Goal: Use online tool/utility: Utilize a website feature to perform a specific function

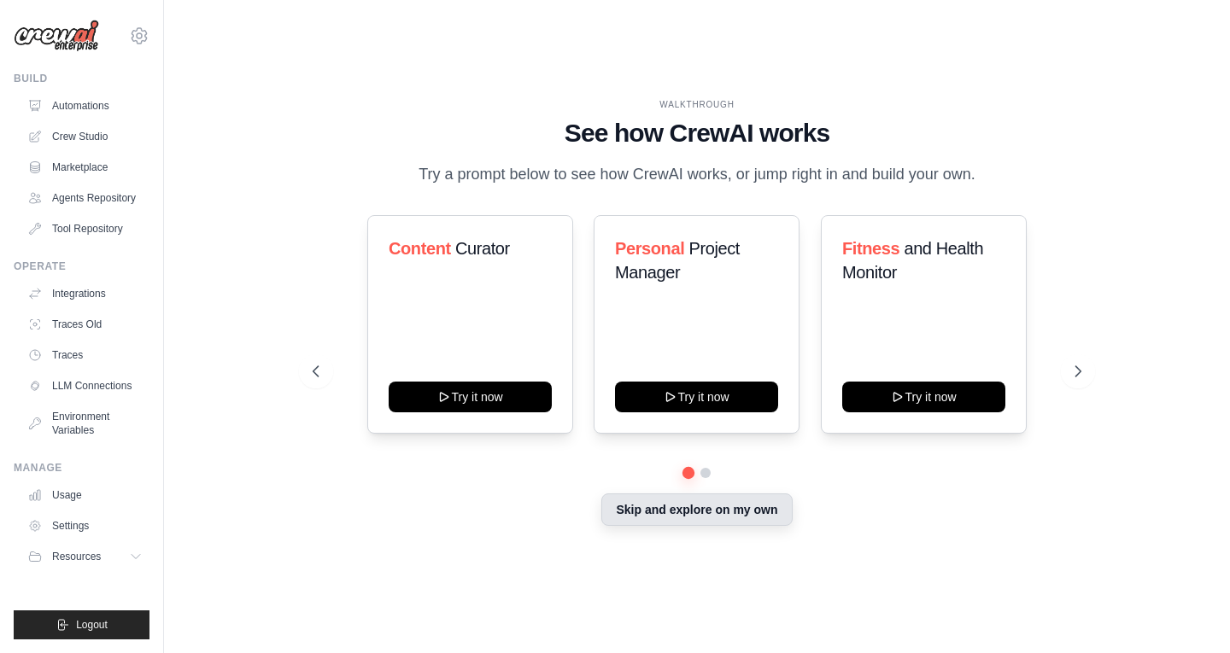
click at [723, 515] on button "Skip and explore on my own" at bounding box center [696, 510] width 190 height 32
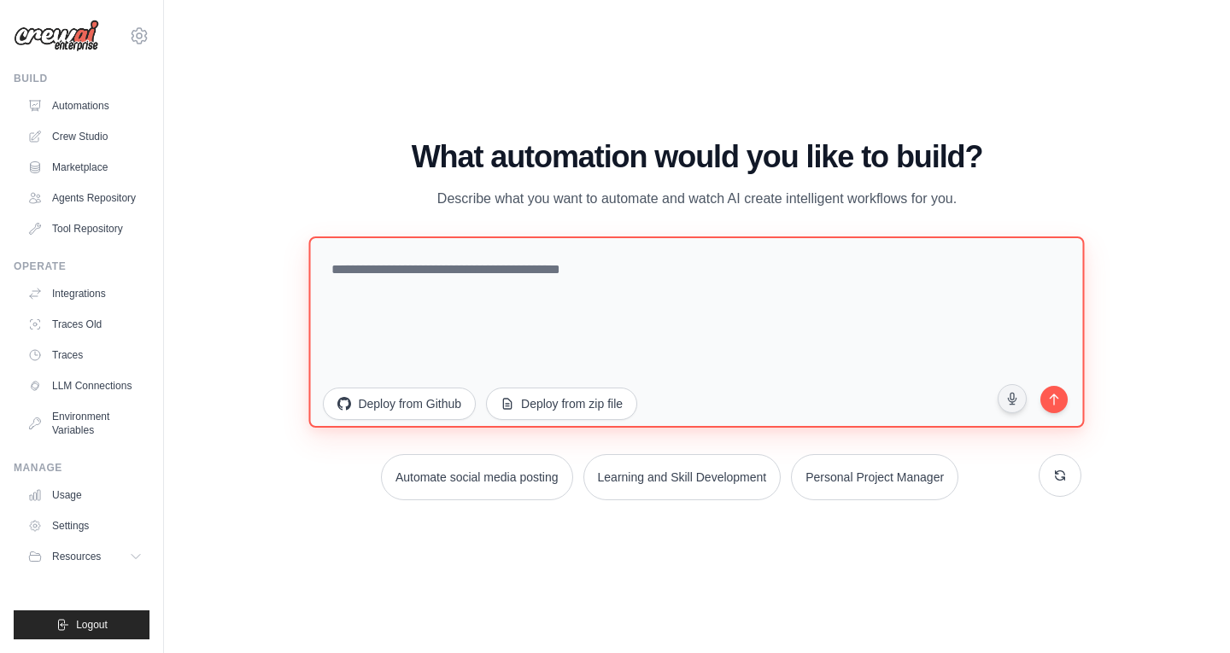
click at [621, 261] on textarea at bounding box center [696, 331] width 775 height 191
paste textarea "**********"
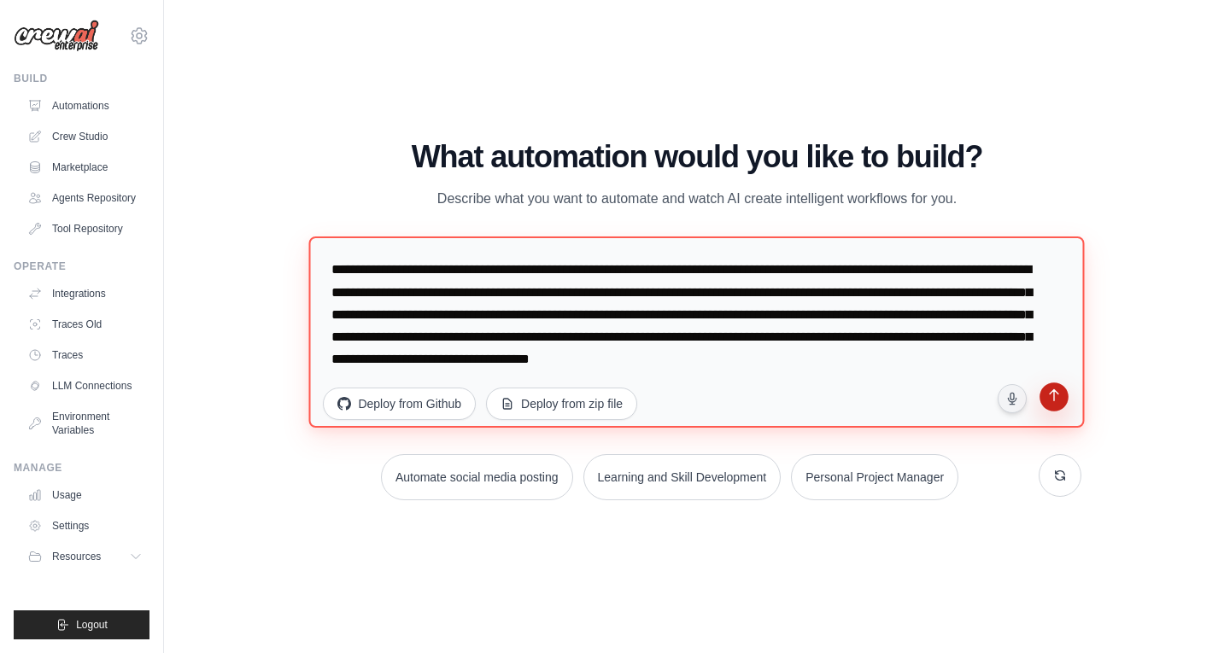
type textarea "**********"
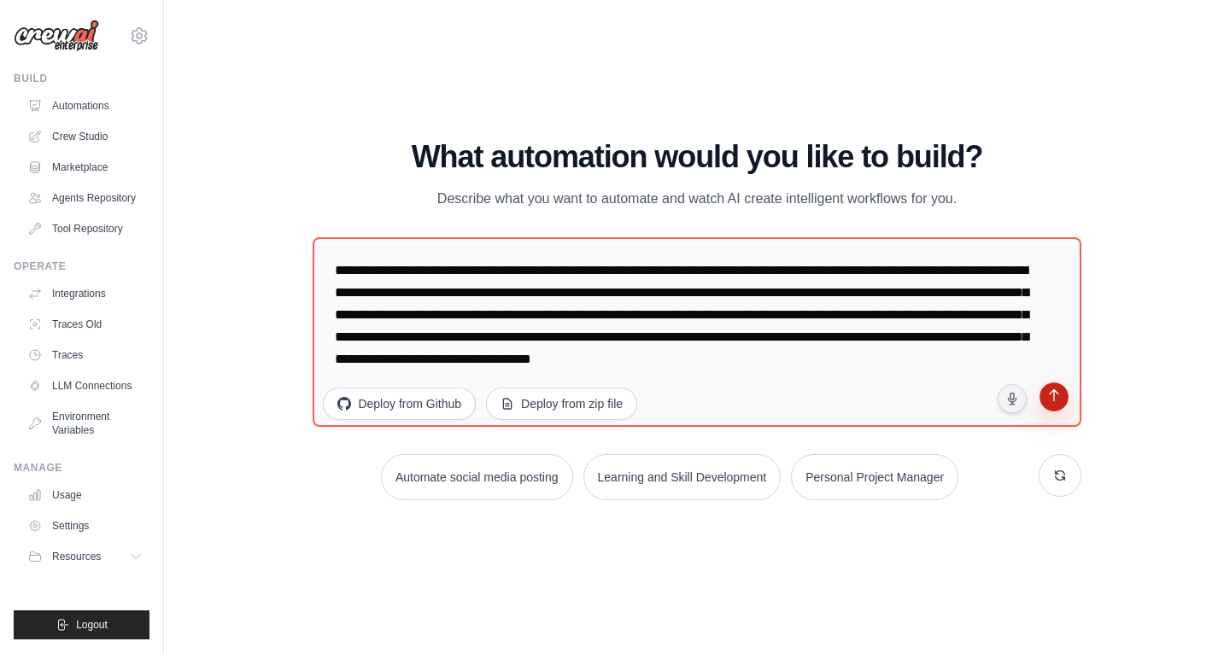
click at [1047, 389] on icon "submit" at bounding box center [1053, 397] width 16 height 16
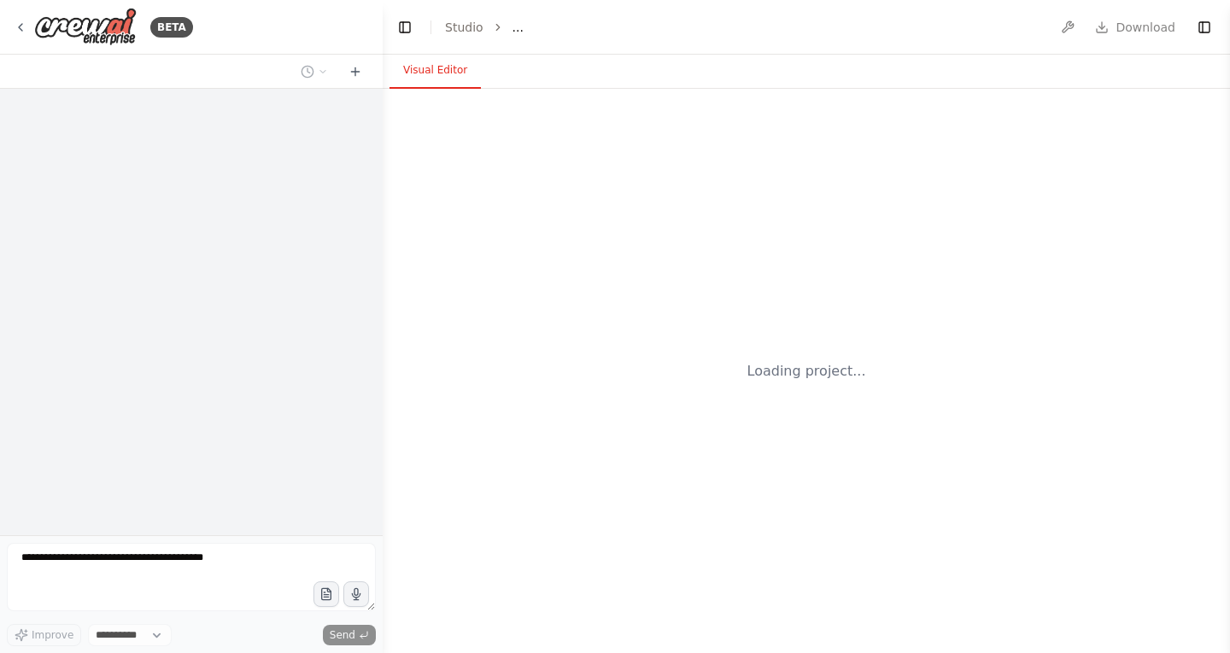
select select "****"
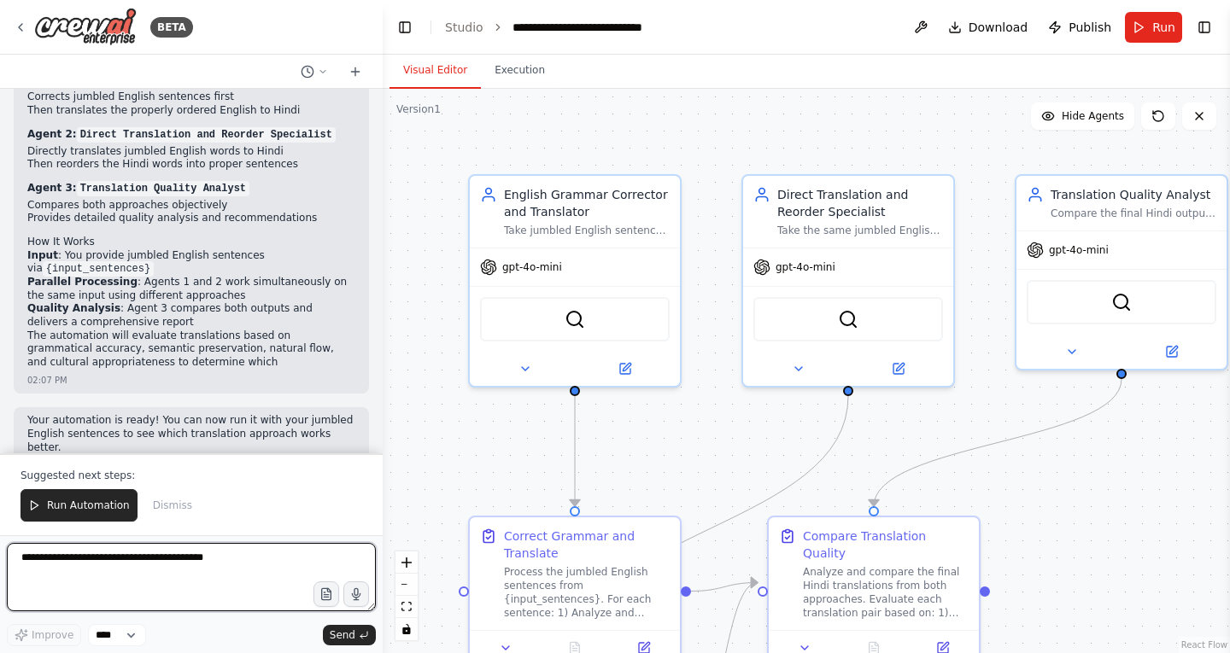
scroll to position [1299, 0]
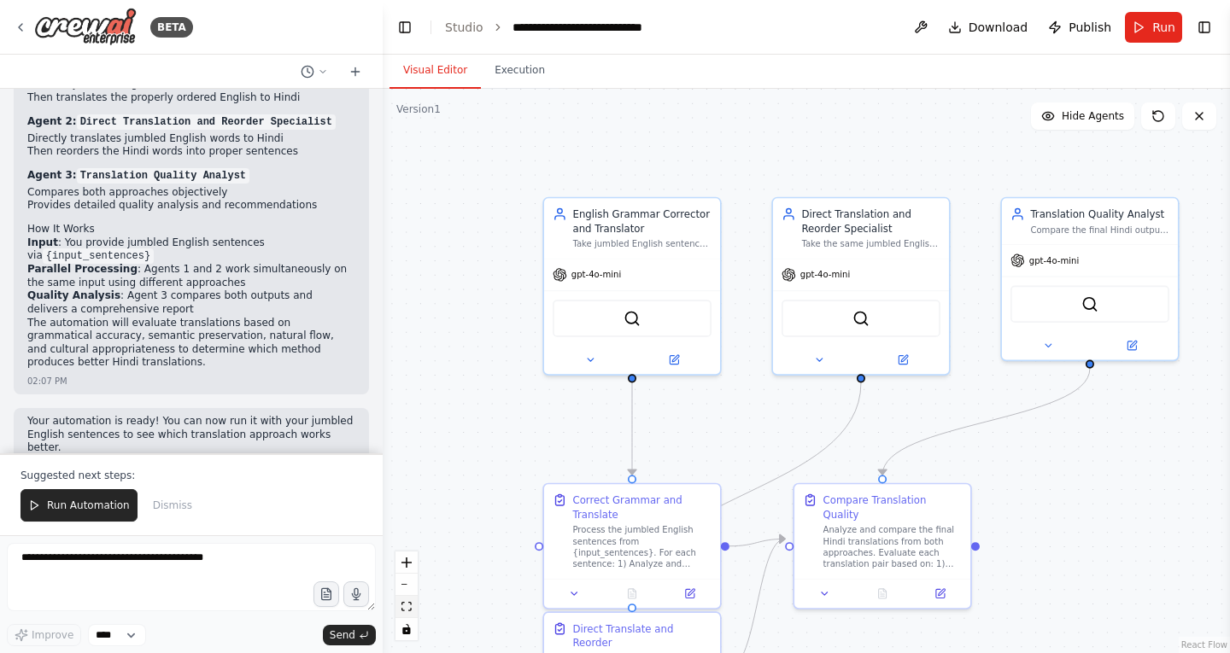
click at [409, 603] on icon "fit view" at bounding box center [406, 606] width 10 height 9
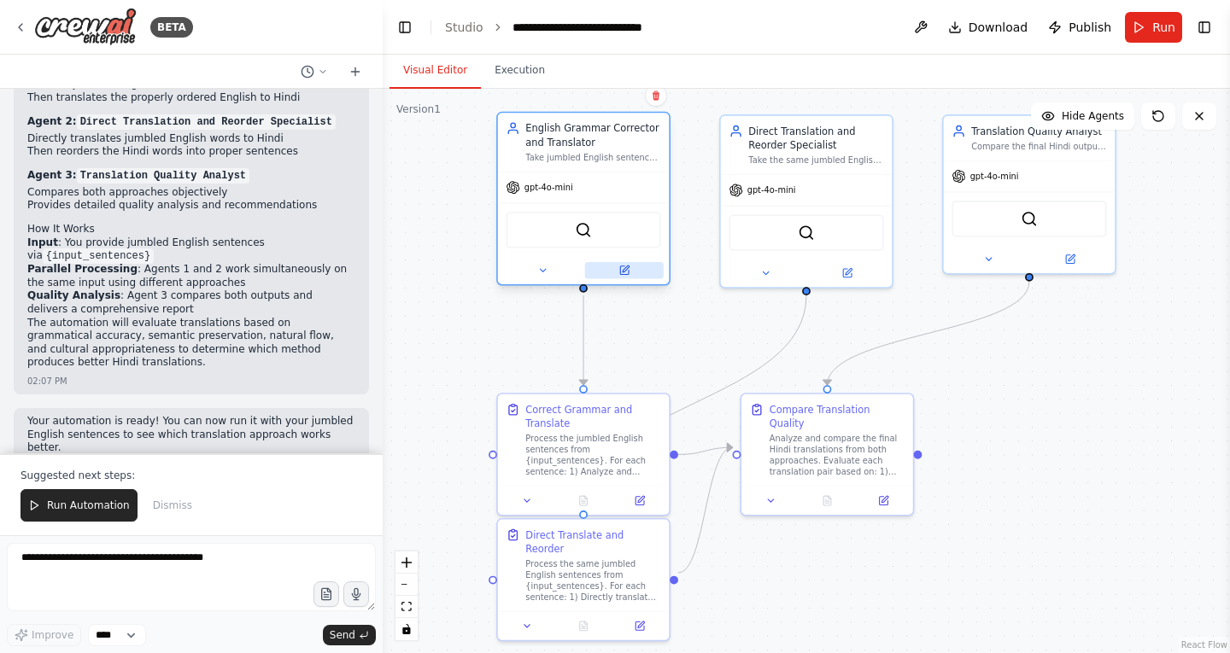
click at [625, 278] on button at bounding box center [624, 270] width 79 height 17
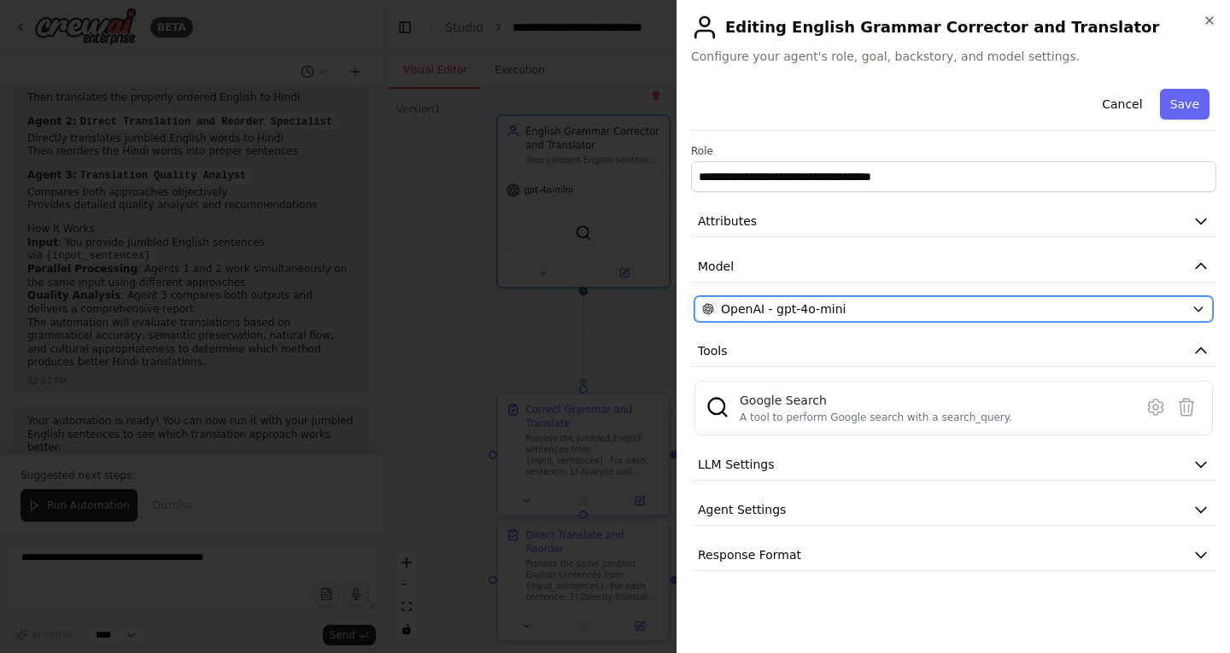
click at [830, 308] on span "OpenAI - gpt-4o-mini" at bounding box center [783, 309] width 125 height 17
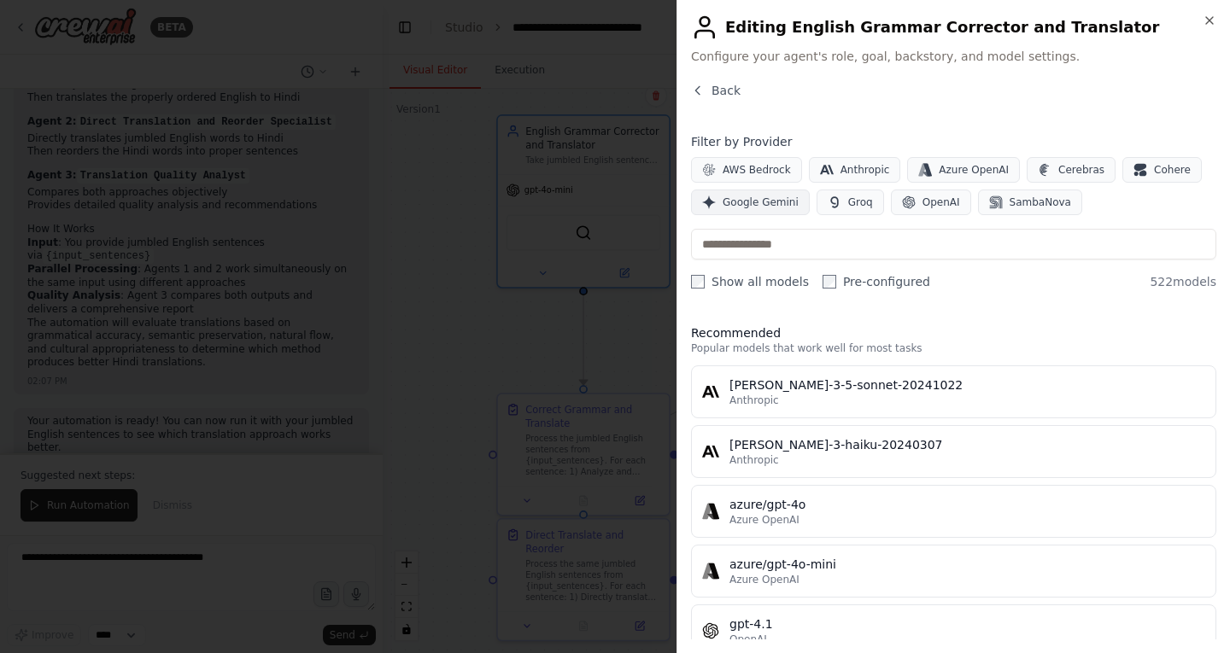
click at [761, 199] on span "Google Gemini" at bounding box center [760, 203] width 76 height 14
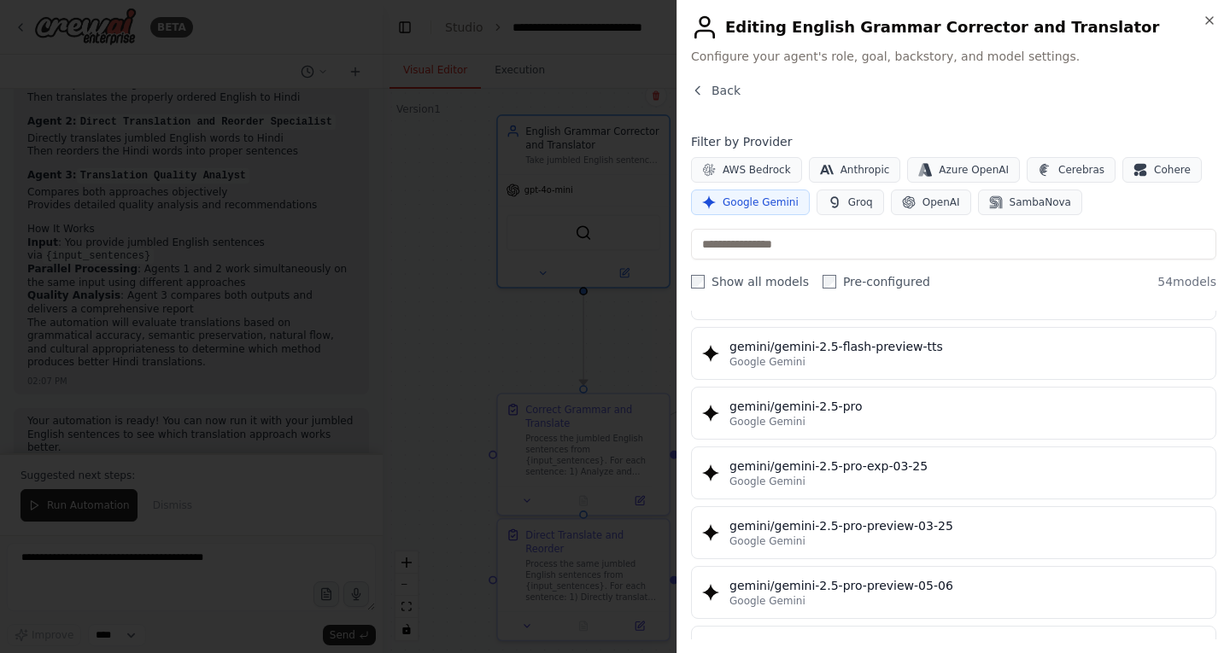
scroll to position [1831, 0]
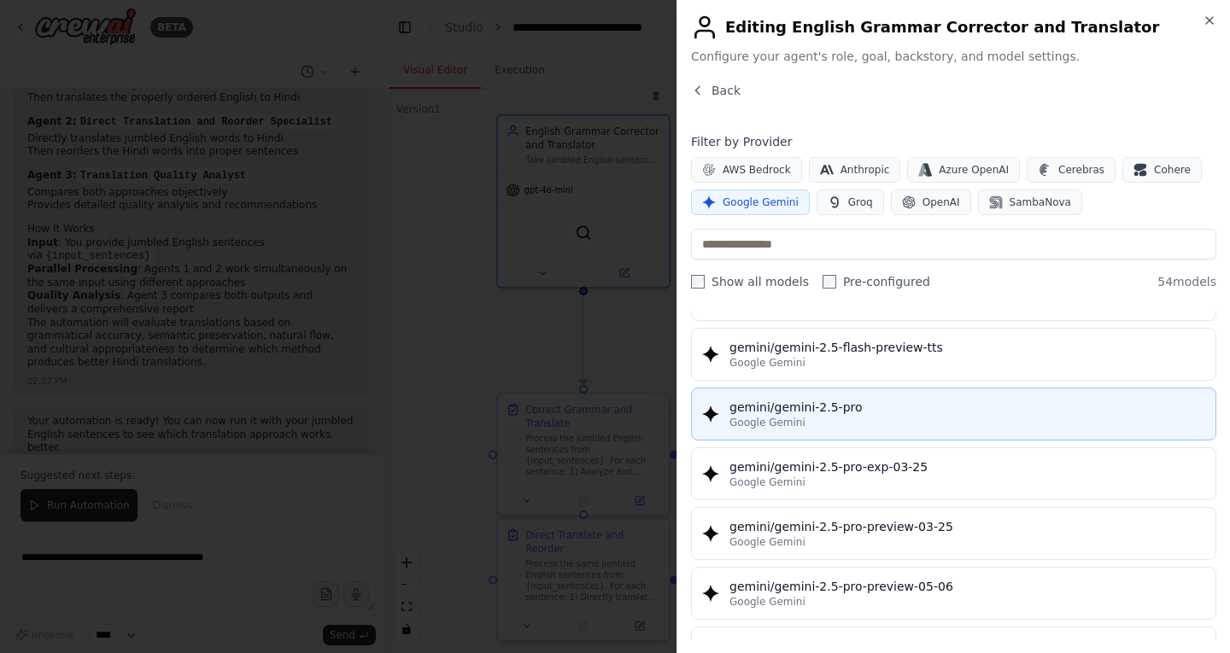
click at [857, 410] on div "gemini/gemini-2.5-pro" at bounding box center [967, 407] width 476 height 17
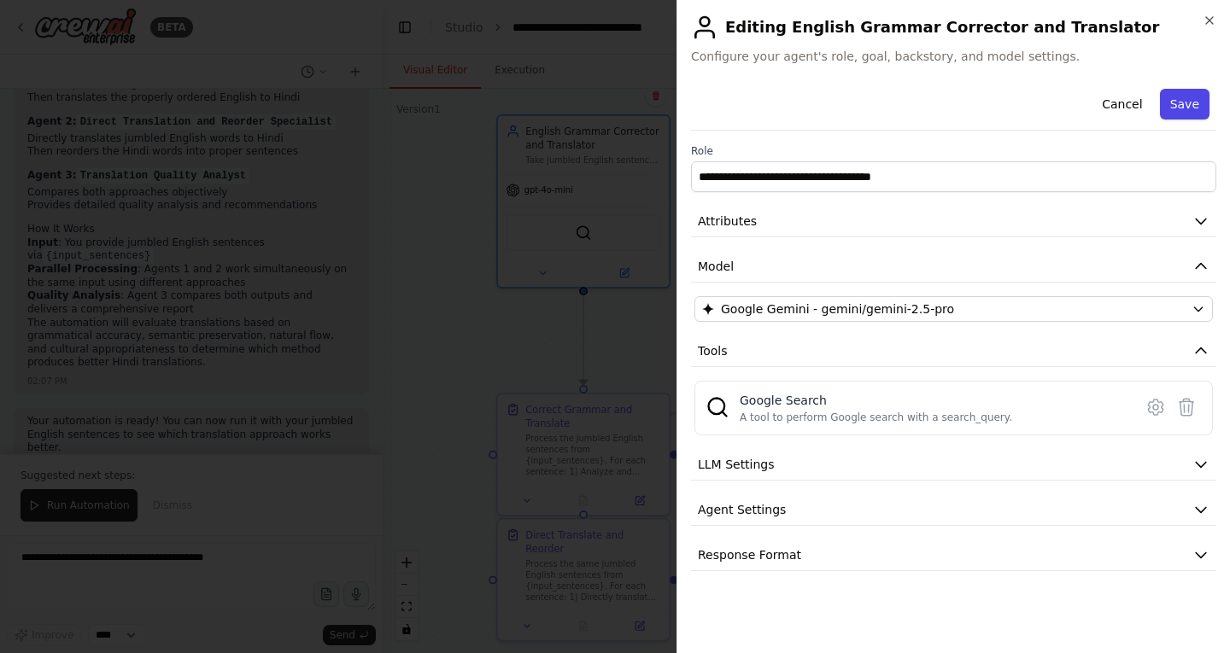
click at [1187, 106] on button "Save" at bounding box center [1185, 104] width 50 height 31
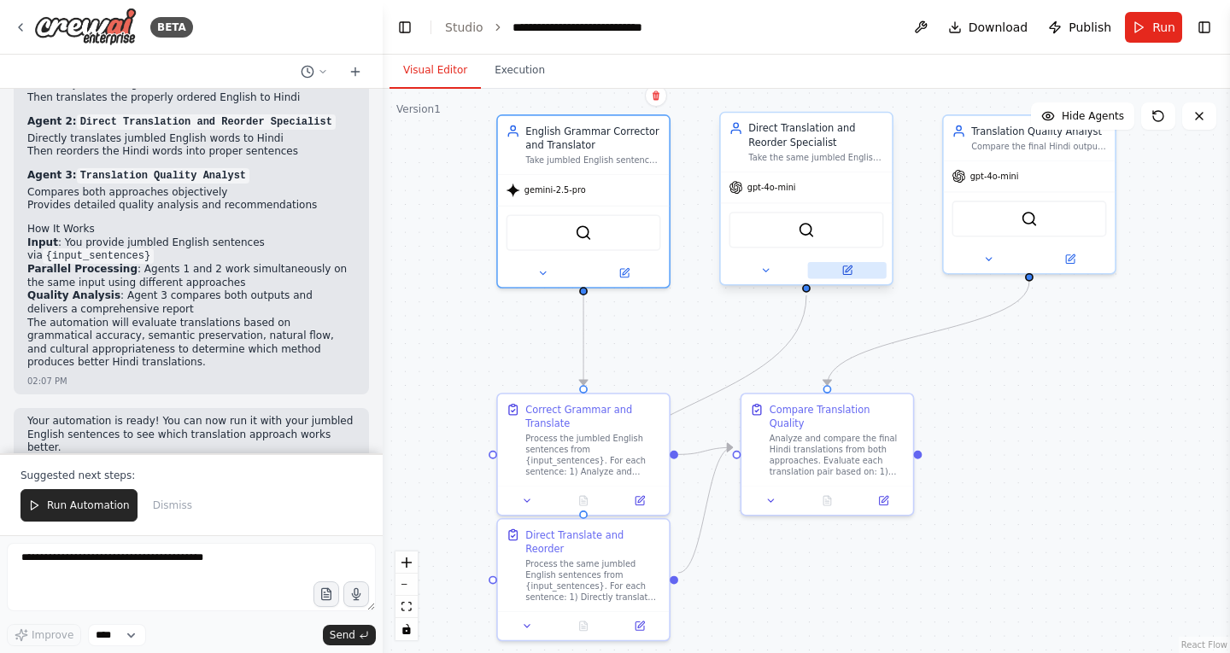
click at [853, 272] on button at bounding box center [847, 270] width 79 height 17
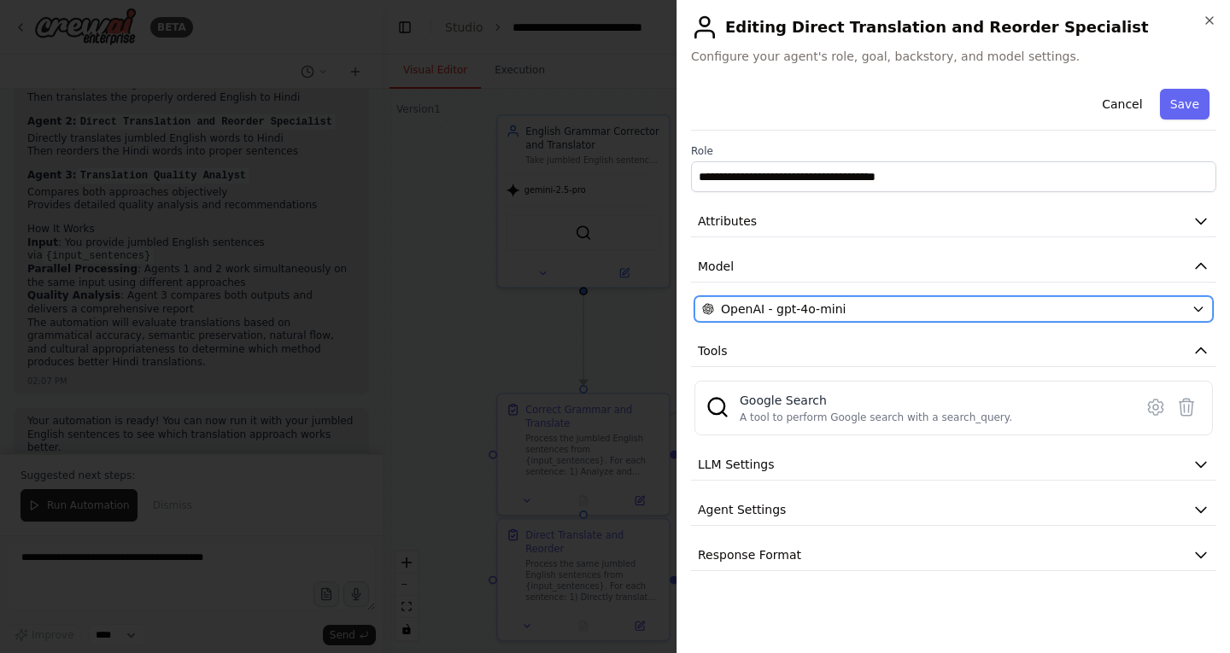
click at [848, 301] on div "OpenAI - gpt-4o-mini" at bounding box center [943, 309] width 482 height 17
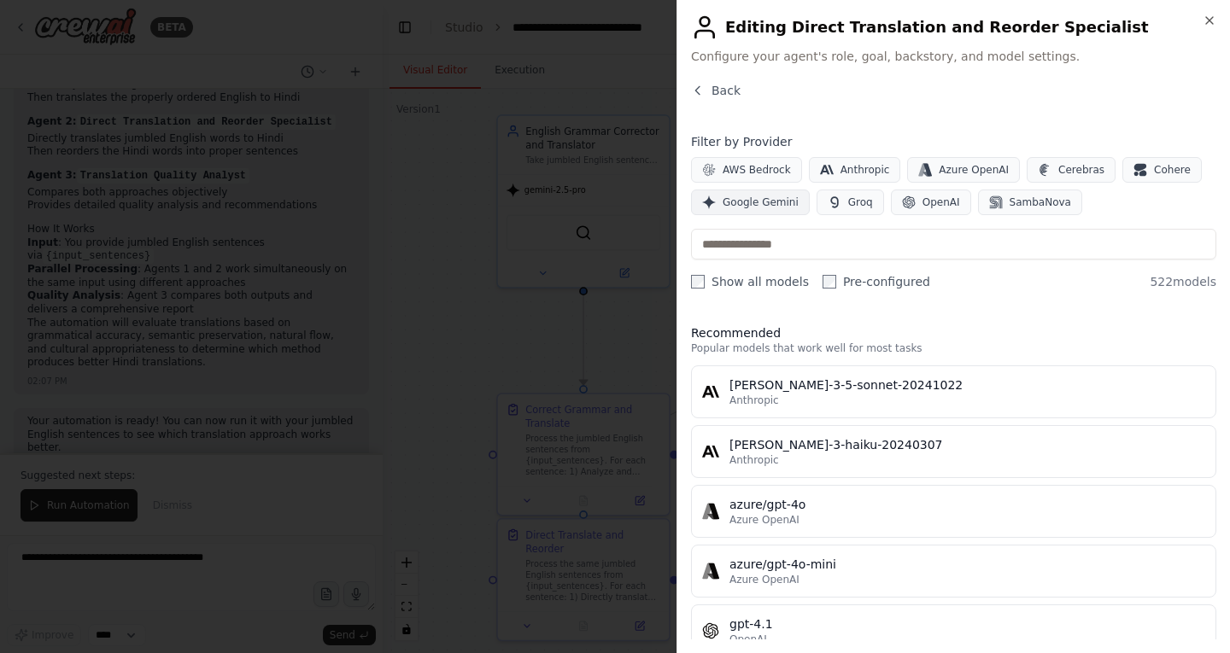
click at [757, 199] on span "Google Gemini" at bounding box center [760, 203] width 76 height 14
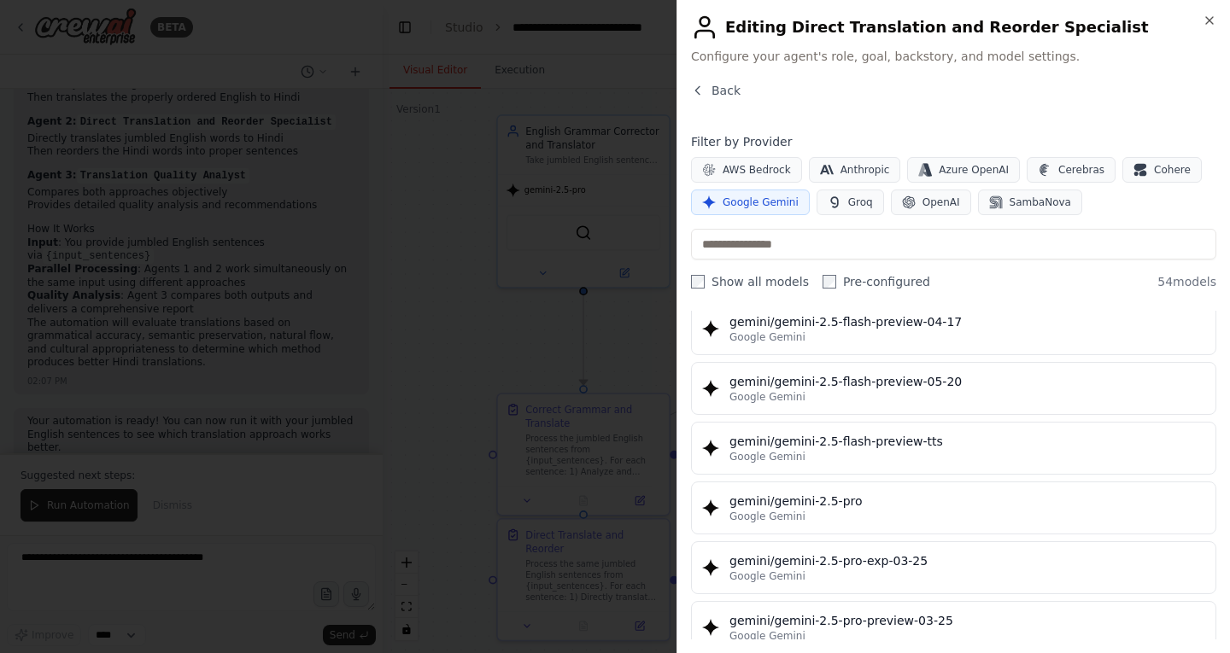
scroll to position [1756, 0]
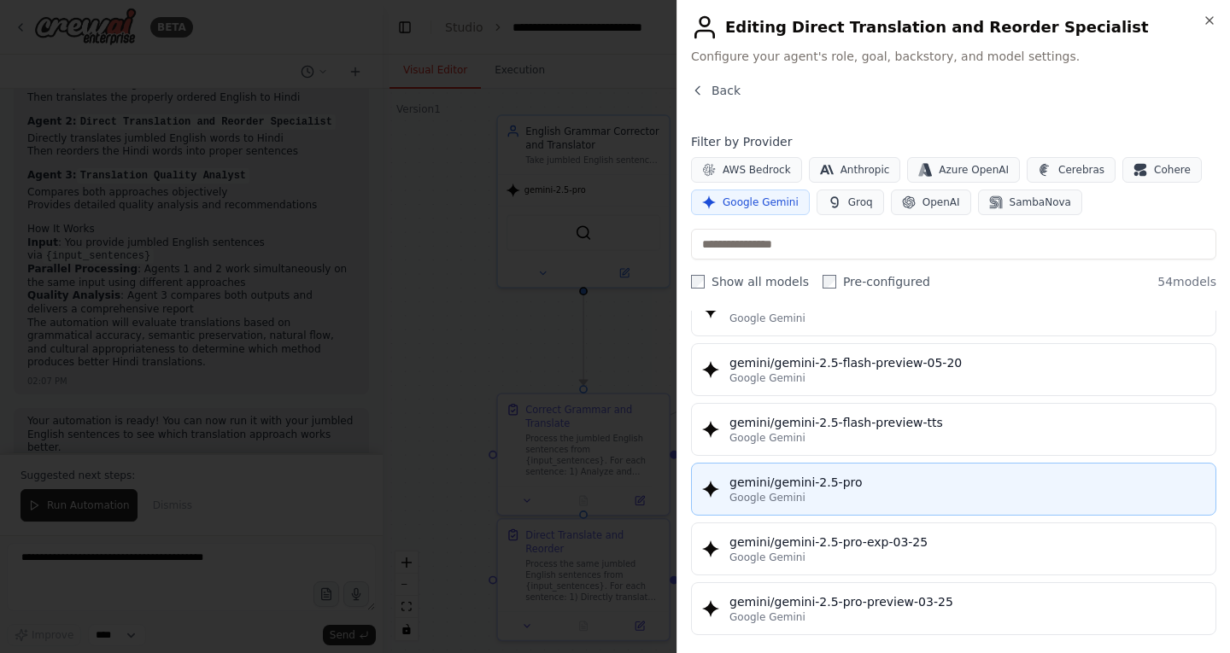
click at [862, 482] on div "gemini/gemini-2.5-pro" at bounding box center [967, 482] width 476 height 17
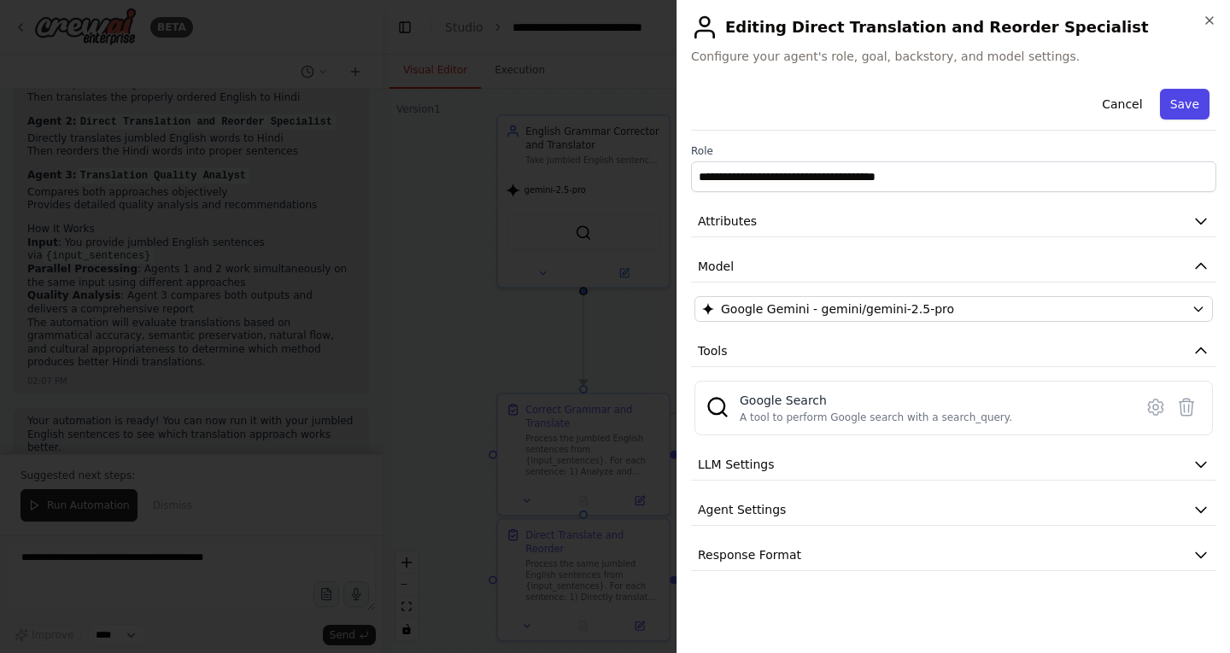
click at [1190, 108] on button "Save" at bounding box center [1185, 104] width 50 height 31
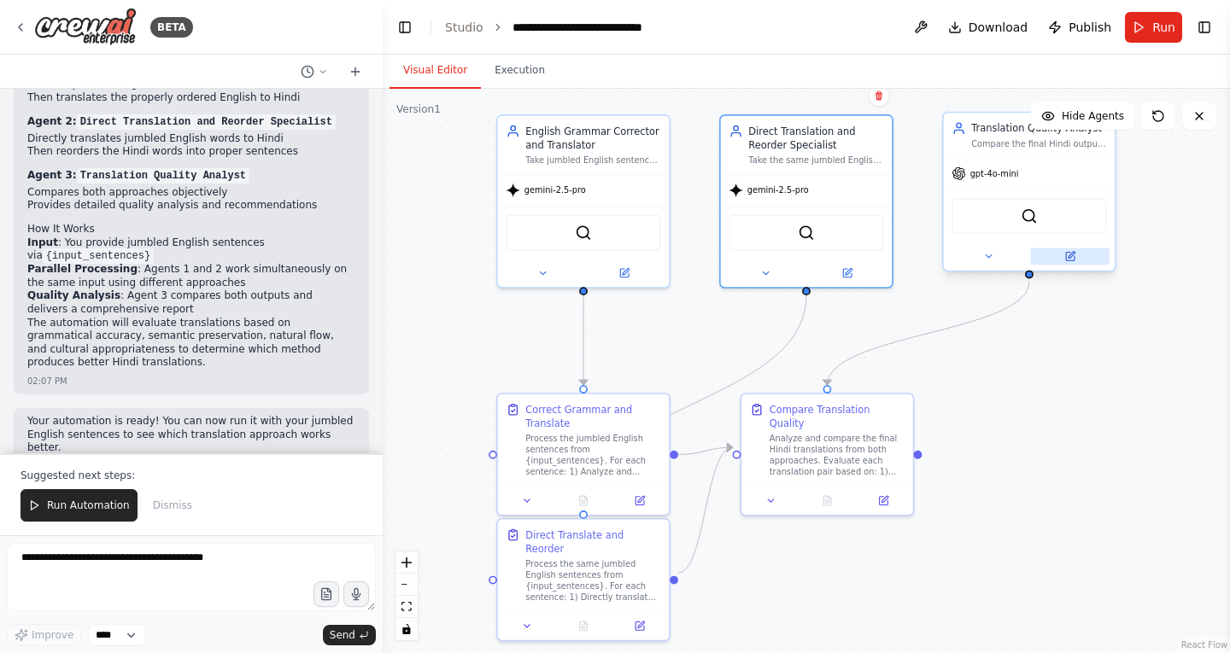
click at [1070, 254] on icon at bounding box center [1070, 255] width 7 height 7
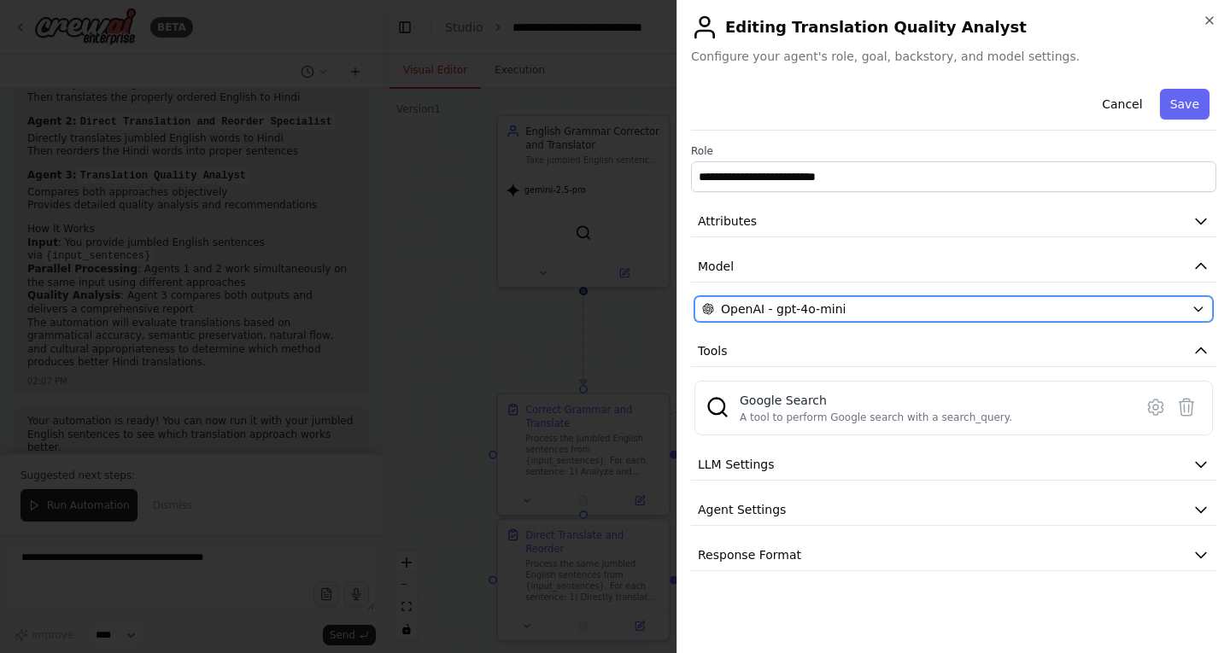
click at [867, 307] on div "OpenAI - gpt-4o-mini" at bounding box center [943, 309] width 482 height 17
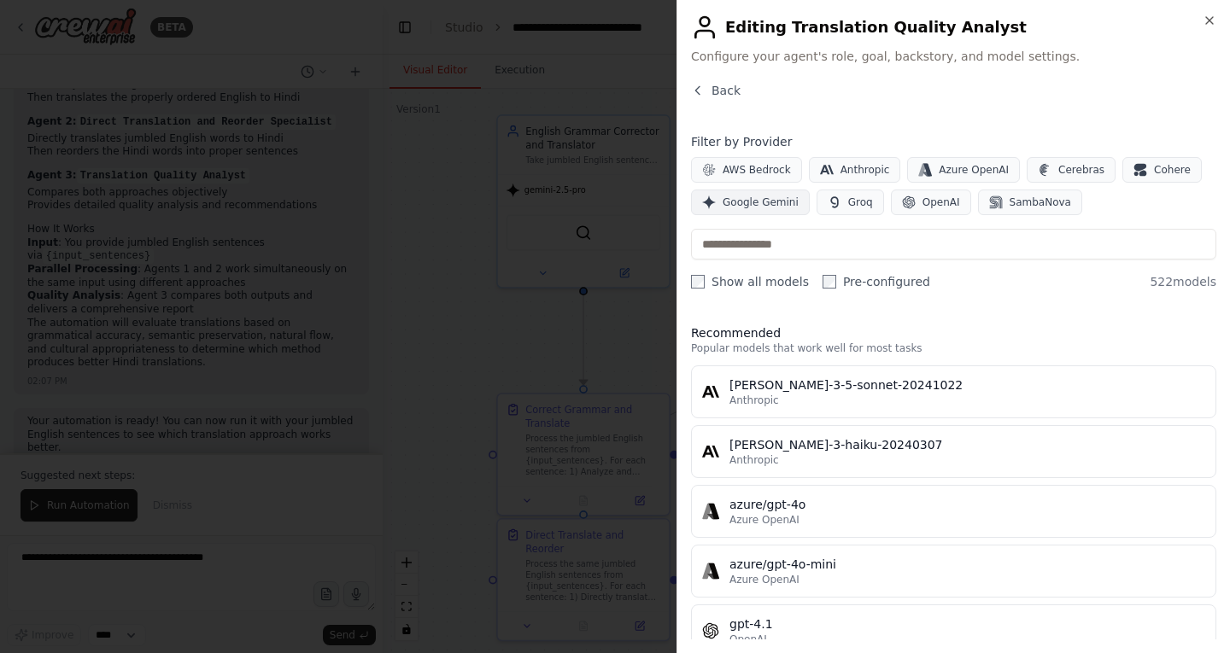
click at [757, 201] on span "Google Gemini" at bounding box center [760, 203] width 76 height 14
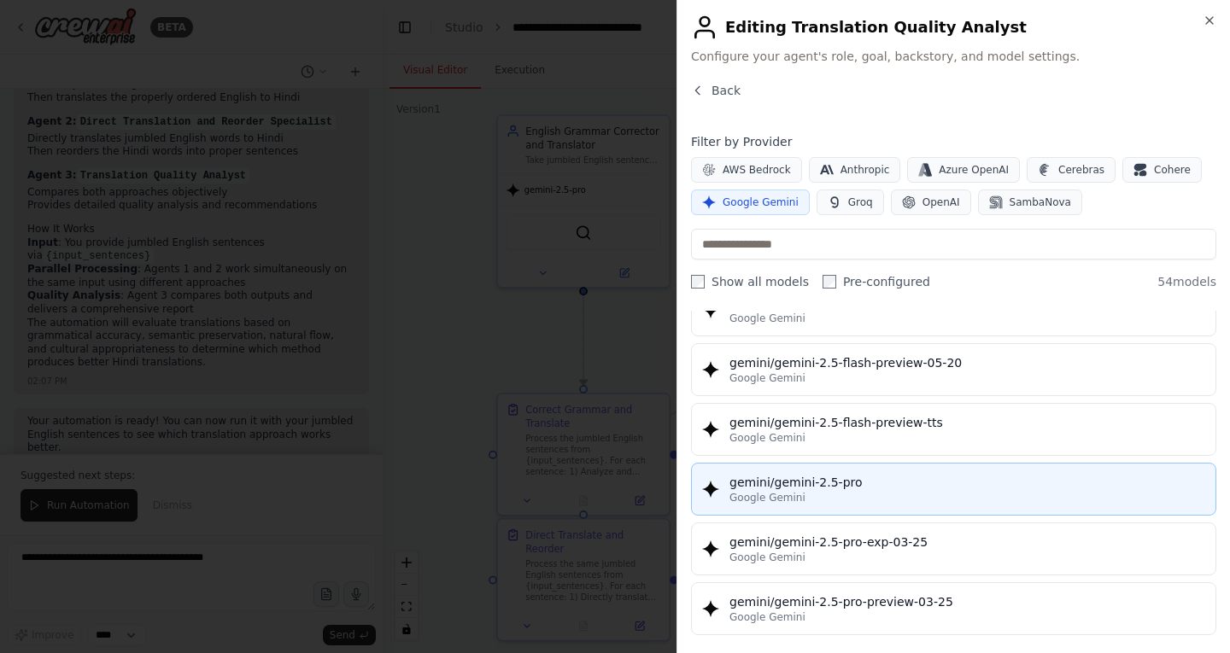
click at [805, 489] on div "gemini/gemini-2.5-pro" at bounding box center [967, 482] width 476 height 17
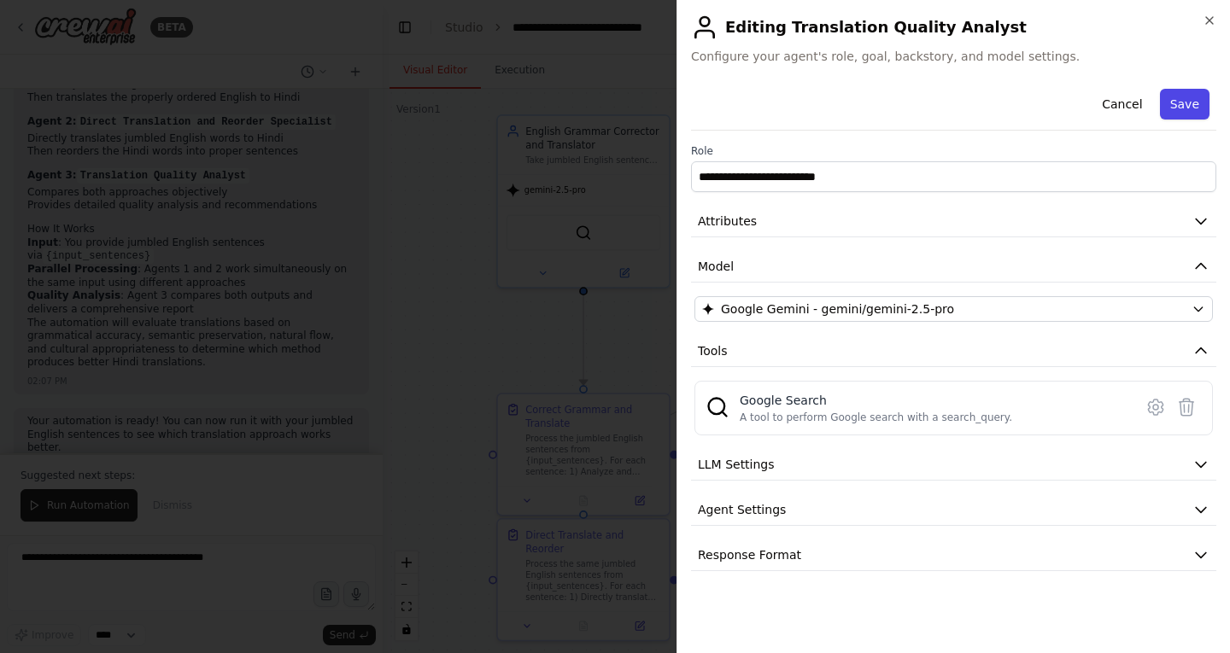
click at [1187, 114] on button "Save" at bounding box center [1185, 104] width 50 height 31
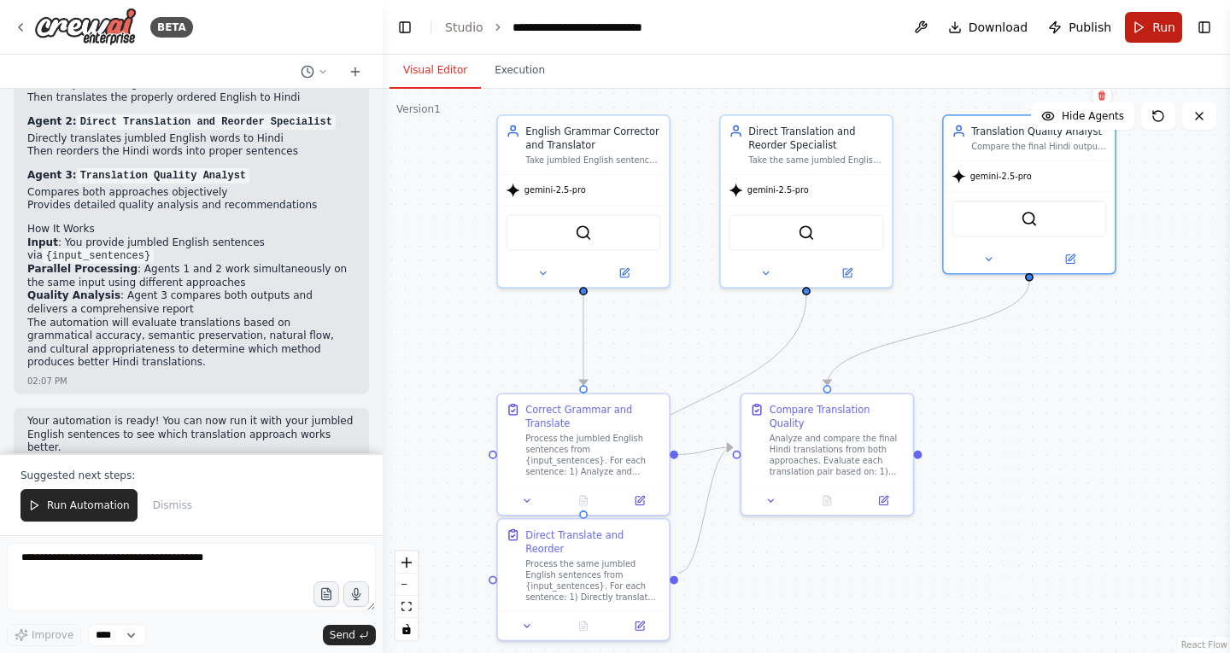
click at [1152, 20] on button "Run" at bounding box center [1153, 27] width 57 height 31
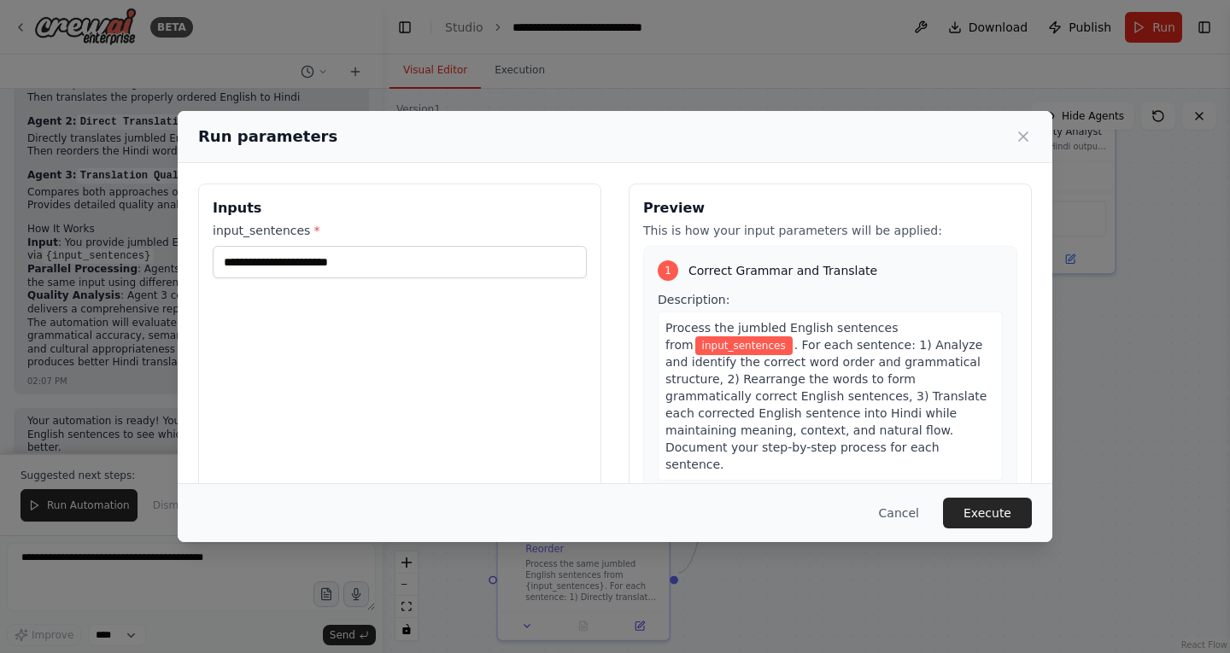
drag, startPoint x: 460, startPoint y: 243, endPoint x: 449, endPoint y: 258, distance: 18.3
click at [449, 258] on div "input_sentences *" at bounding box center [400, 250] width 374 height 56
click at [449, 258] on input "input_sentences *" at bounding box center [400, 262] width 374 height 32
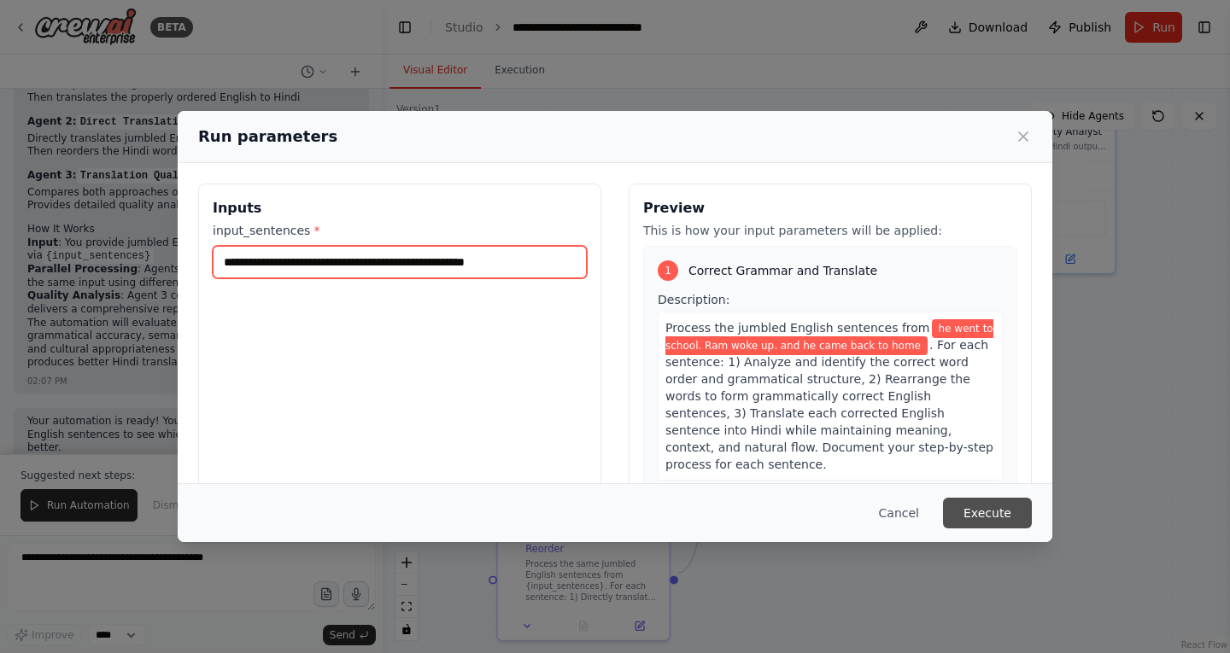
type input "**********"
click at [990, 508] on button "Execute" at bounding box center [987, 513] width 89 height 31
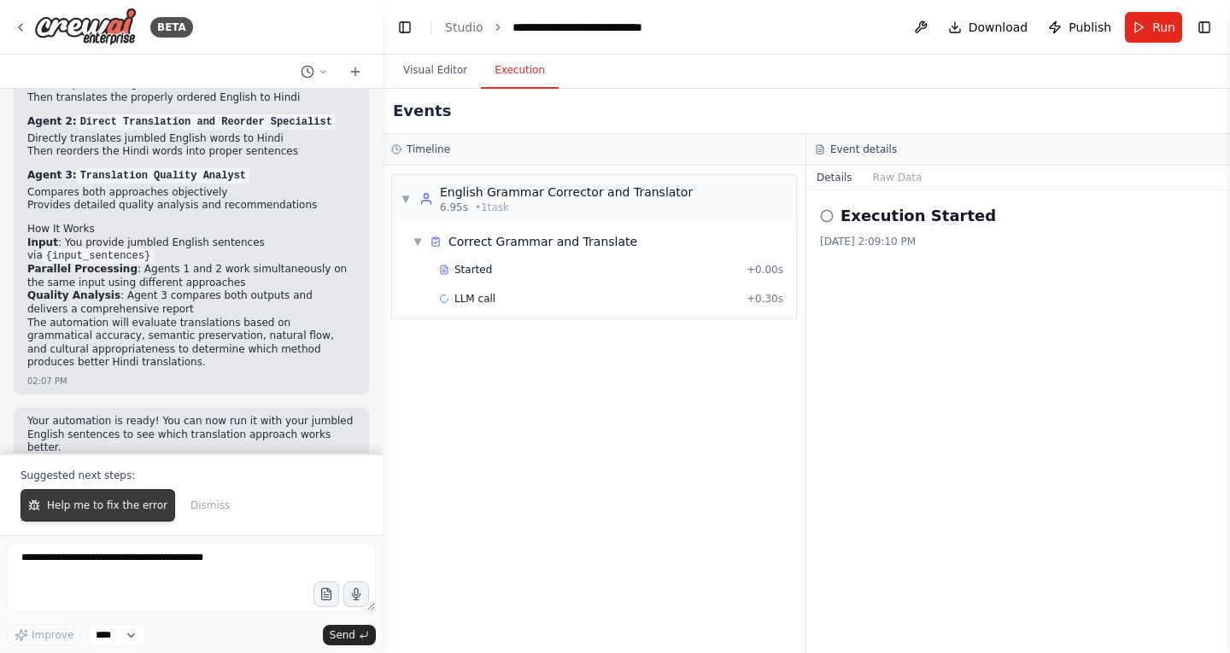
click at [107, 512] on span "Help me to fix the error" at bounding box center [107, 506] width 120 height 14
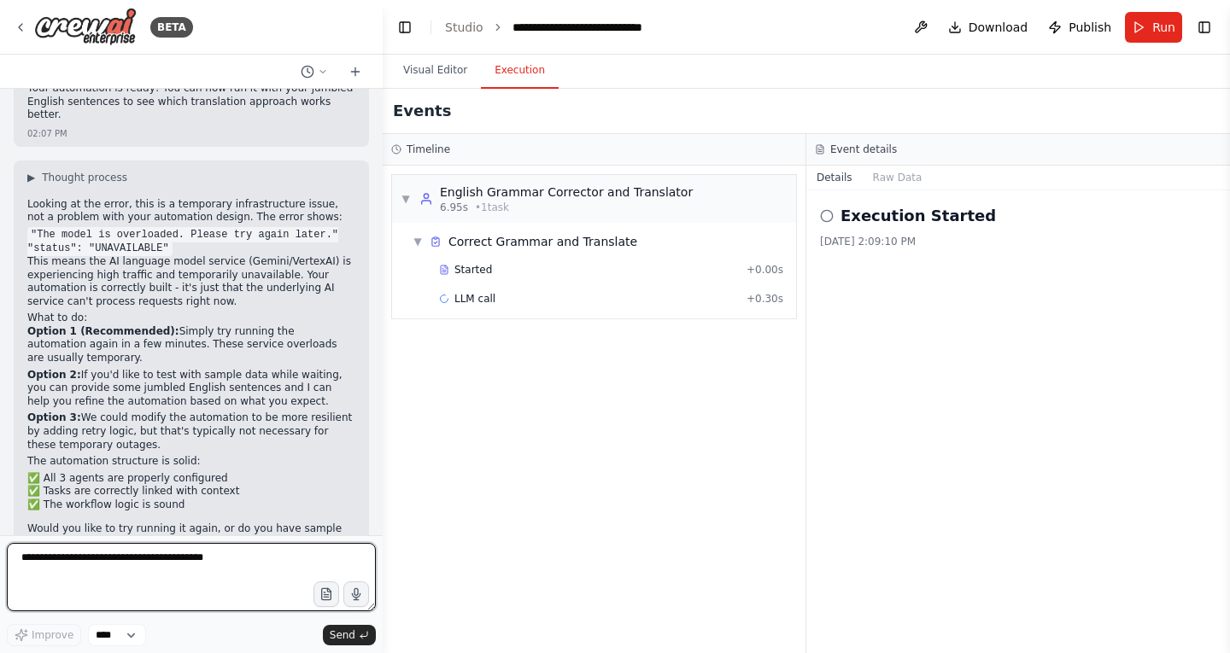
scroll to position [1645, 0]
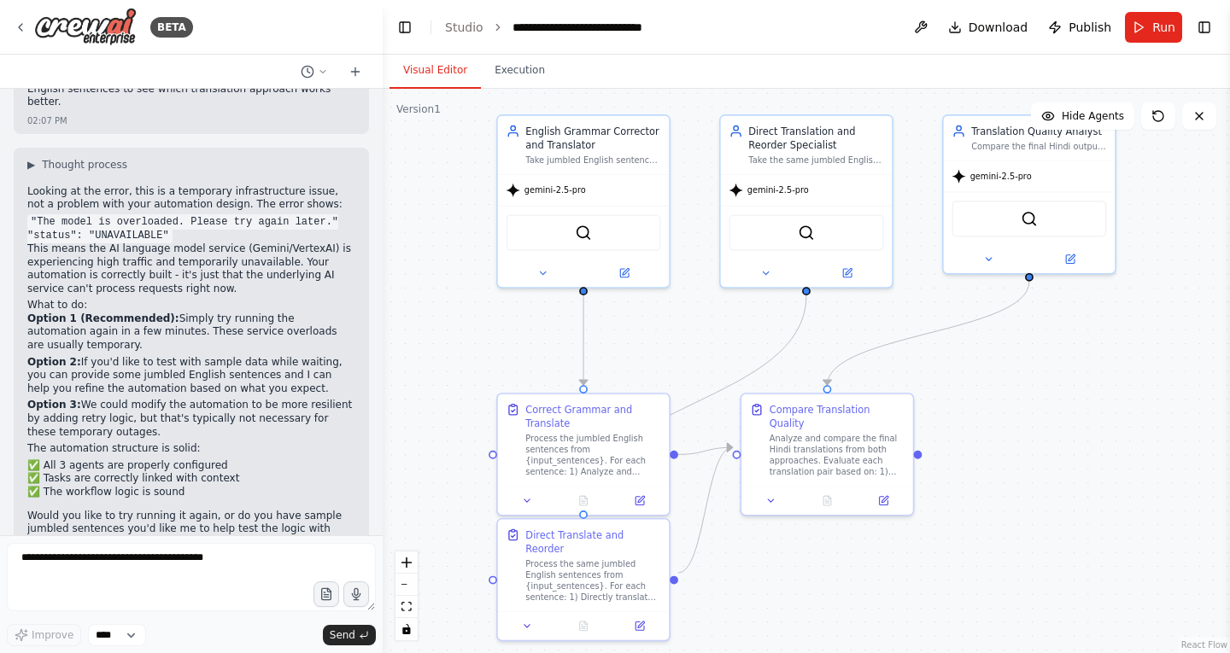
click at [439, 62] on button "Visual Editor" at bounding box center [434, 71] width 91 height 36
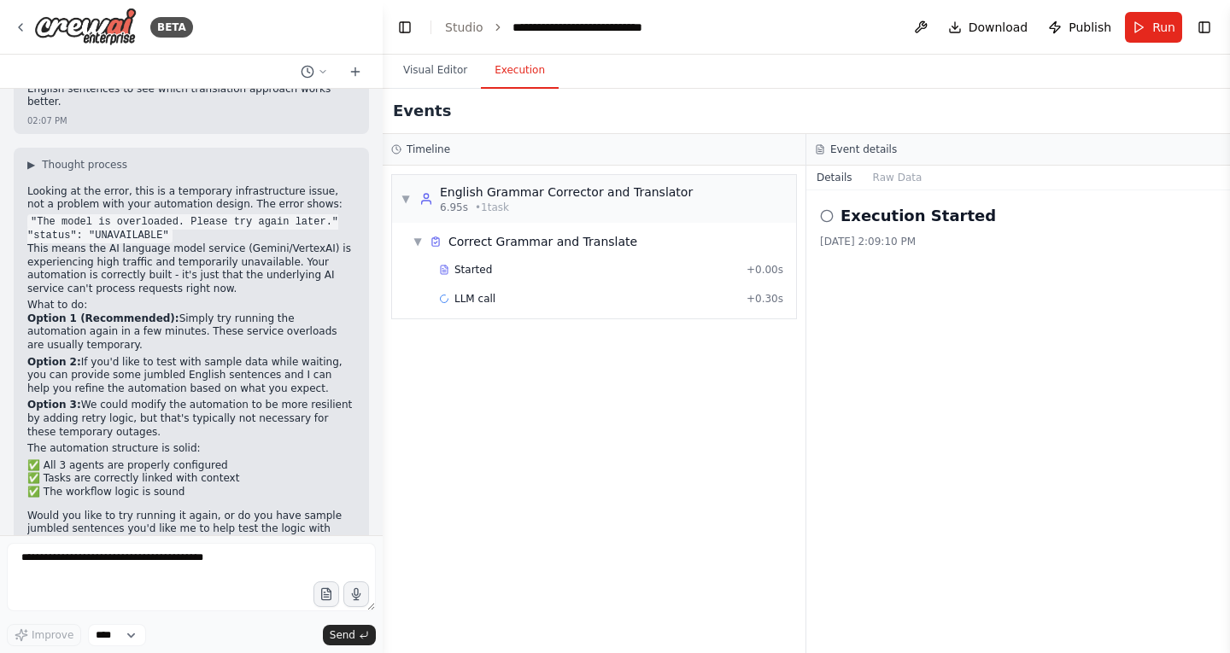
click at [511, 60] on button "Execution" at bounding box center [520, 71] width 78 height 36
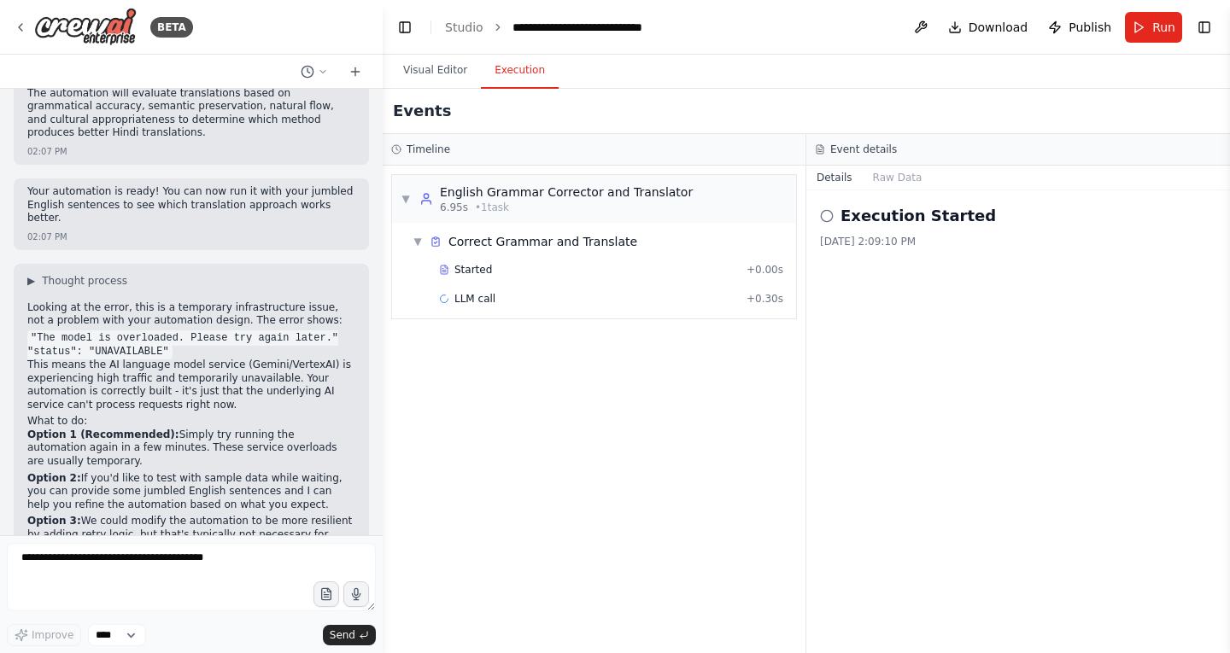
scroll to position [1516, 0]
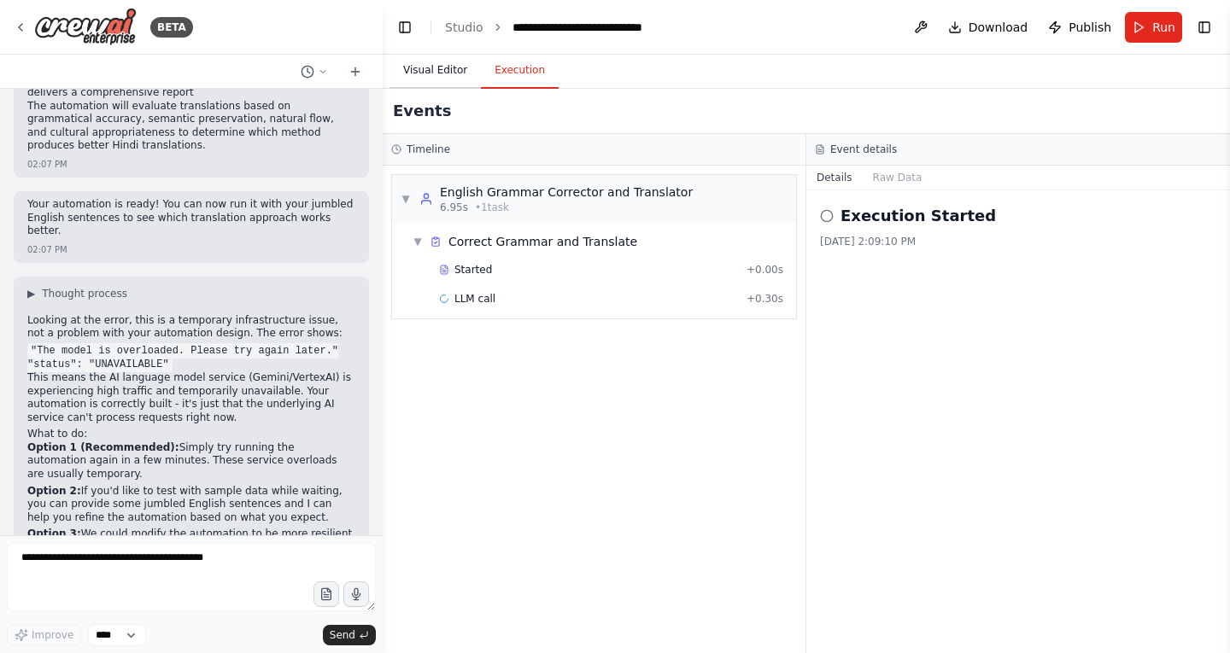
click at [406, 78] on button "Visual Editor" at bounding box center [434, 71] width 91 height 36
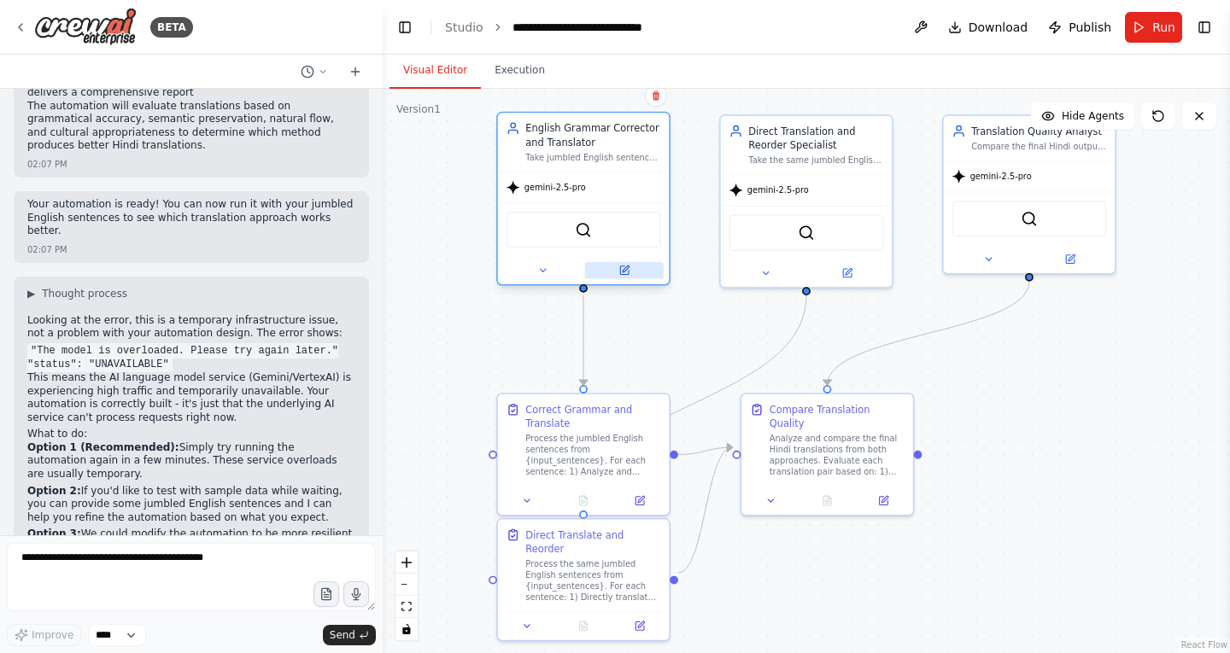
click at [616, 264] on button at bounding box center [624, 270] width 79 height 17
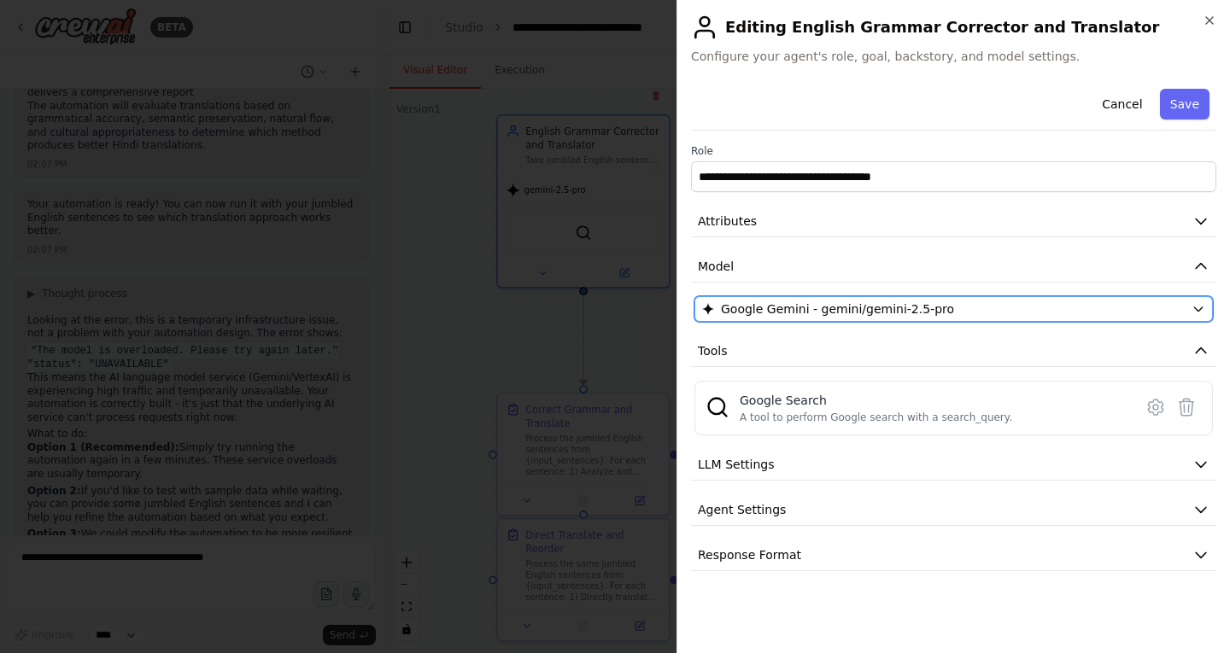
click at [967, 313] on div "Google Gemini - gemini/gemini-2.5-pro" at bounding box center [943, 309] width 482 height 17
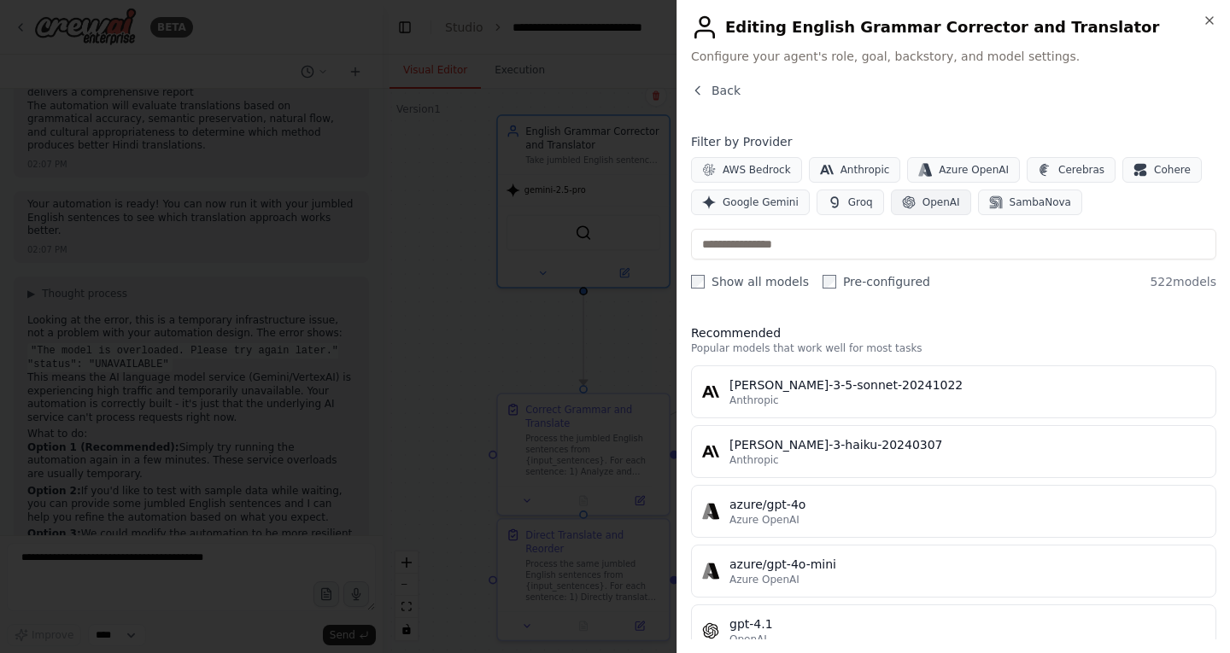
click at [922, 198] on span "OpenAI" at bounding box center [941, 203] width 38 height 14
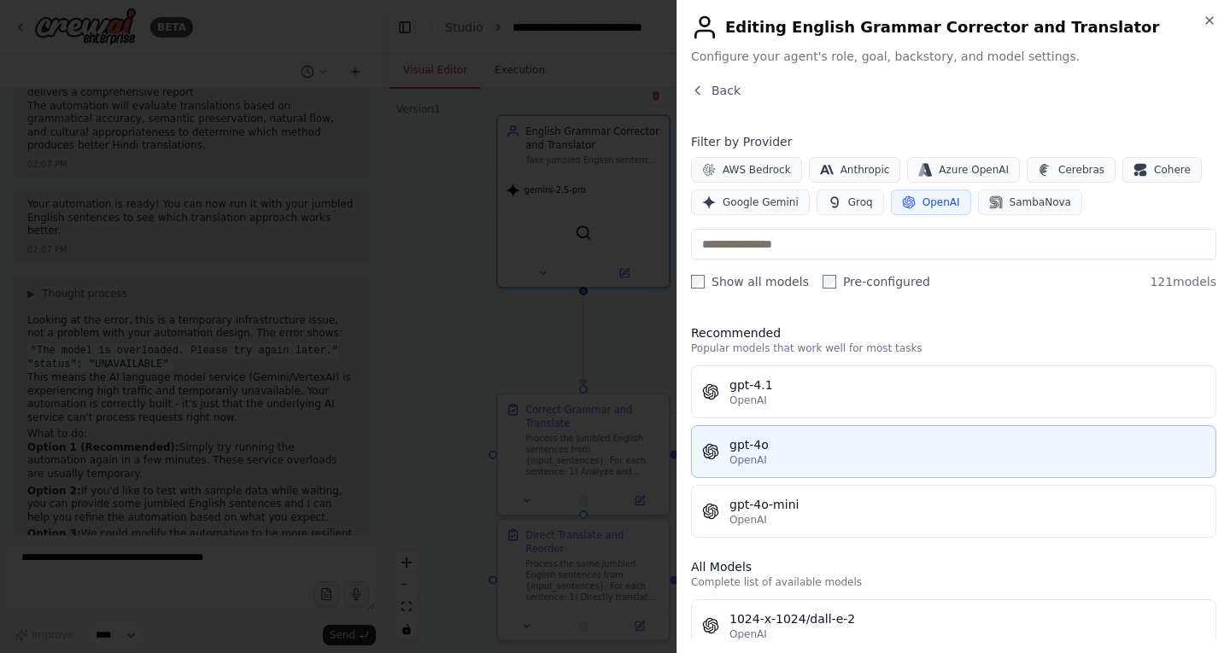
click at [866, 448] on div "gpt-4o" at bounding box center [967, 444] width 476 height 17
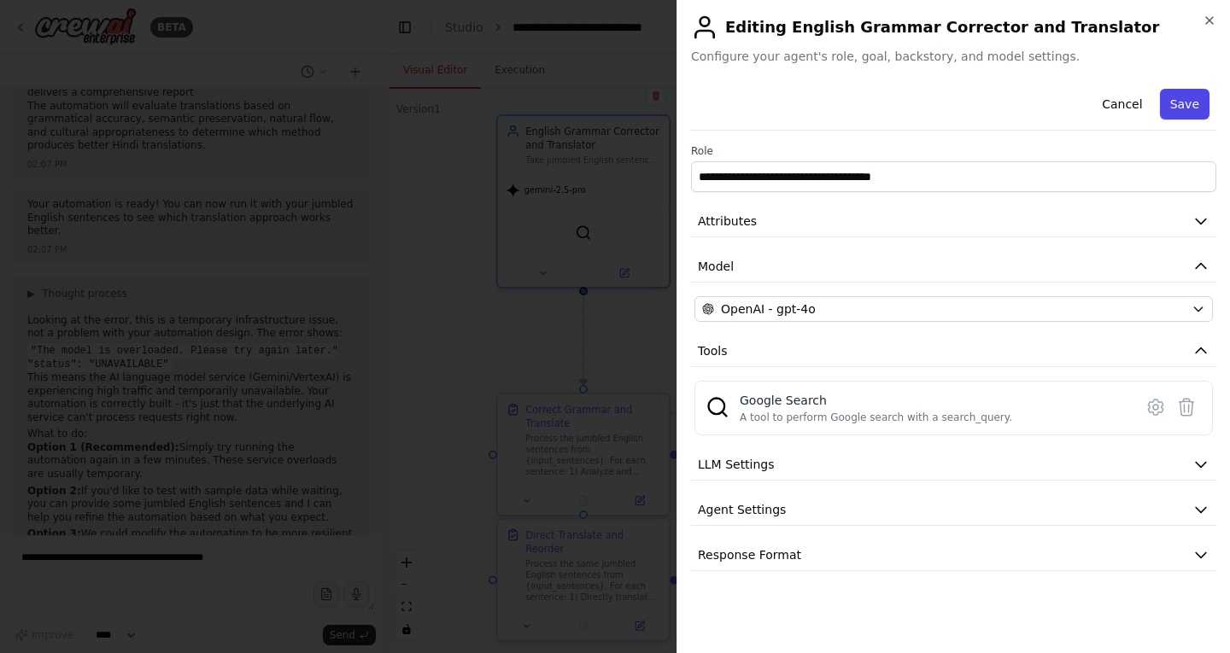
click at [1177, 97] on button "Save" at bounding box center [1185, 104] width 50 height 31
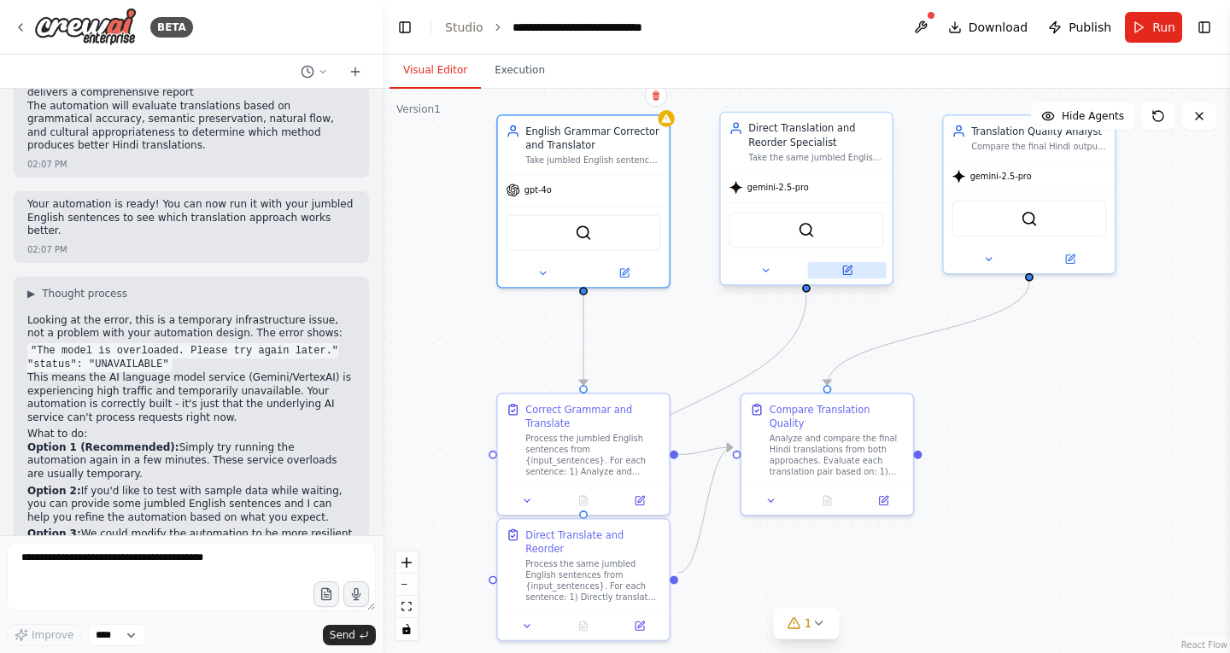
click at [853, 277] on button at bounding box center [847, 270] width 79 height 17
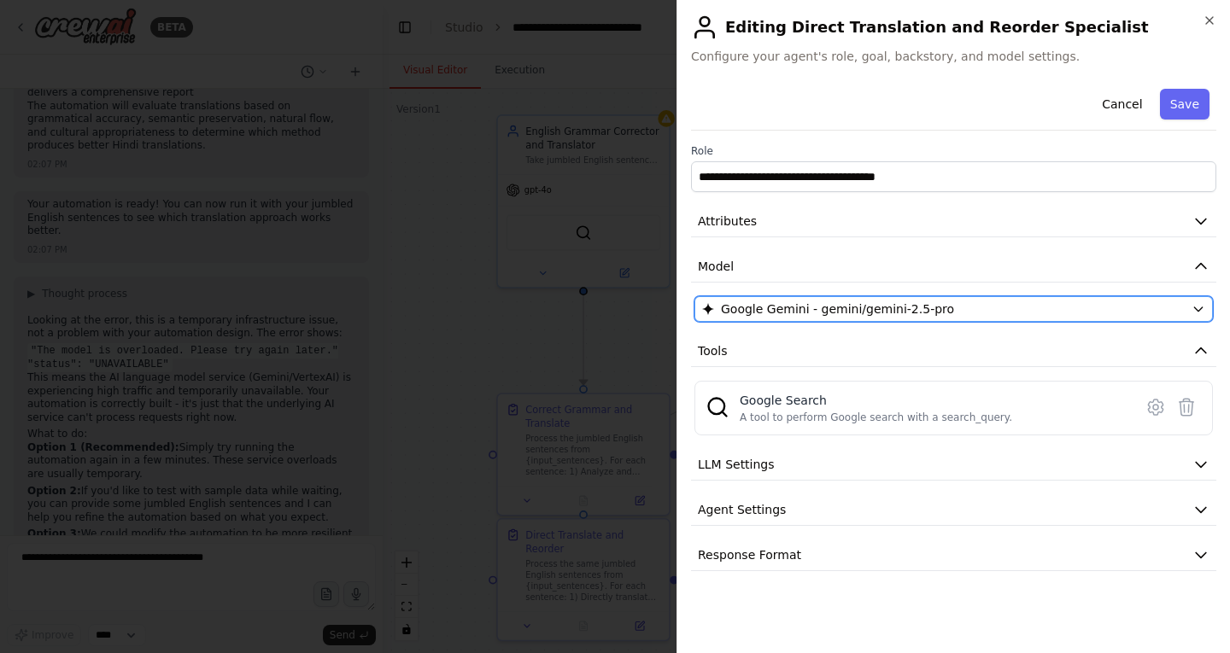
click at [892, 307] on span "Google Gemini - gemini/gemini-2.5-pro" at bounding box center [837, 309] width 233 height 17
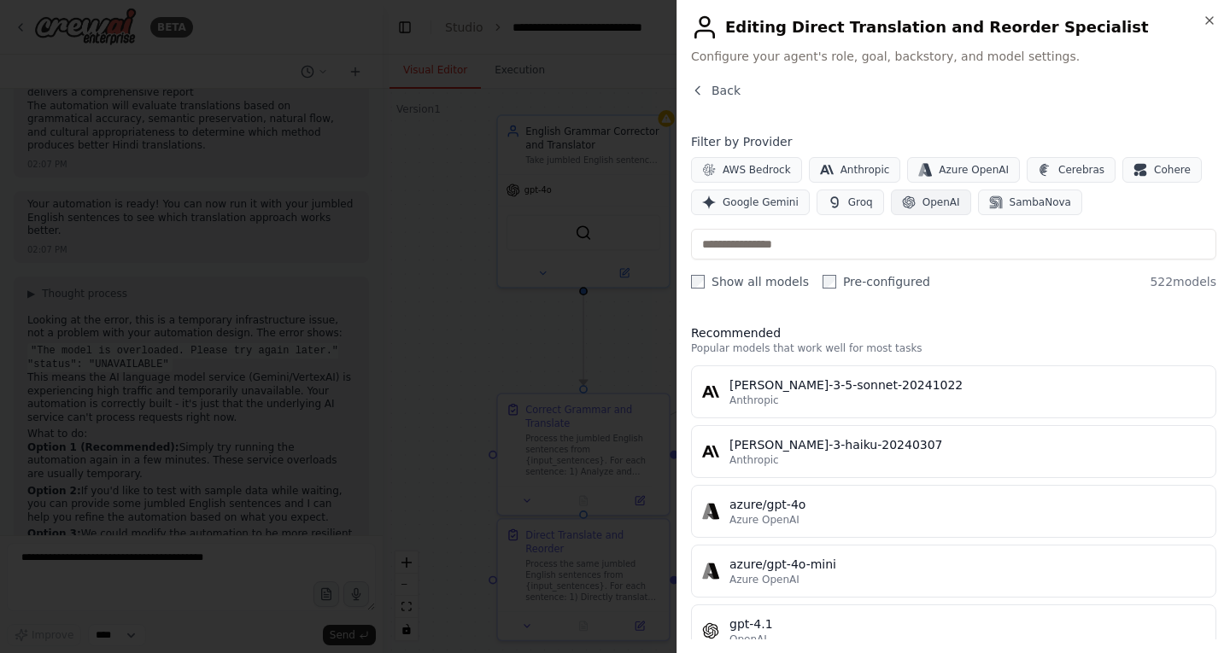
click at [931, 203] on span "OpenAI" at bounding box center [941, 203] width 38 height 14
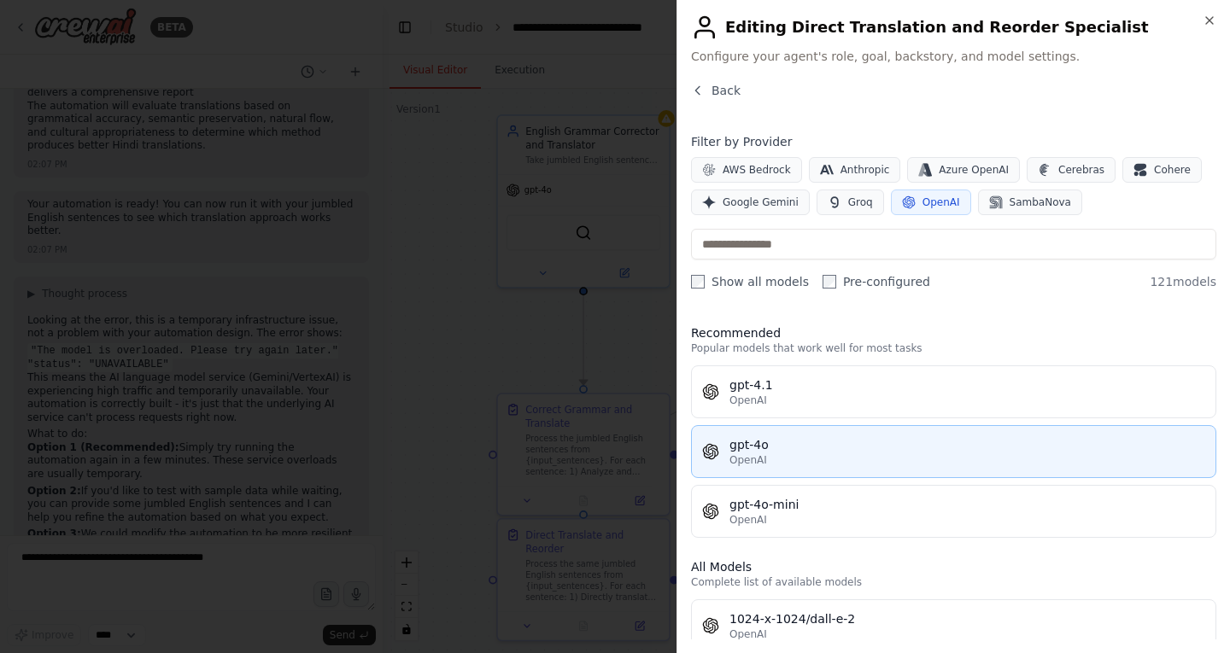
click at [889, 476] on button "gpt-4o OpenAI" at bounding box center [953, 451] width 525 height 53
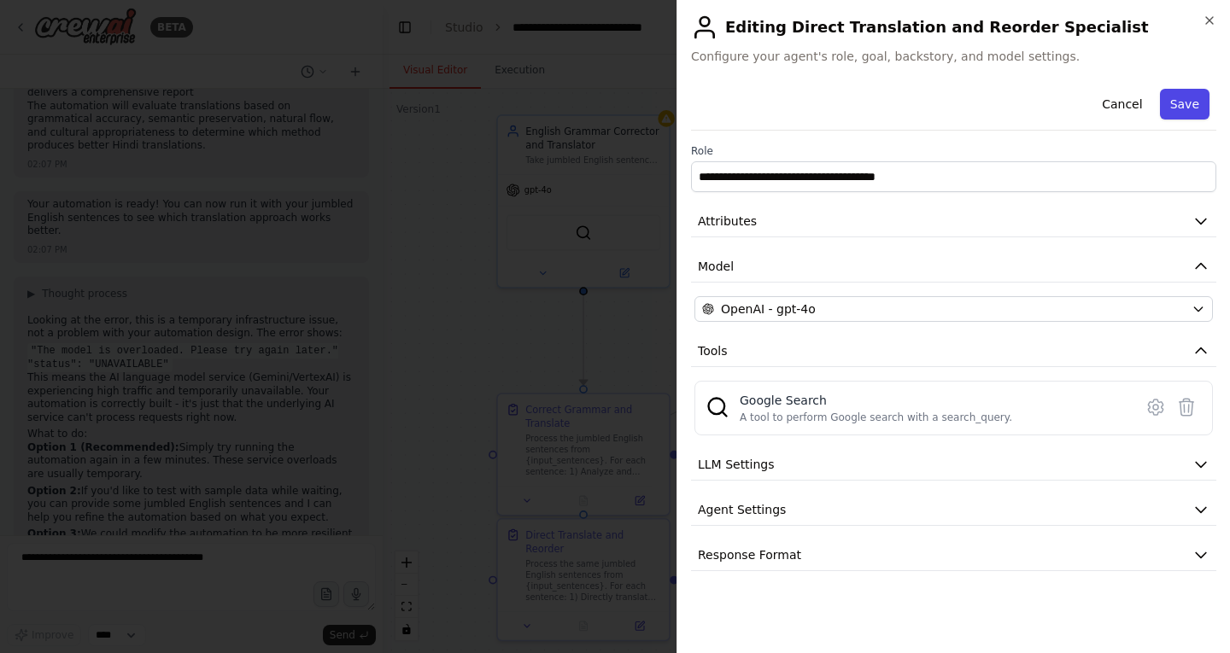
click at [1186, 100] on button "Save" at bounding box center [1185, 104] width 50 height 31
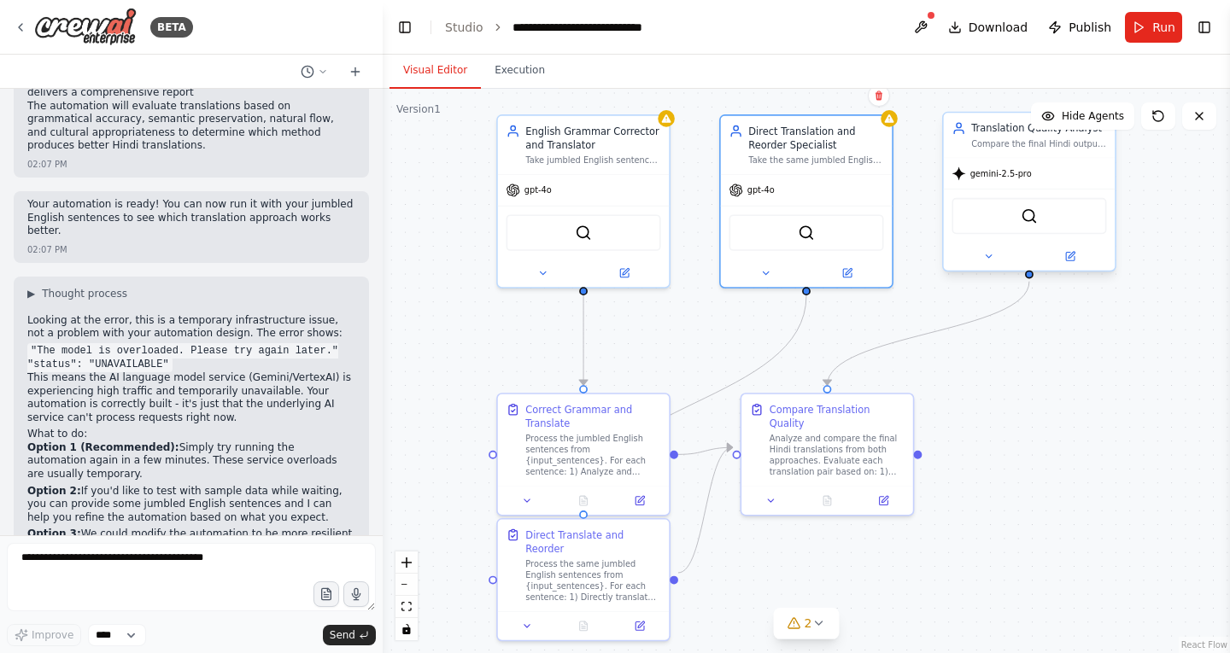
click at [1073, 266] on div at bounding box center [1030, 257] width 172 height 28
click at [1072, 253] on icon at bounding box center [1070, 255] width 7 height 7
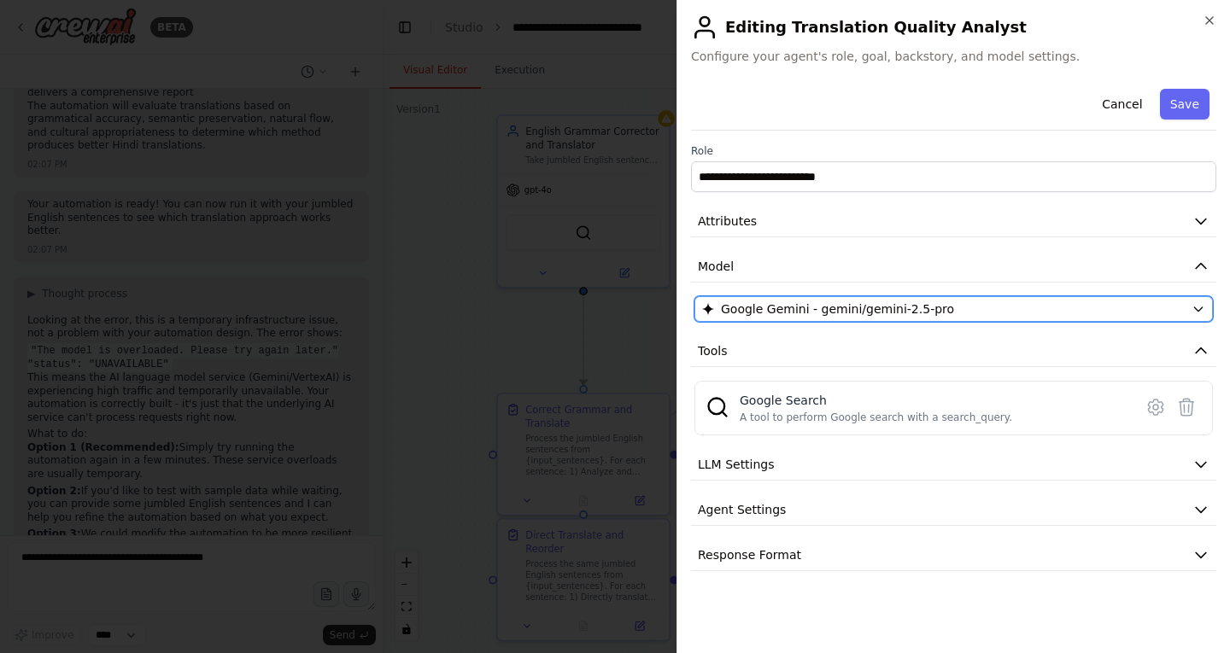
click at [1071, 310] on div "Google Gemini - gemini/gemini-2.5-pro" at bounding box center [943, 309] width 482 height 17
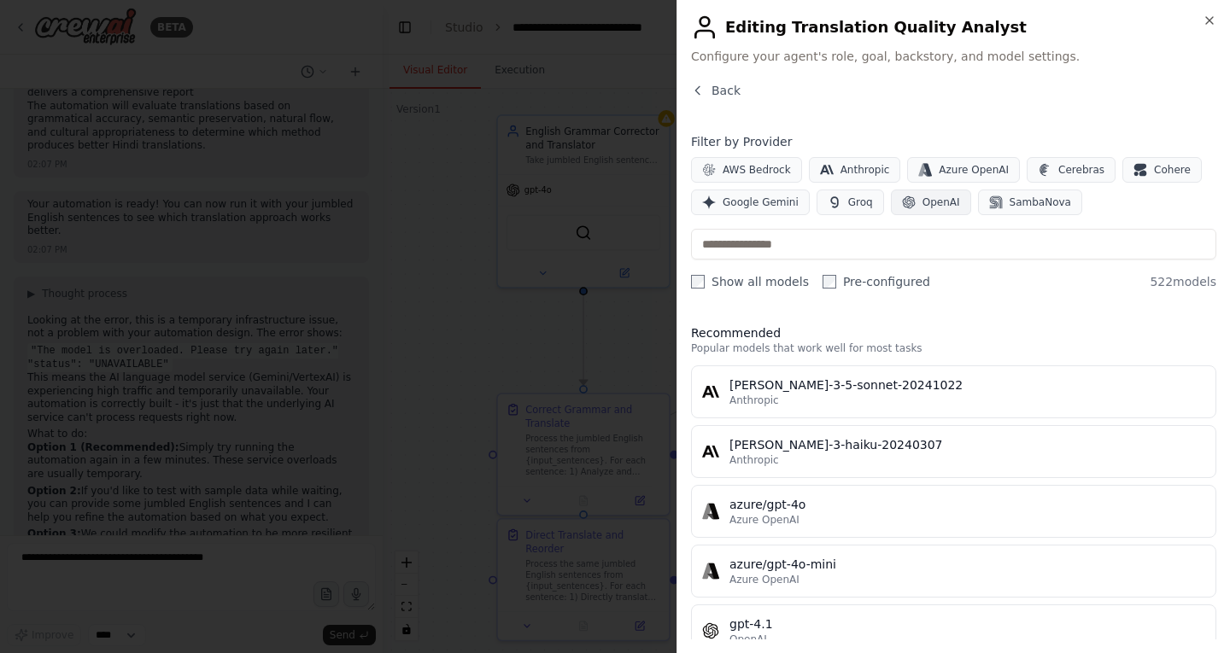
click at [943, 205] on span "OpenAI" at bounding box center [941, 203] width 38 height 14
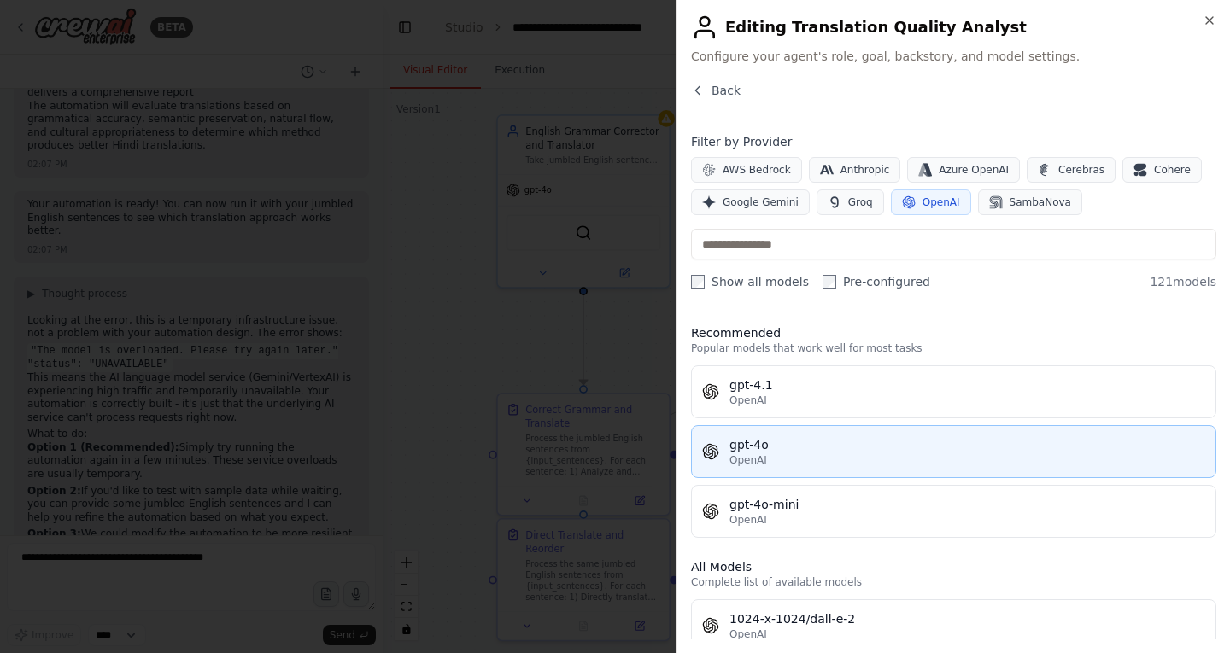
click at [862, 456] on div "OpenAI" at bounding box center [967, 460] width 476 height 14
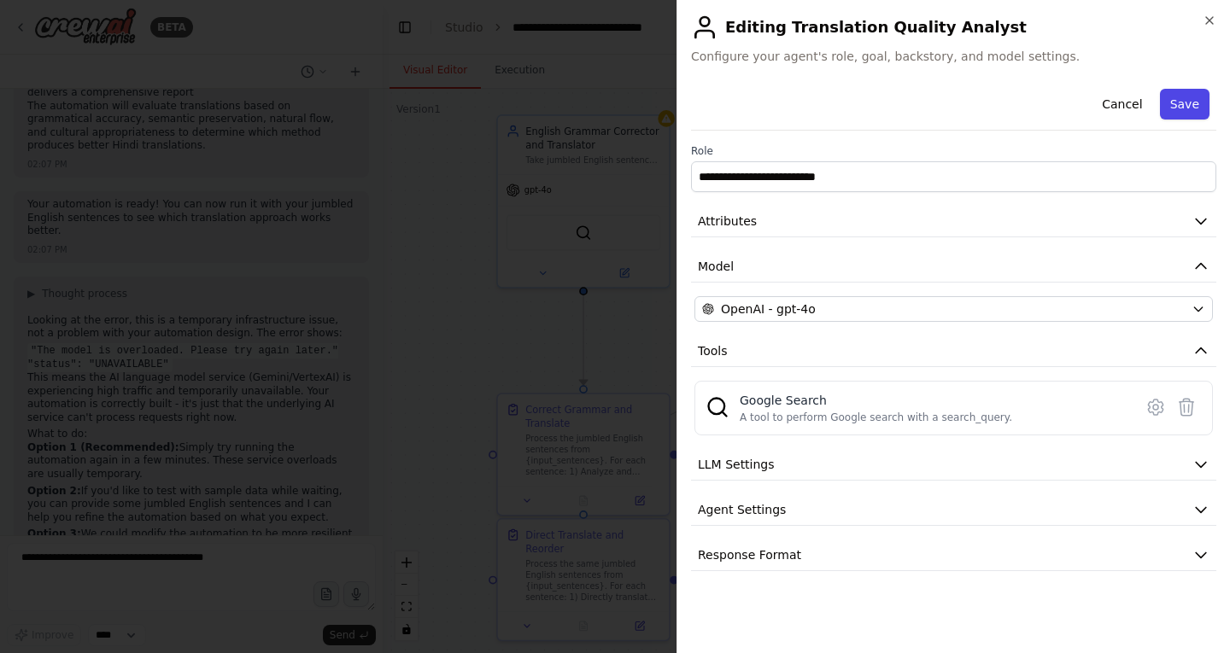
click at [1196, 96] on button "Save" at bounding box center [1185, 104] width 50 height 31
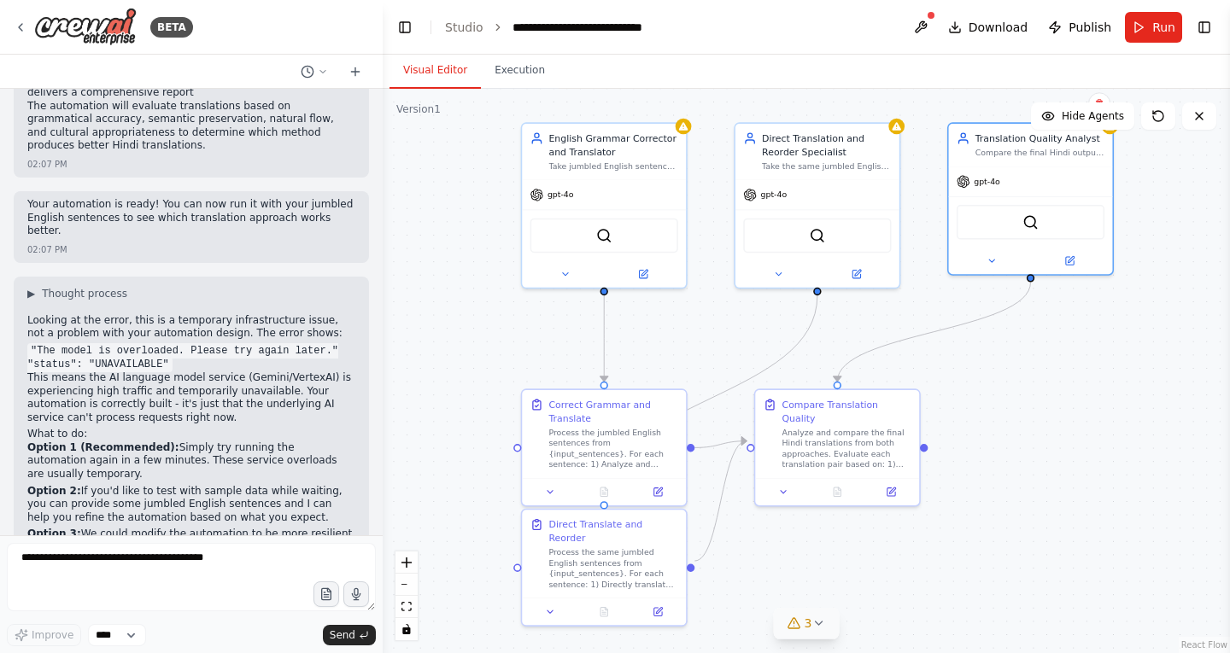
click at [810, 628] on span "3" at bounding box center [808, 623] width 8 height 17
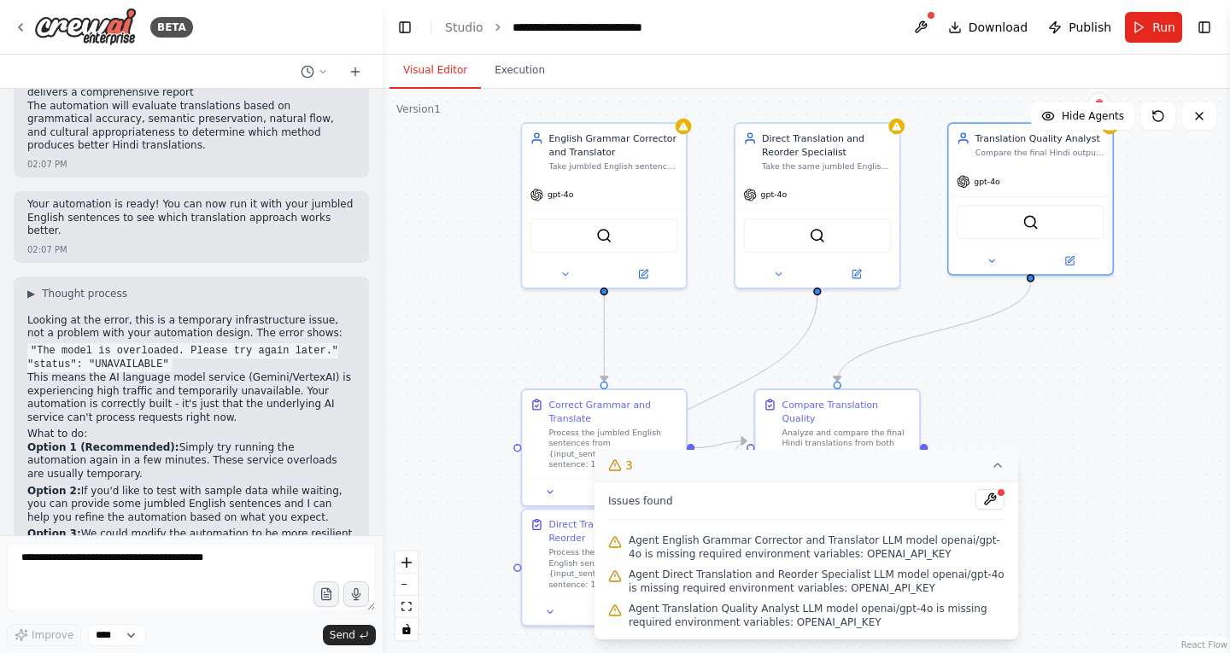
click at [998, 465] on icon at bounding box center [998, 466] width 14 height 14
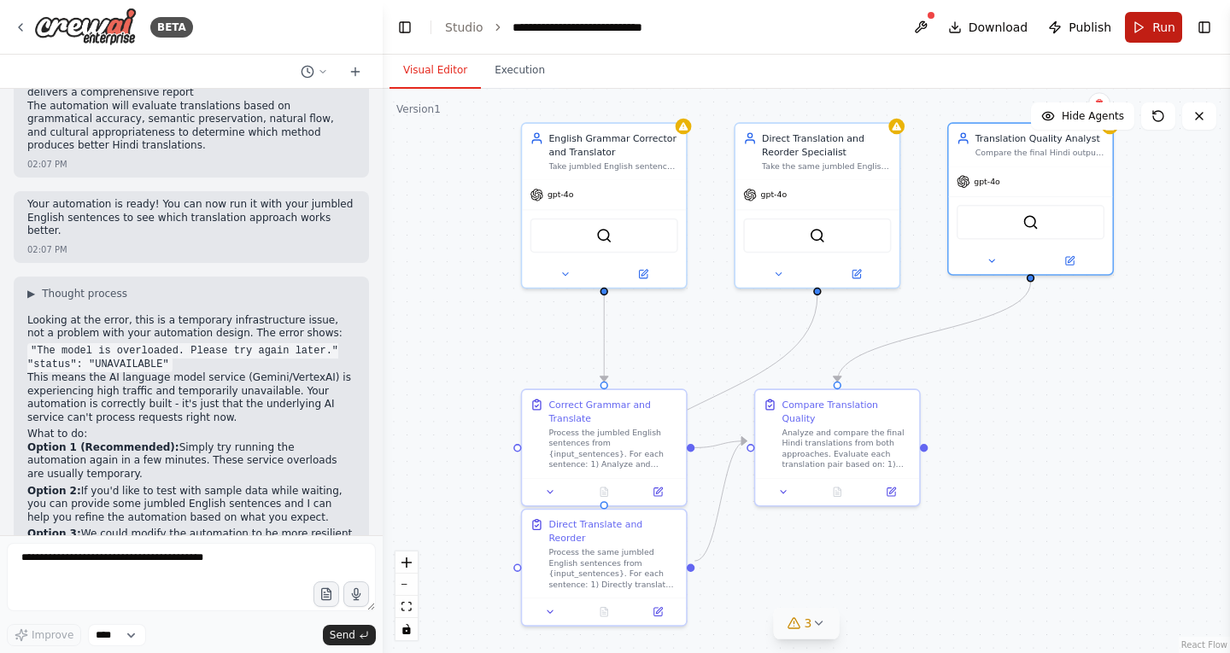
click at [1162, 21] on span "Run" at bounding box center [1163, 27] width 23 height 17
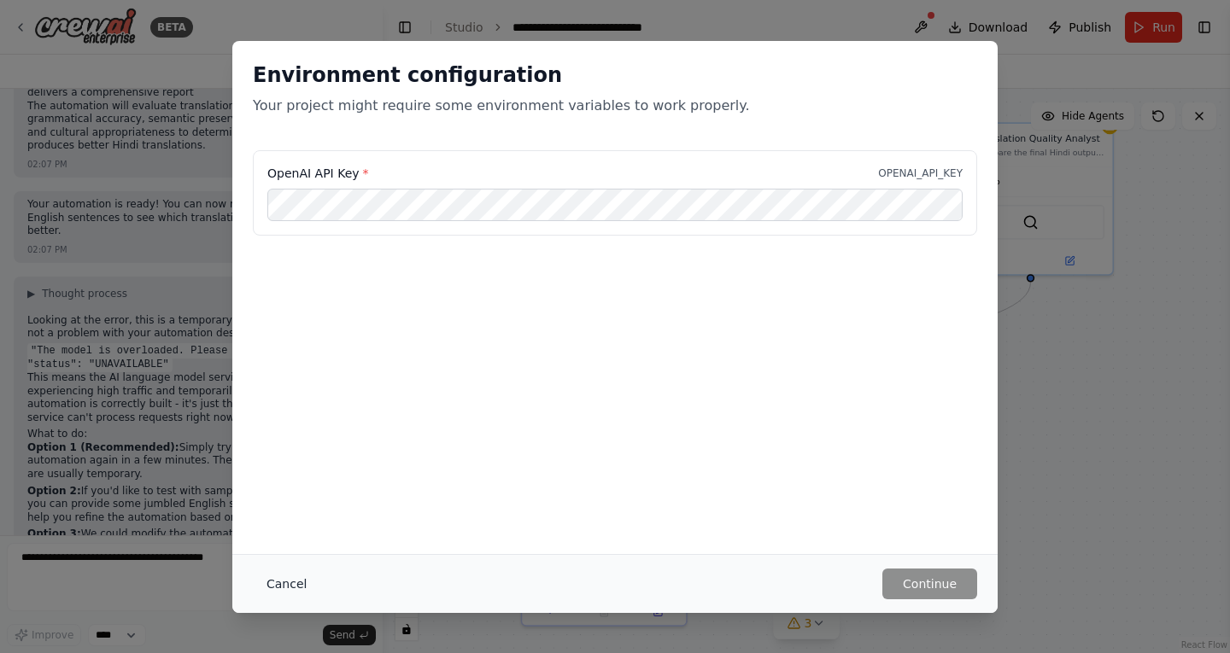
click at [286, 578] on button "Cancel" at bounding box center [286, 584] width 67 height 31
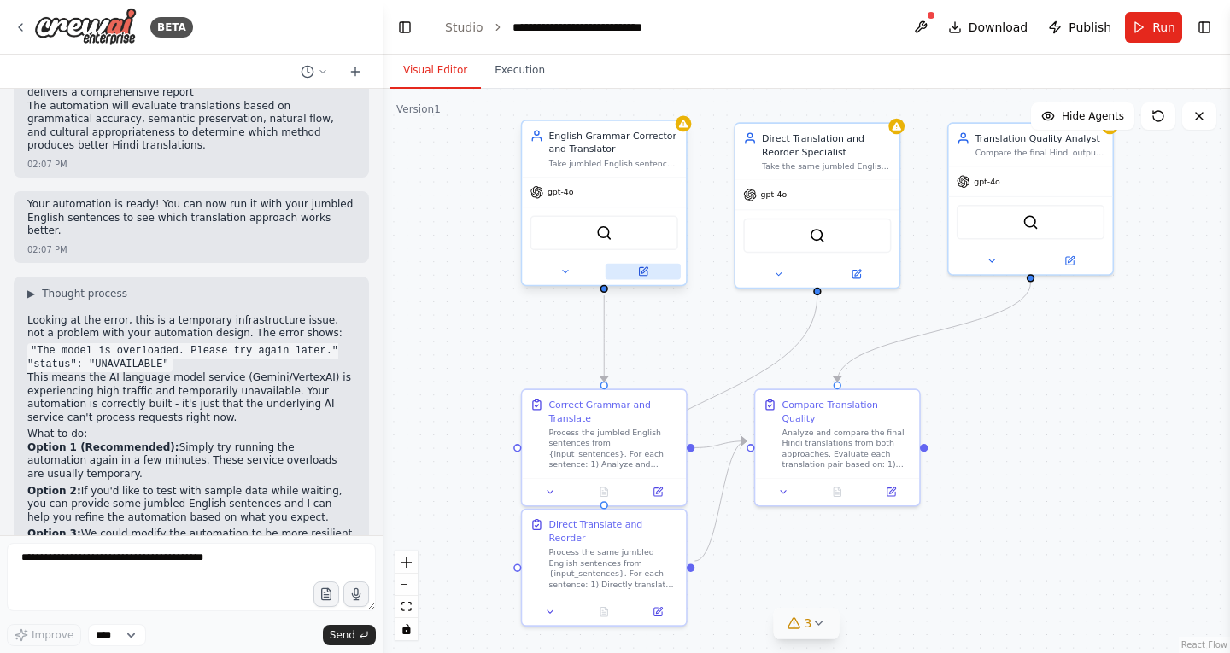
click at [646, 269] on icon at bounding box center [644, 270] width 6 height 6
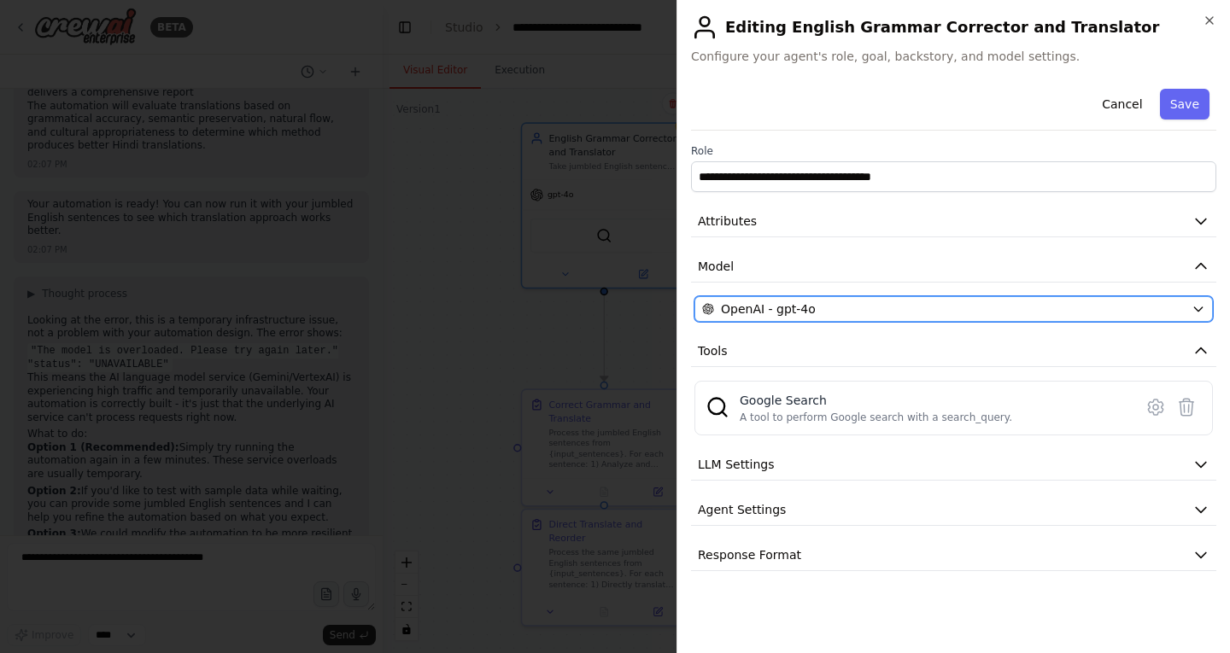
click at [760, 310] on span "OpenAI - gpt-4o" at bounding box center [768, 309] width 95 height 17
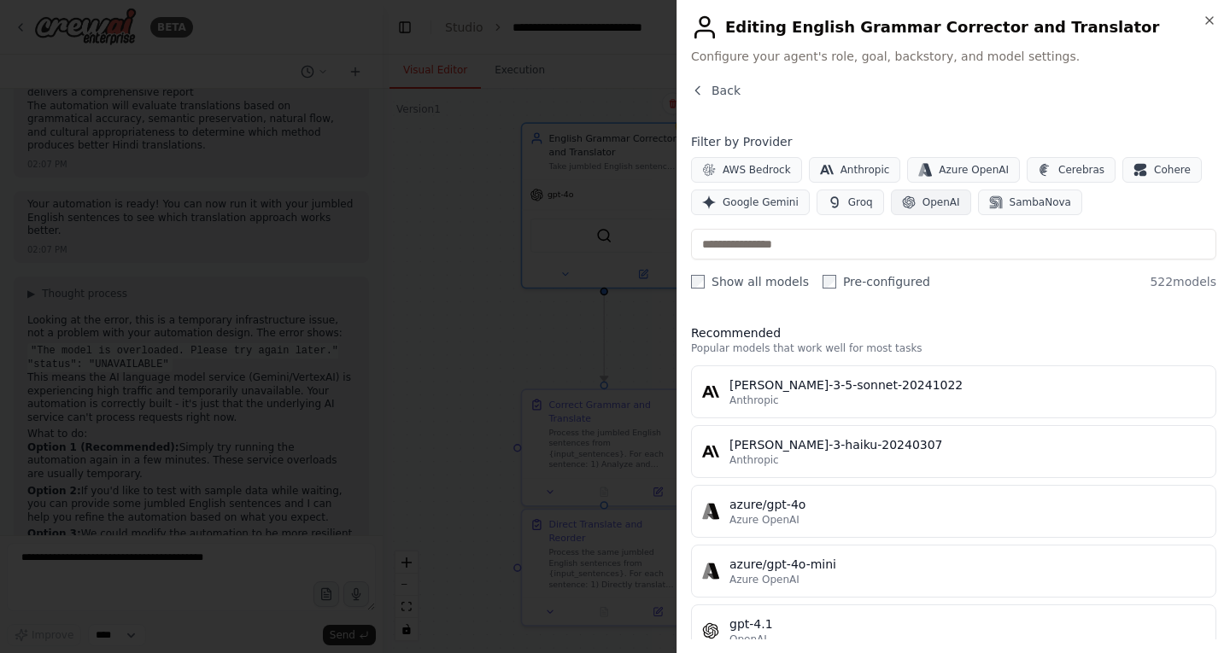
click at [915, 195] on button "OpenAI" at bounding box center [931, 203] width 80 height 26
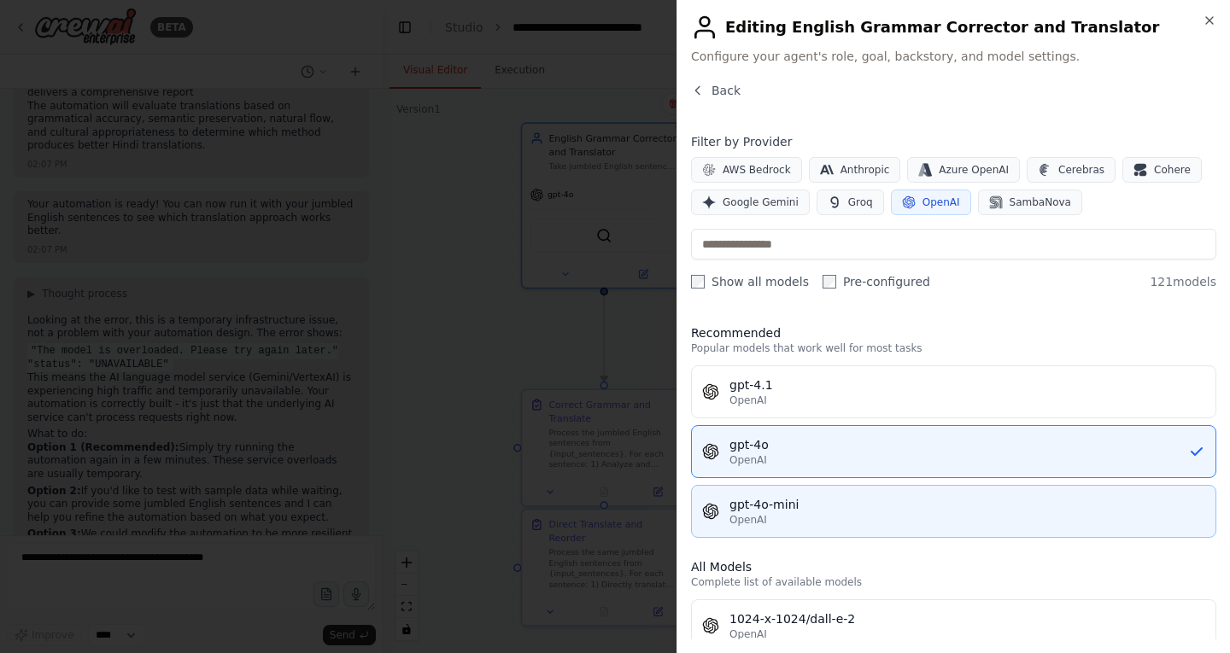
click at [851, 503] on div "gpt-4o-mini" at bounding box center [967, 504] width 476 height 17
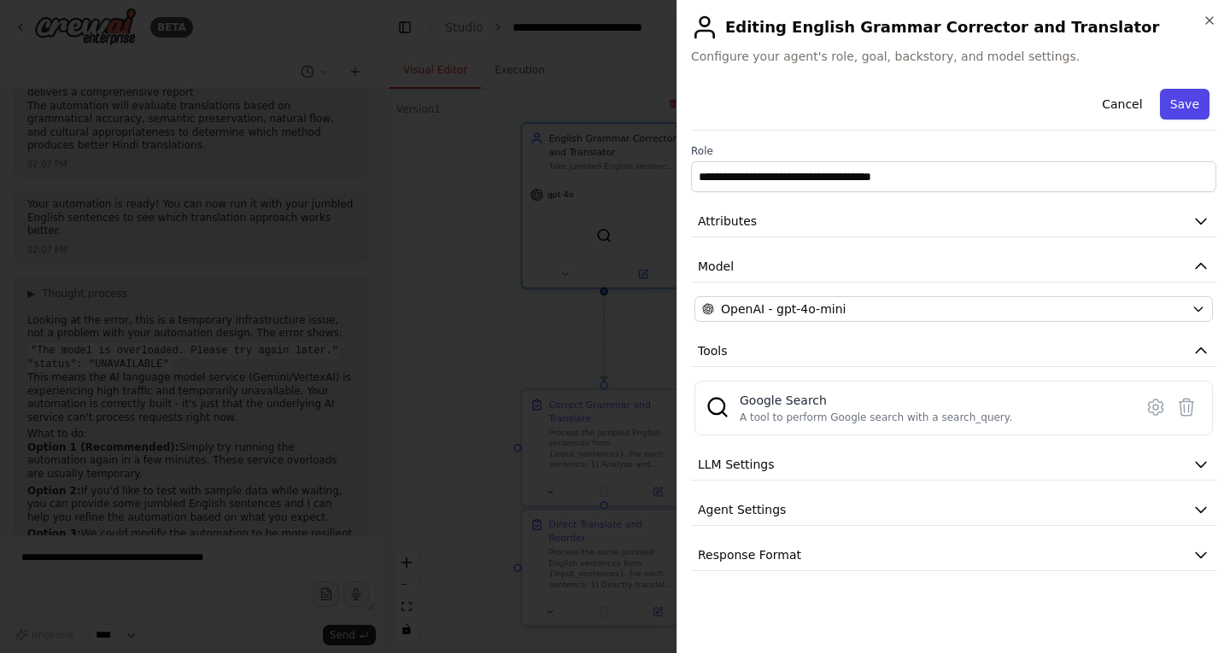
click at [1176, 101] on button "Save" at bounding box center [1185, 104] width 50 height 31
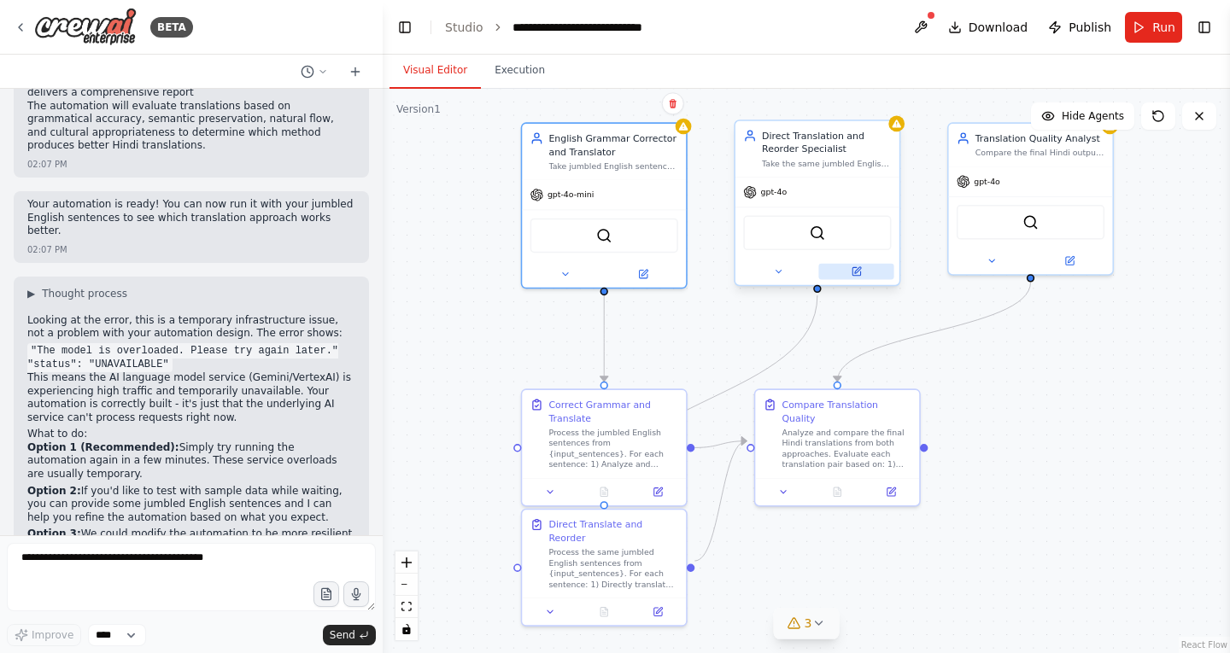
click at [859, 278] on button at bounding box center [855, 272] width 75 height 16
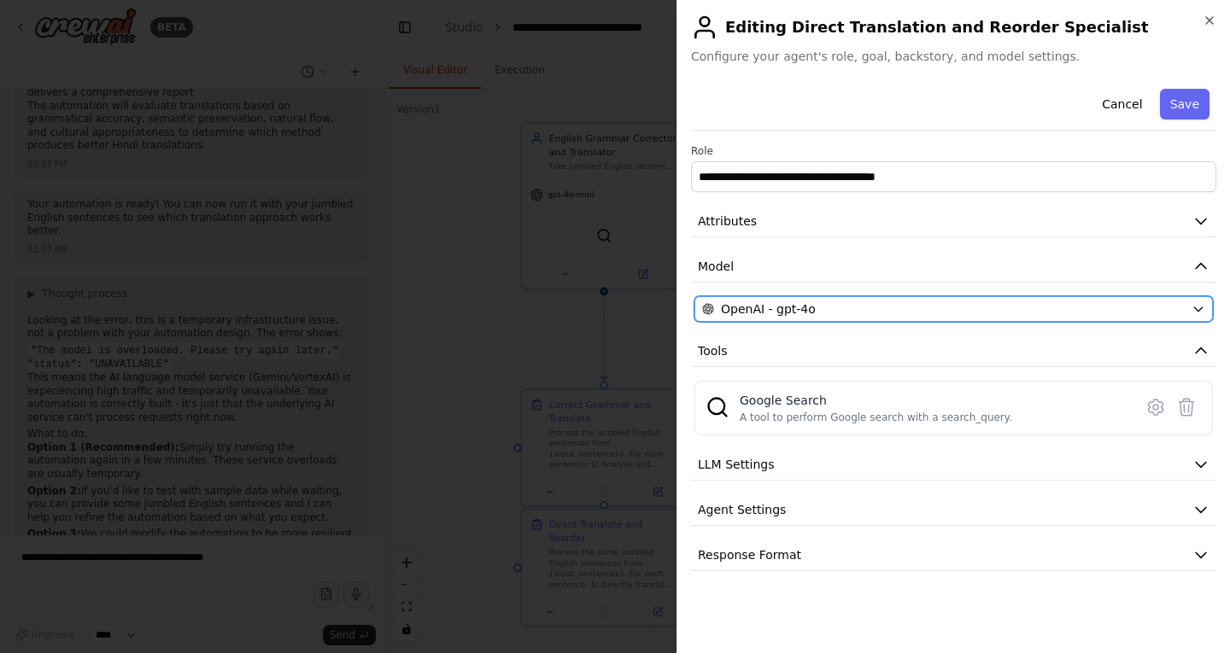
click at [883, 309] on div "OpenAI - gpt-4o" at bounding box center [943, 309] width 482 height 17
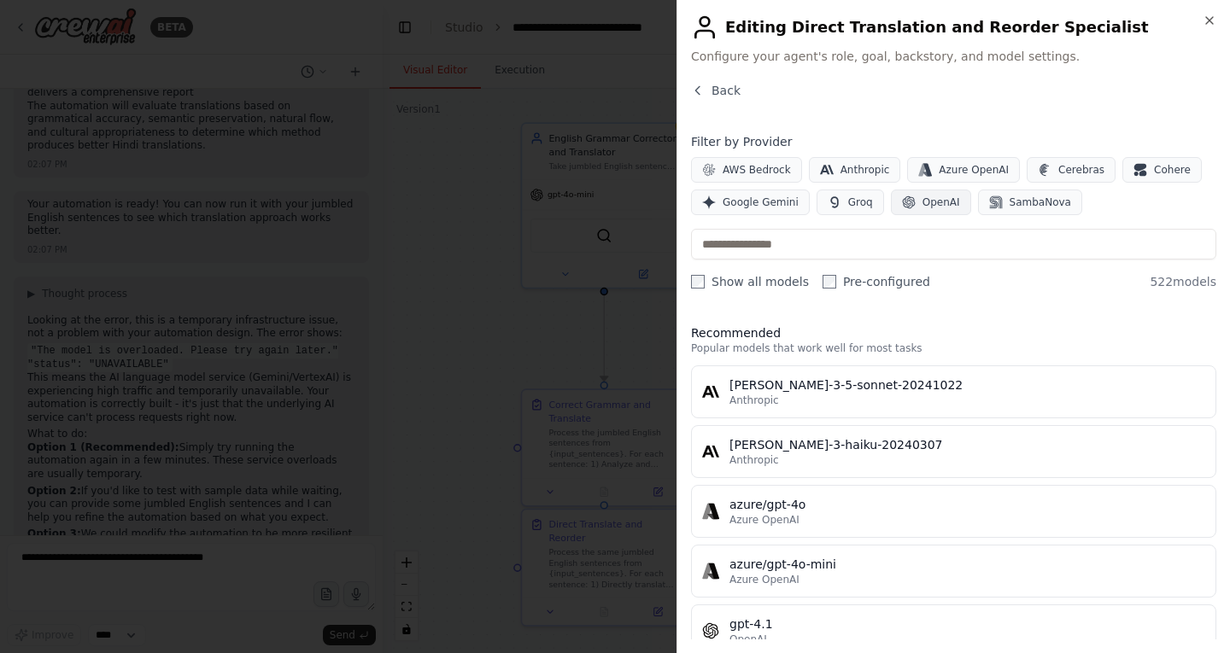
click at [932, 201] on span "OpenAI" at bounding box center [941, 203] width 38 height 14
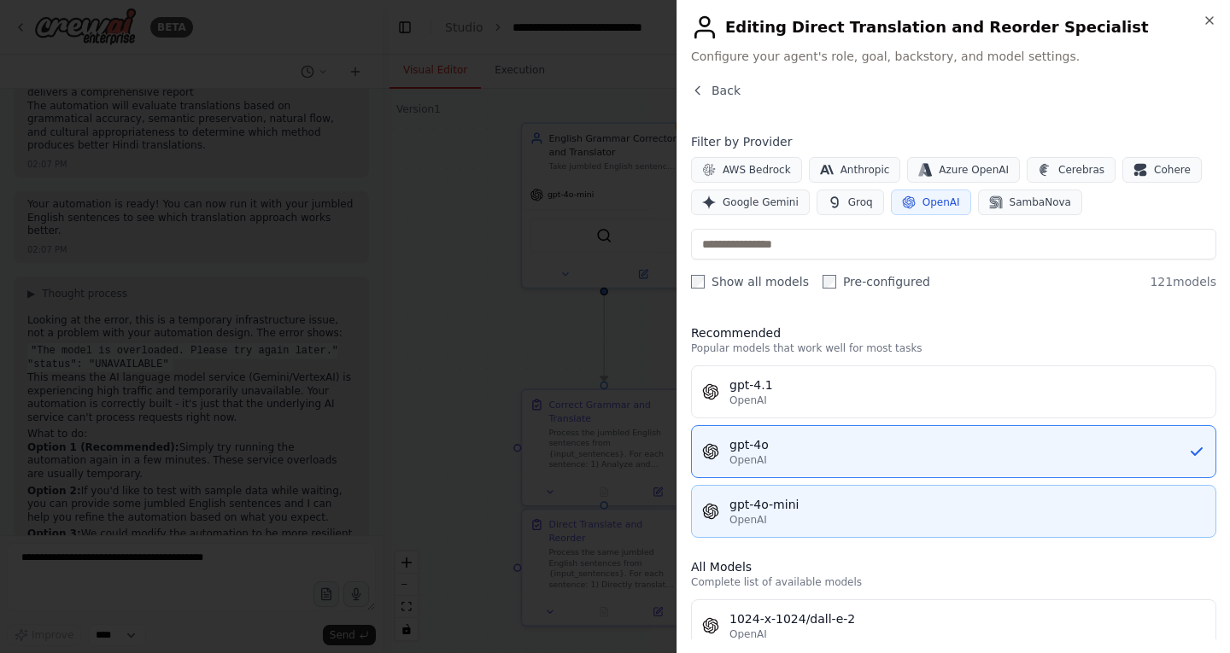
click at [887, 488] on button "gpt-4o-mini OpenAI" at bounding box center [953, 511] width 525 height 53
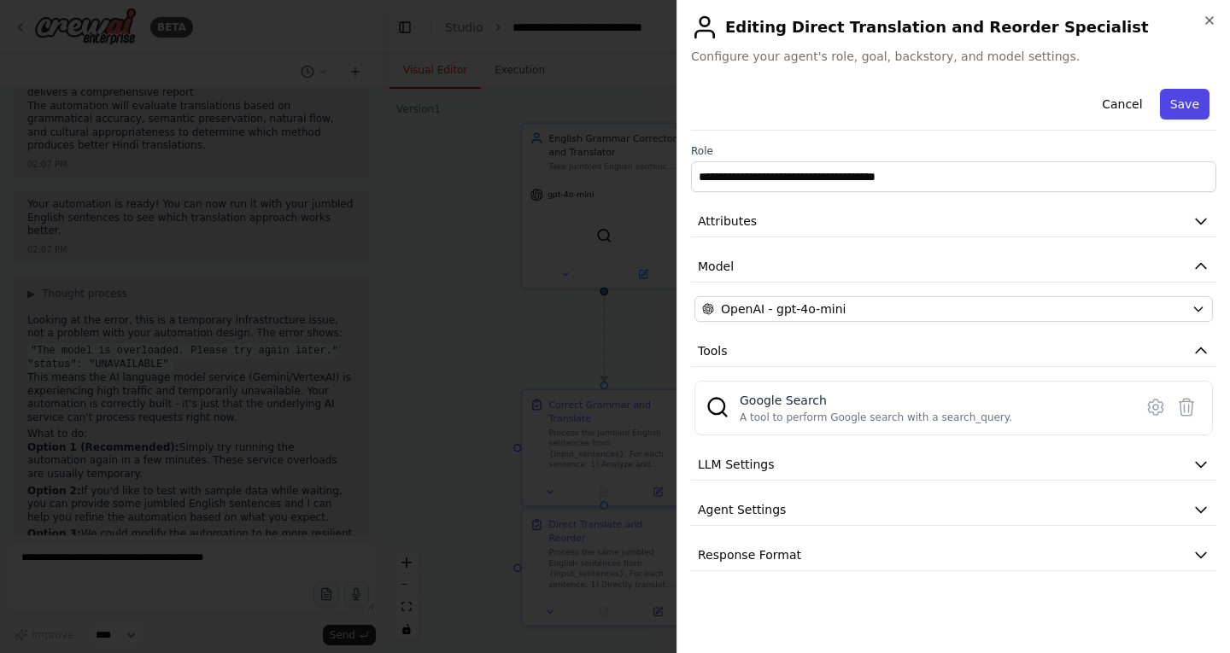
click at [1187, 98] on button "Save" at bounding box center [1185, 104] width 50 height 31
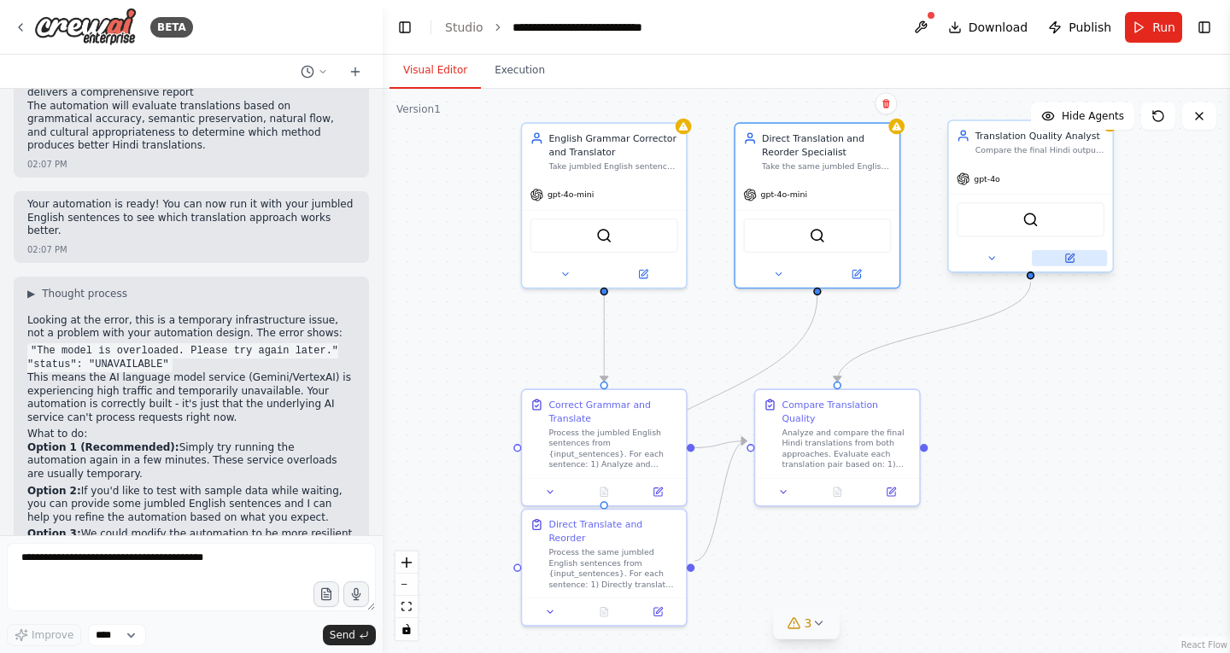
click at [1081, 260] on button at bounding box center [1069, 258] width 75 height 16
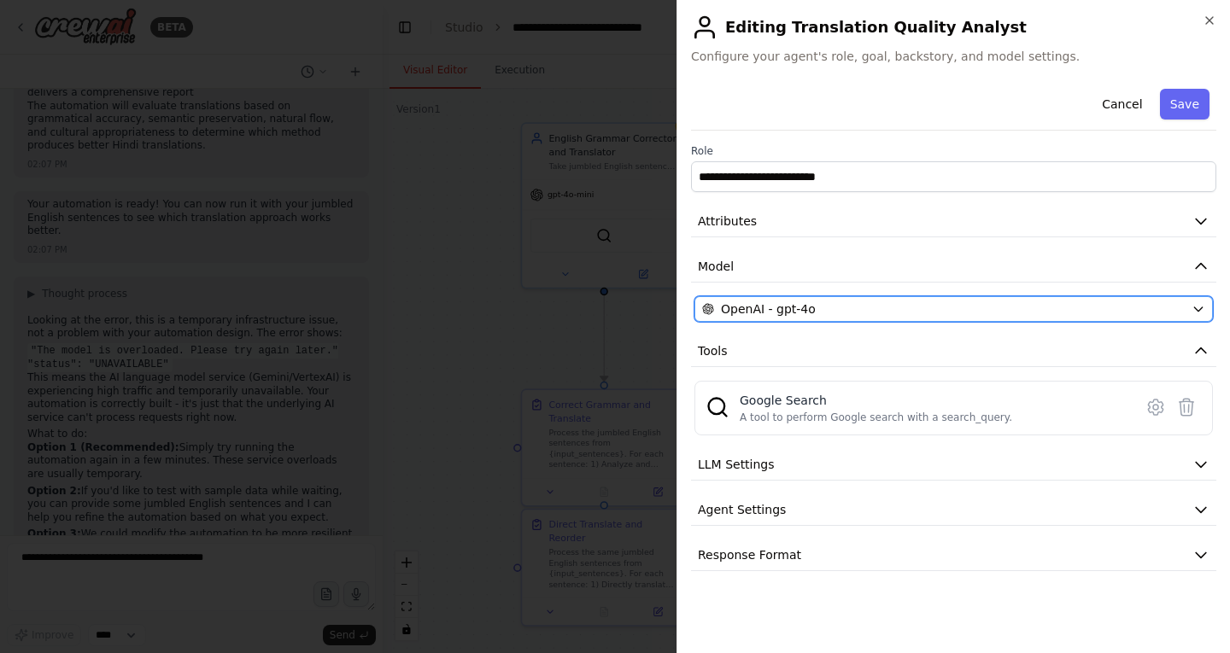
click at [1068, 303] on div "OpenAI - gpt-4o" at bounding box center [943, 309] width 482 height 17
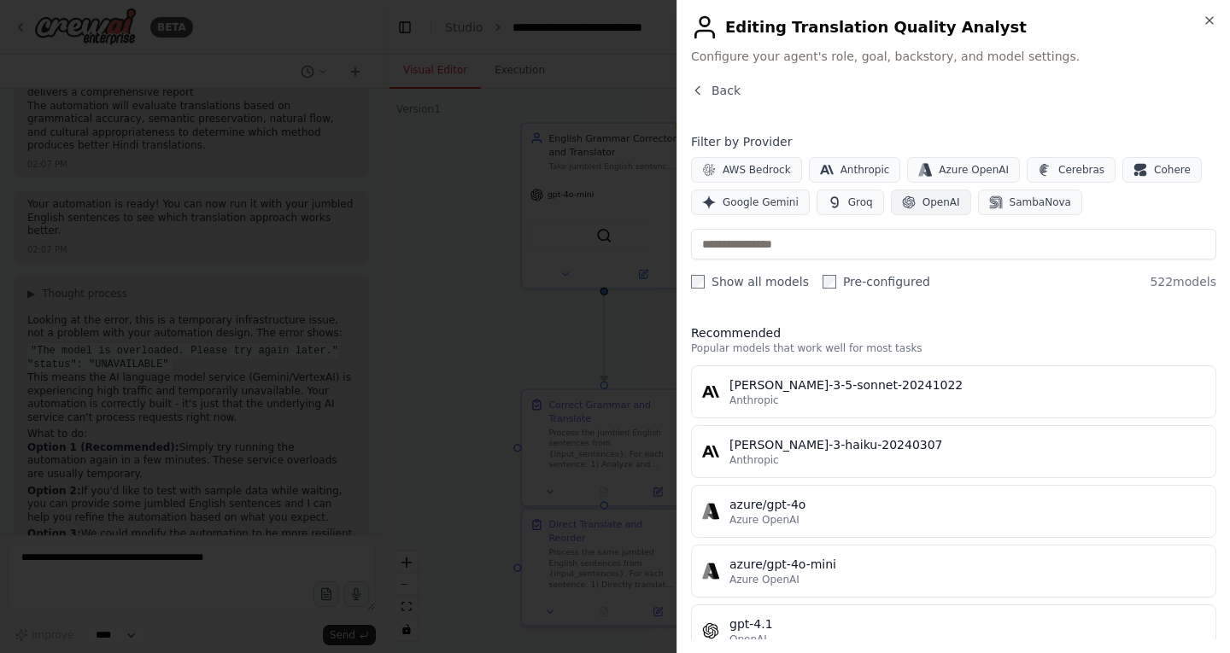
click at [936, 204] on span "OpenAI" at bounding box center [941, 203] width 38 height 14
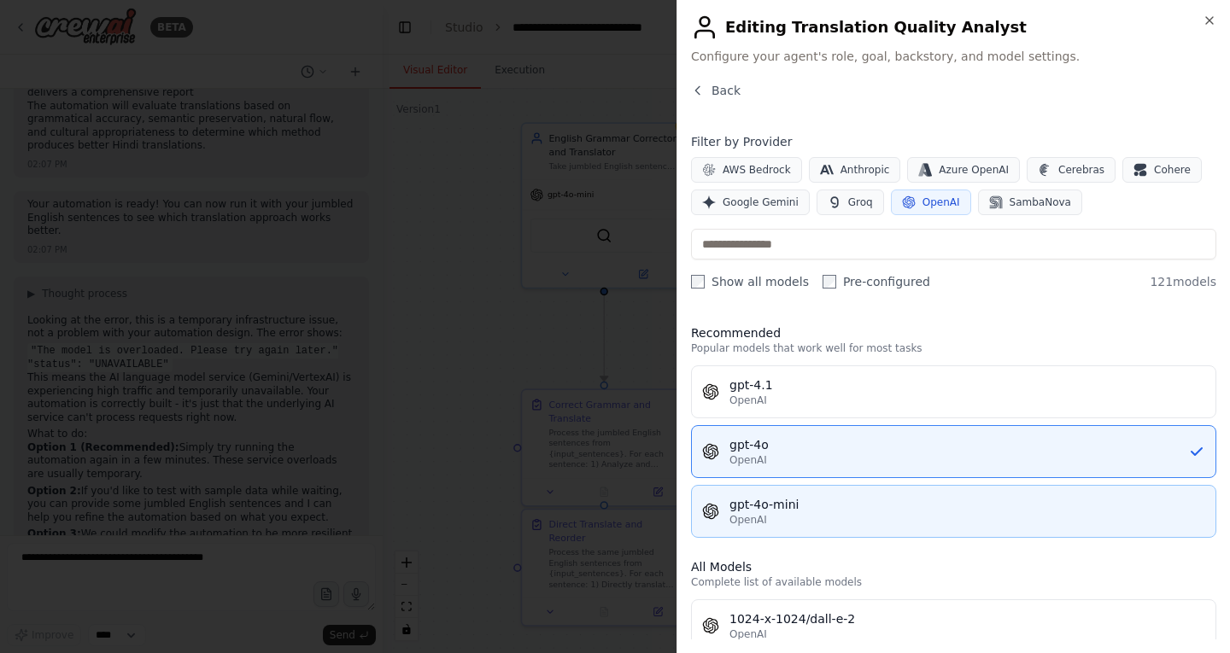
click at [930, 516] on div "OpenAI" at bounding box center [967, 520] width 476 height 14
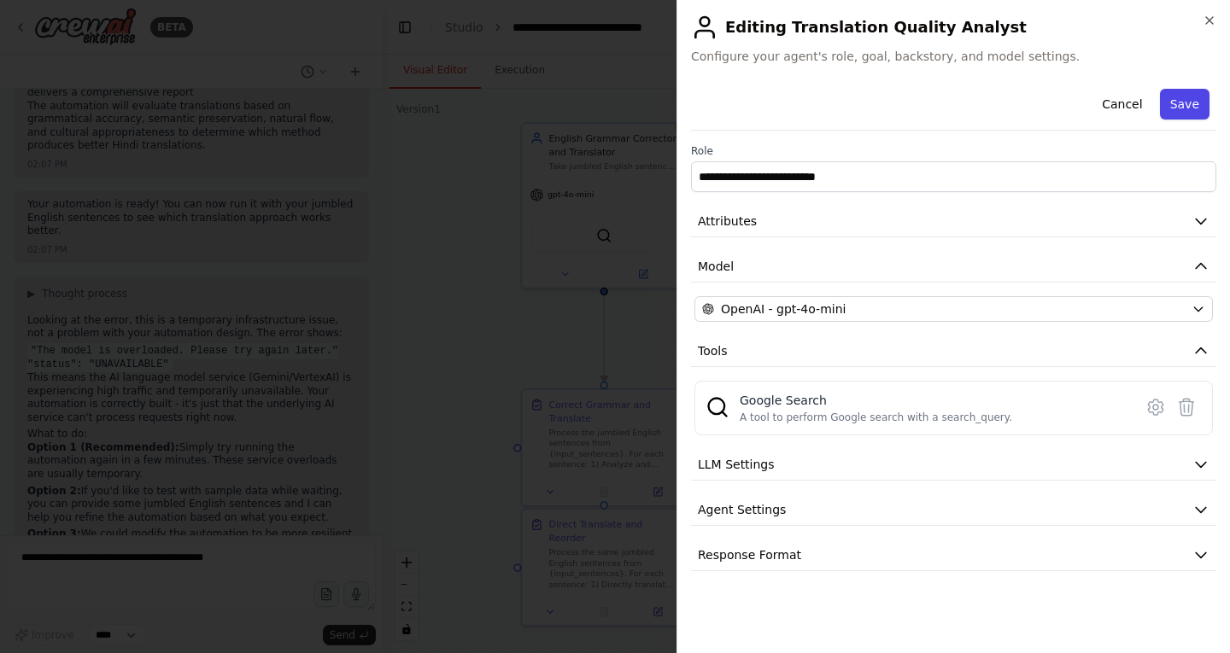
click at [1178, 103] on button "Save" at bounding box center [1185, 104] width 50 height 31
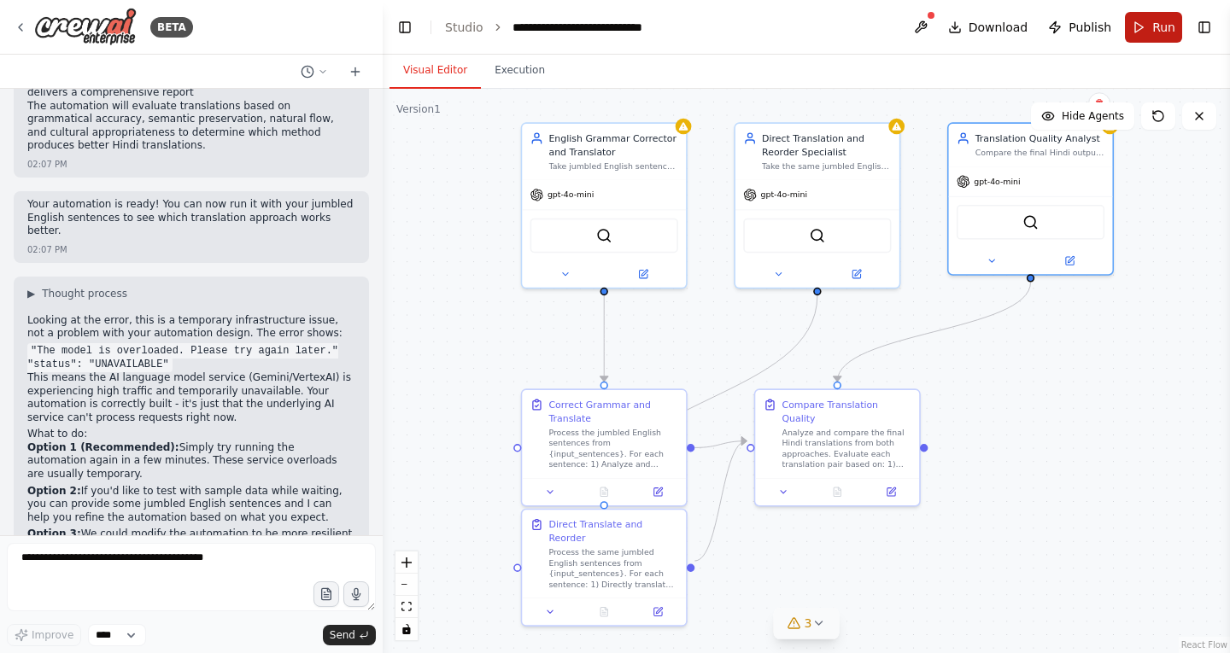
click at [1155, 32] on span "Run" at bounding box center [1163, 27] width 23 height 17
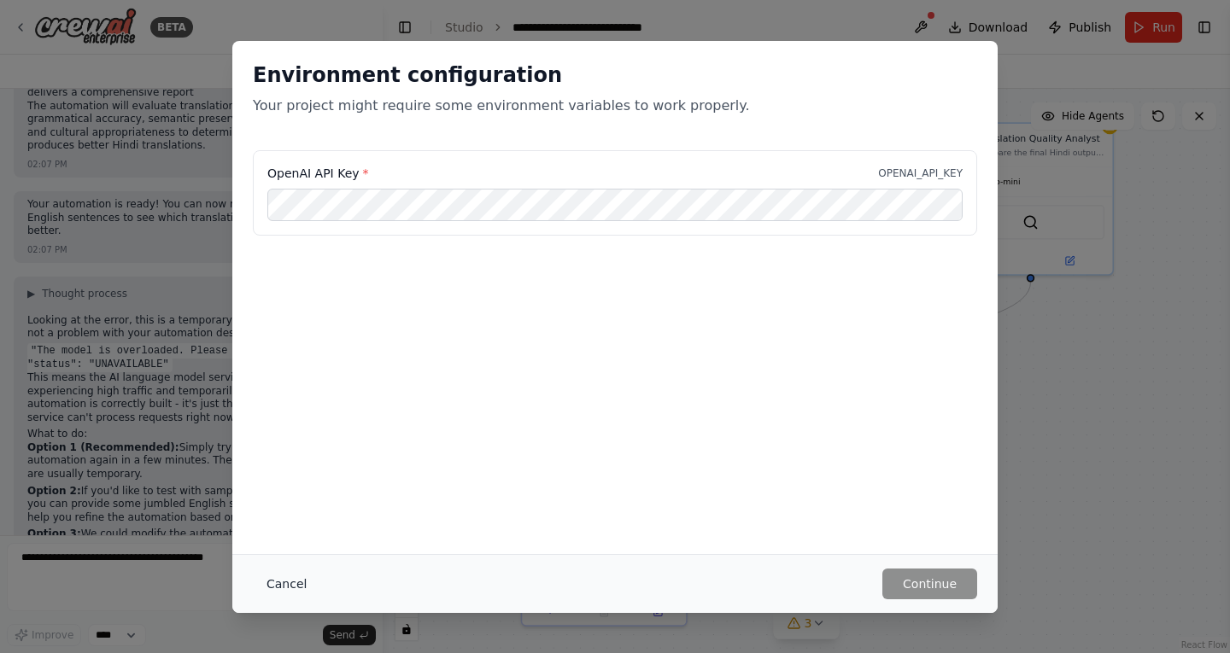
click at [283, 584] on button "Cancel" at bounding box center [286, 584] width 67 height 31
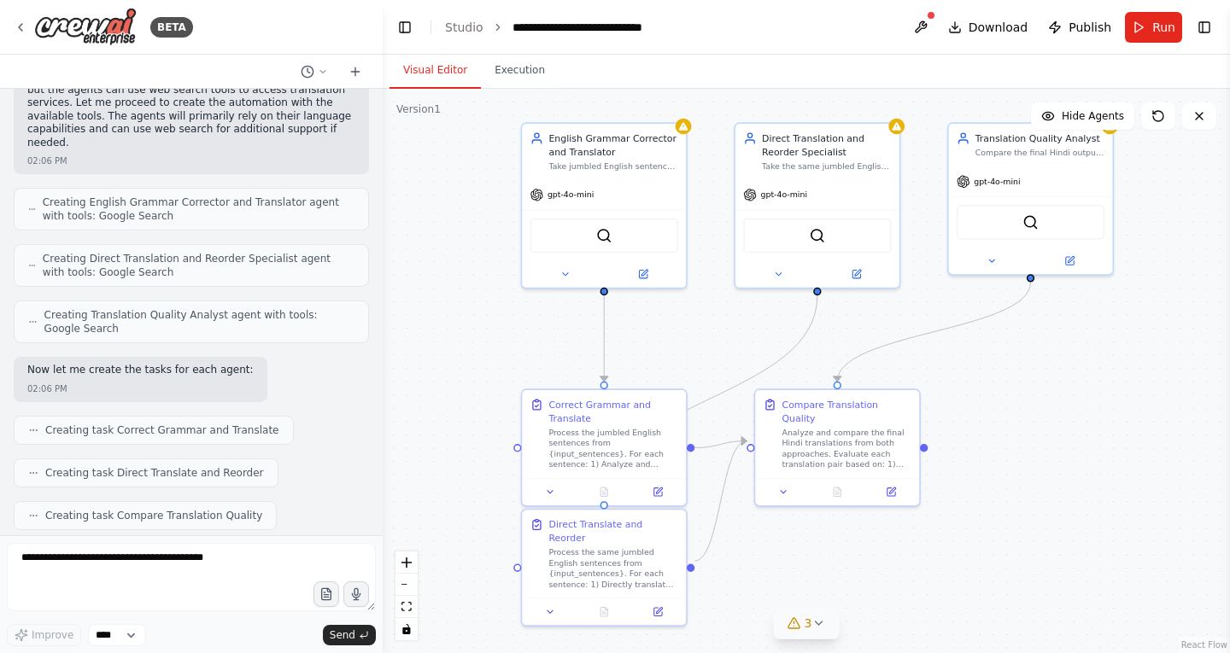
scroll to position [0, 0]
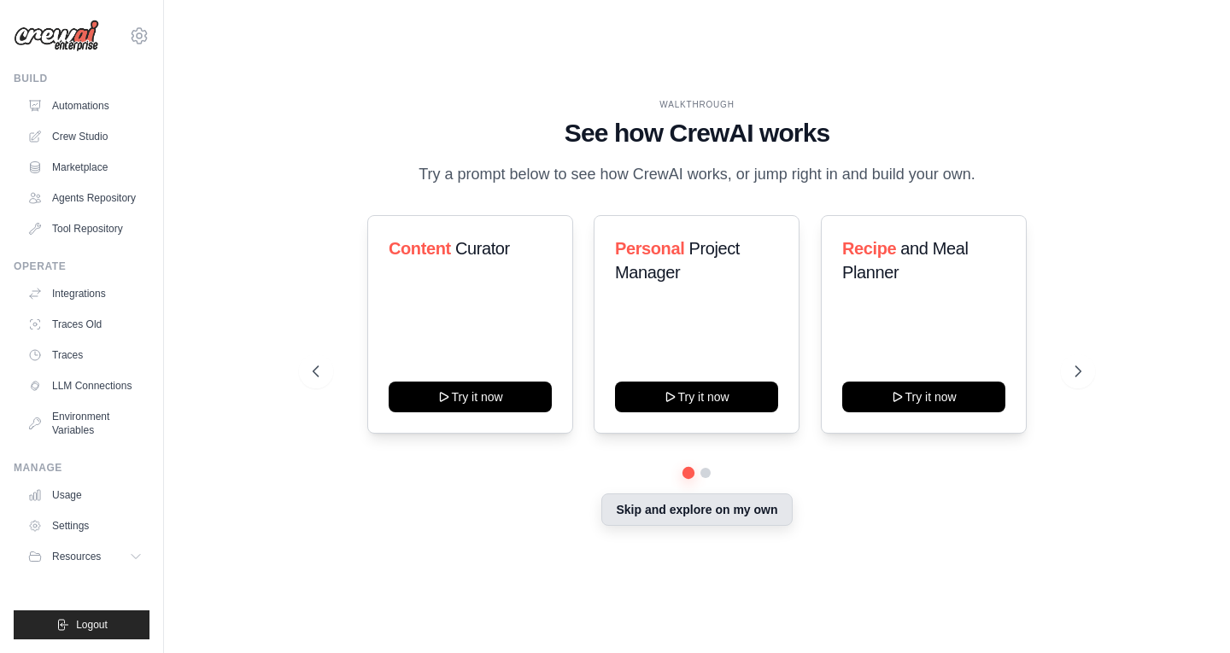
click at [737, 509] on button "Skip and explore on my own" at bounding box center [696, 510] width 190 height 32
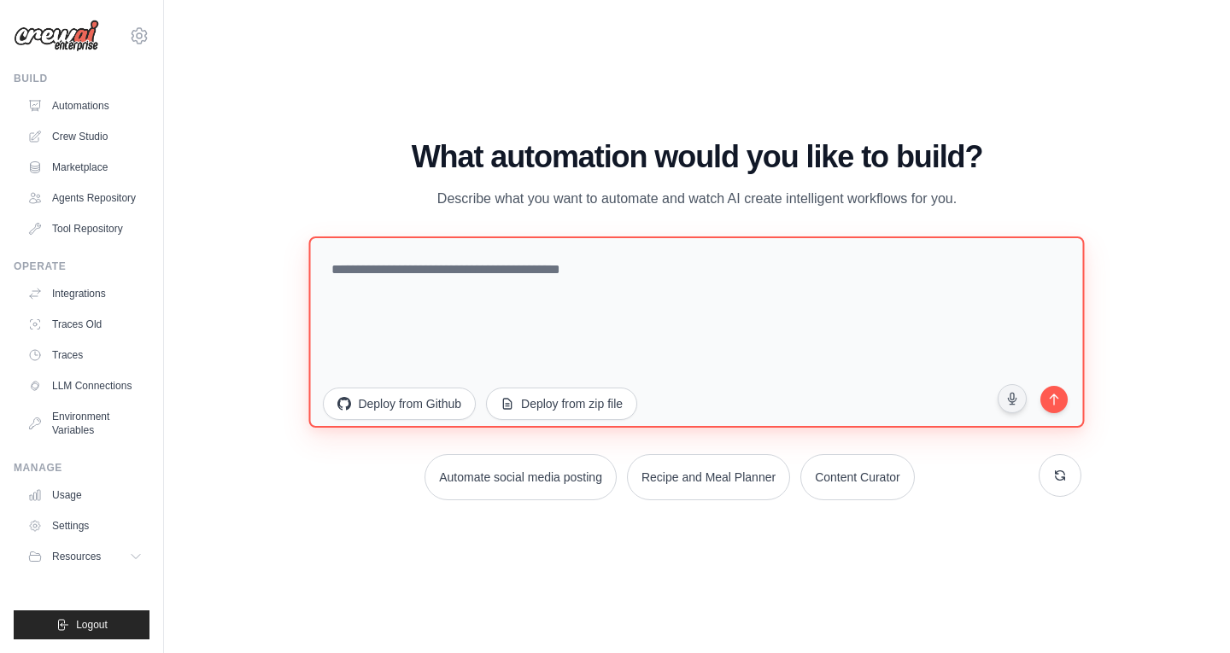
click at [510, 278] on textarea at bounding box center [696, 331] width 775 height 191
paste textarea "**********"
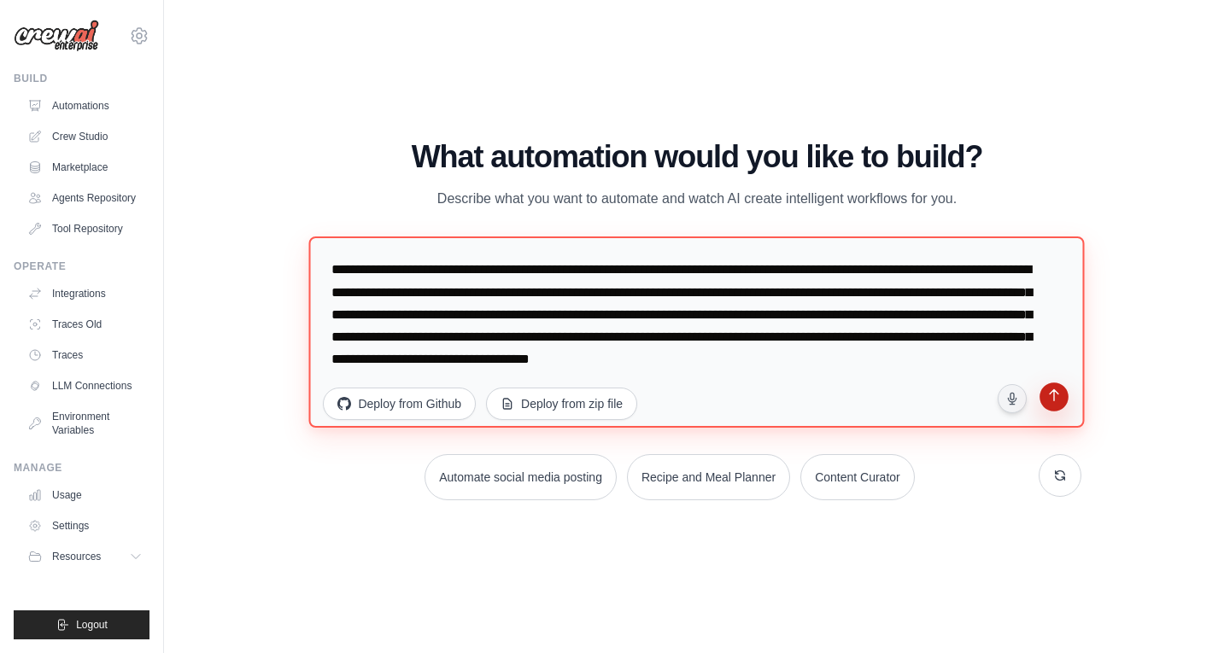
type textarea "**********"
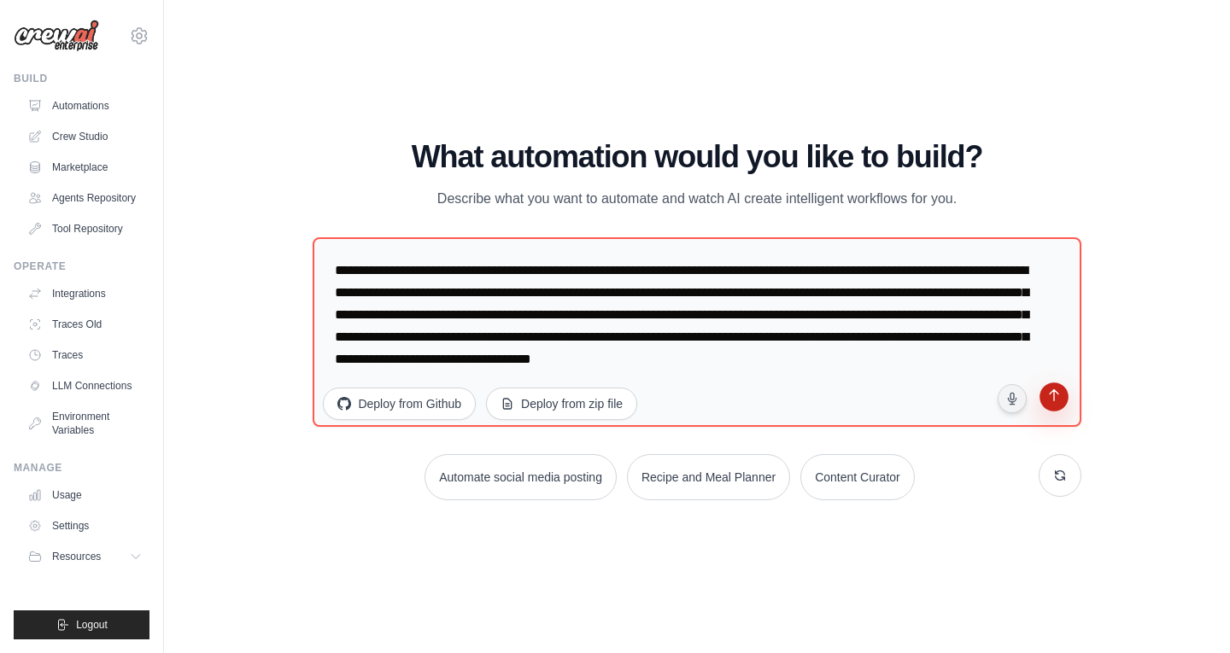
click at [1054, 405] on icon "submit" at bounding box center [1053, 397] width 17 height 17
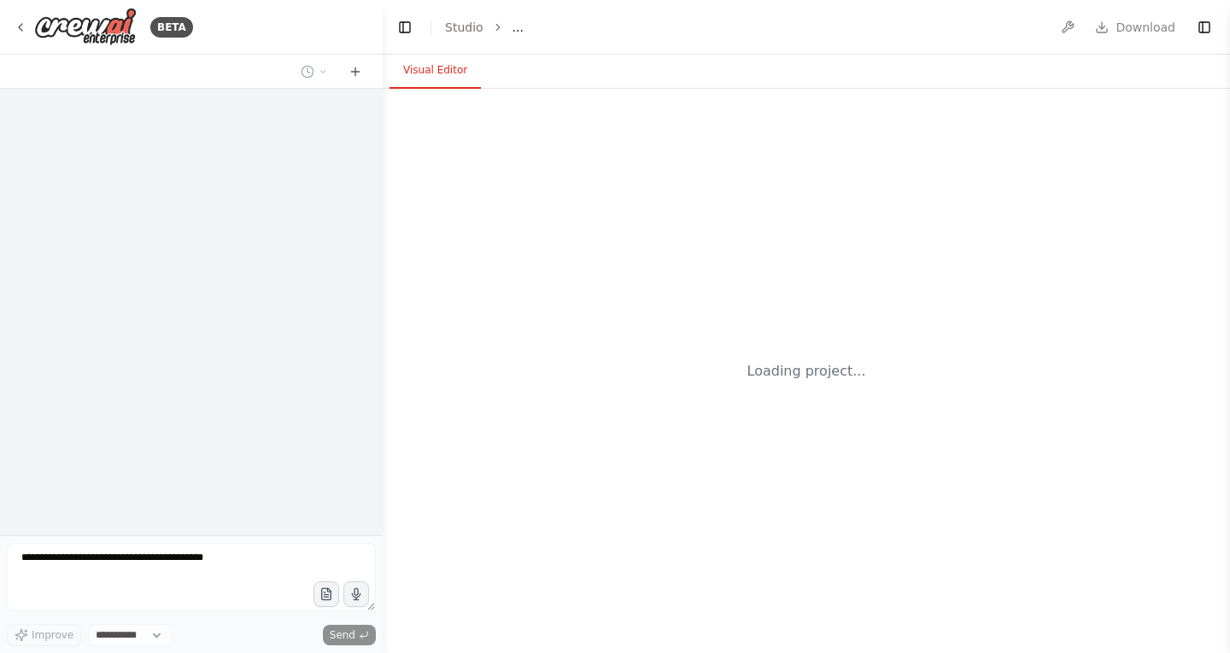
select select "****"
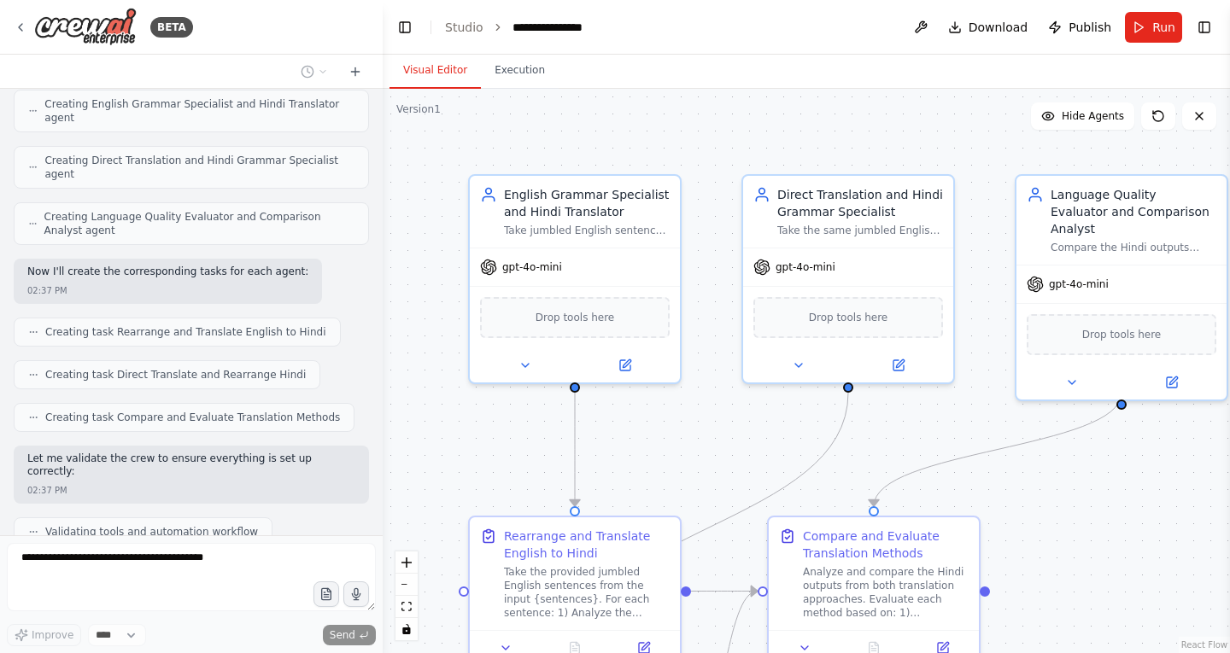
scroll to position [806, 0]
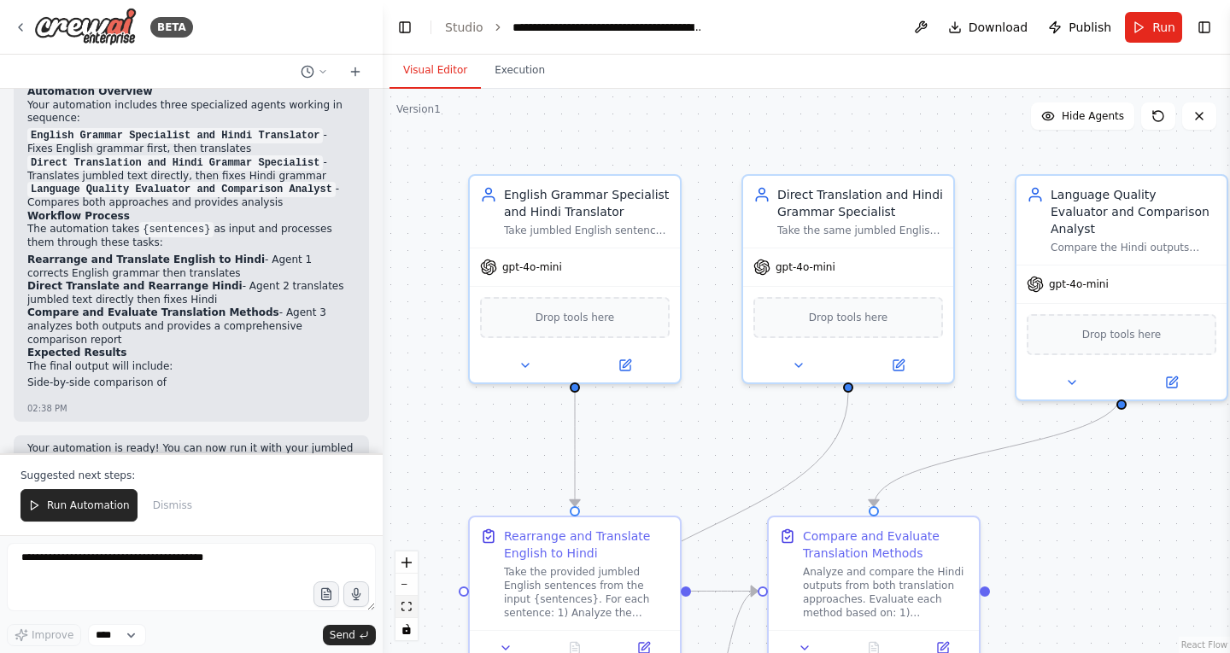
click at [411, 602] on icon "fit view" at bounding box center [406, 606] width 10 height 9
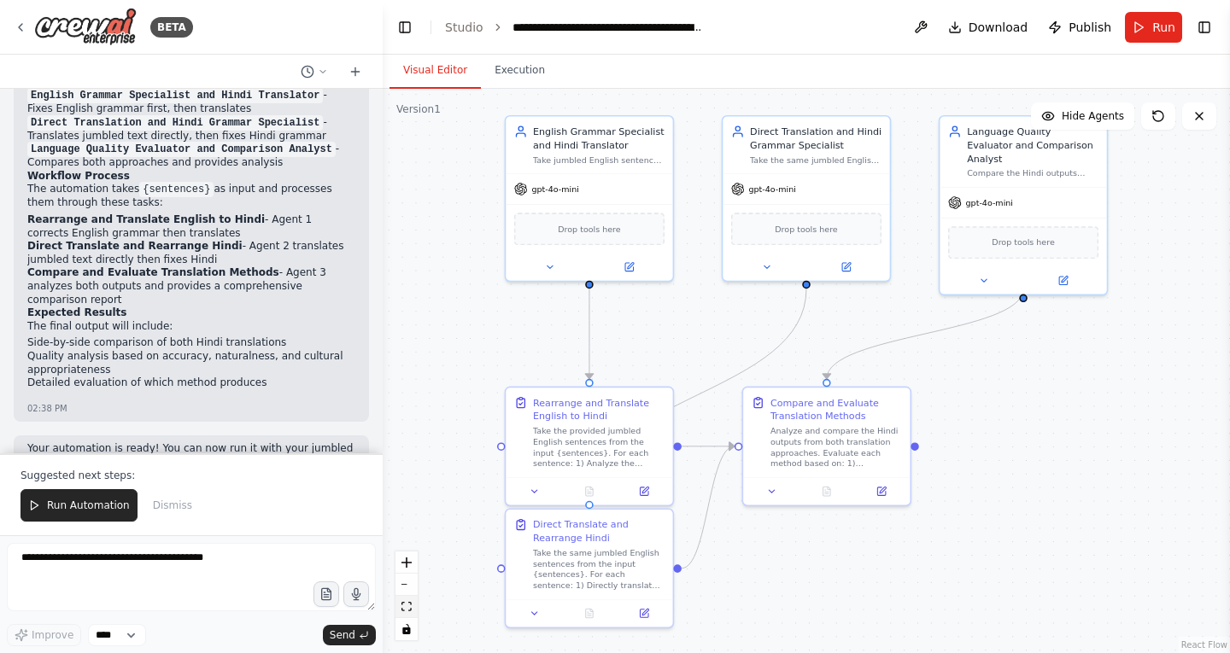
scroll to position [1384, 0]
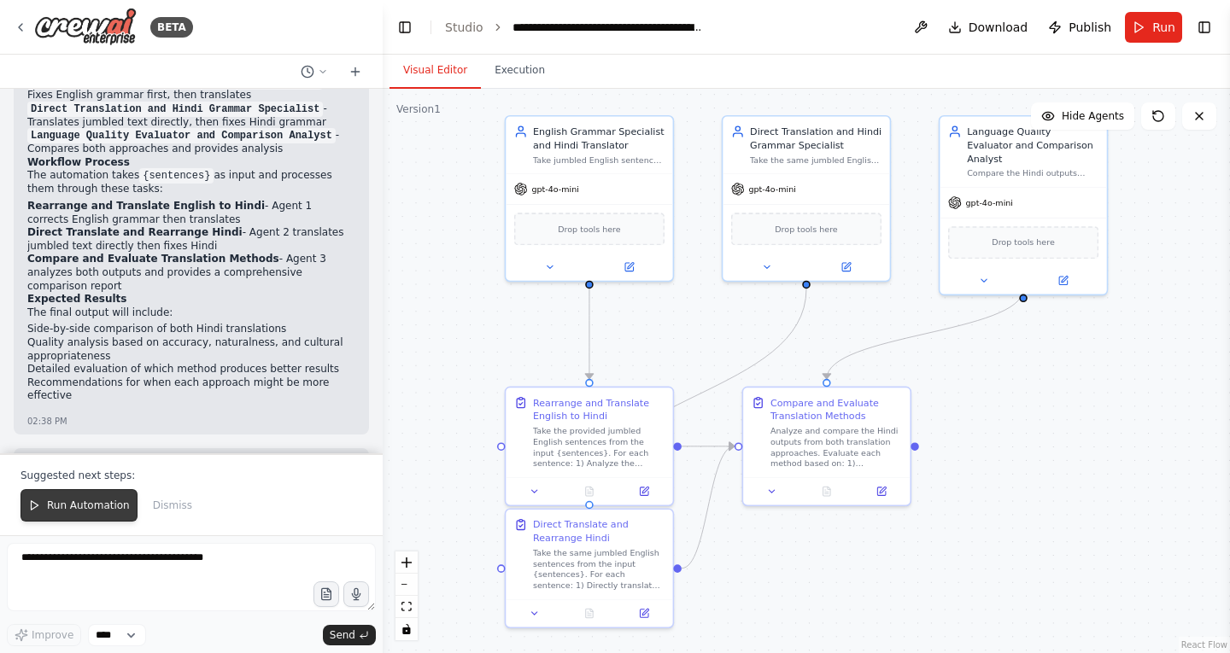
click at [109, 506] on span "Run Automation" at bounding box center [88, 506] width 83 height 14
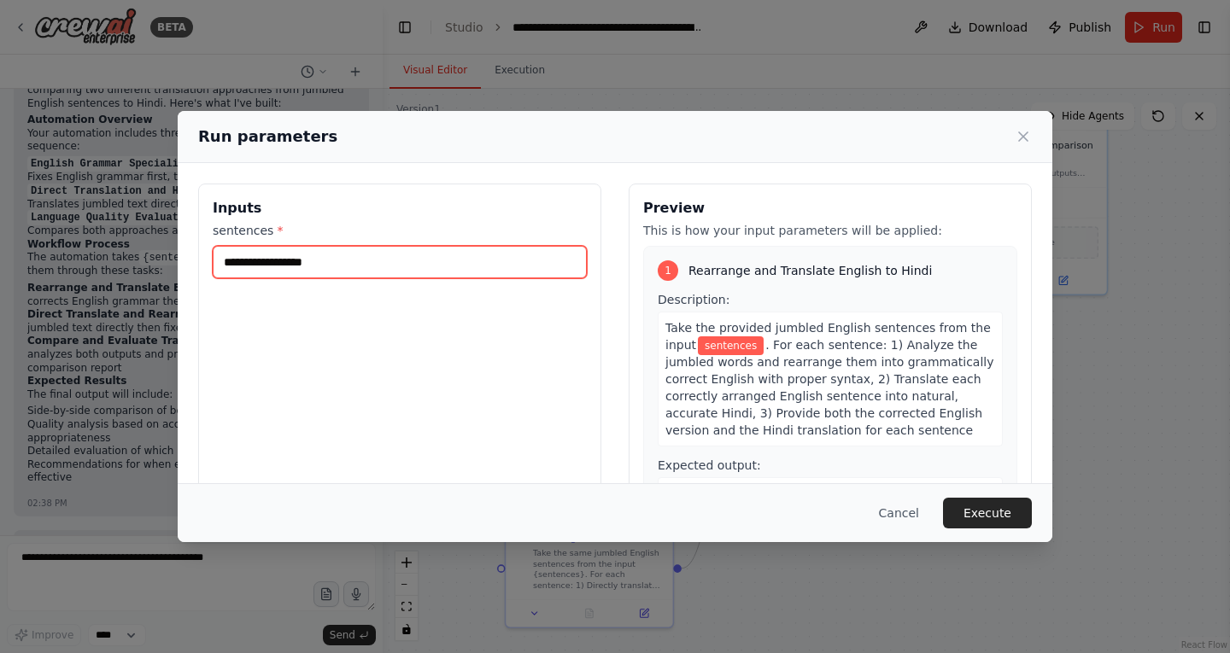
click at [300, 255] on input "sentences *" at bounding box center [400, 262] width 374 height 32
click at [331, 257] on input "**********" at bounding box center [400, 262] width 374 height 32
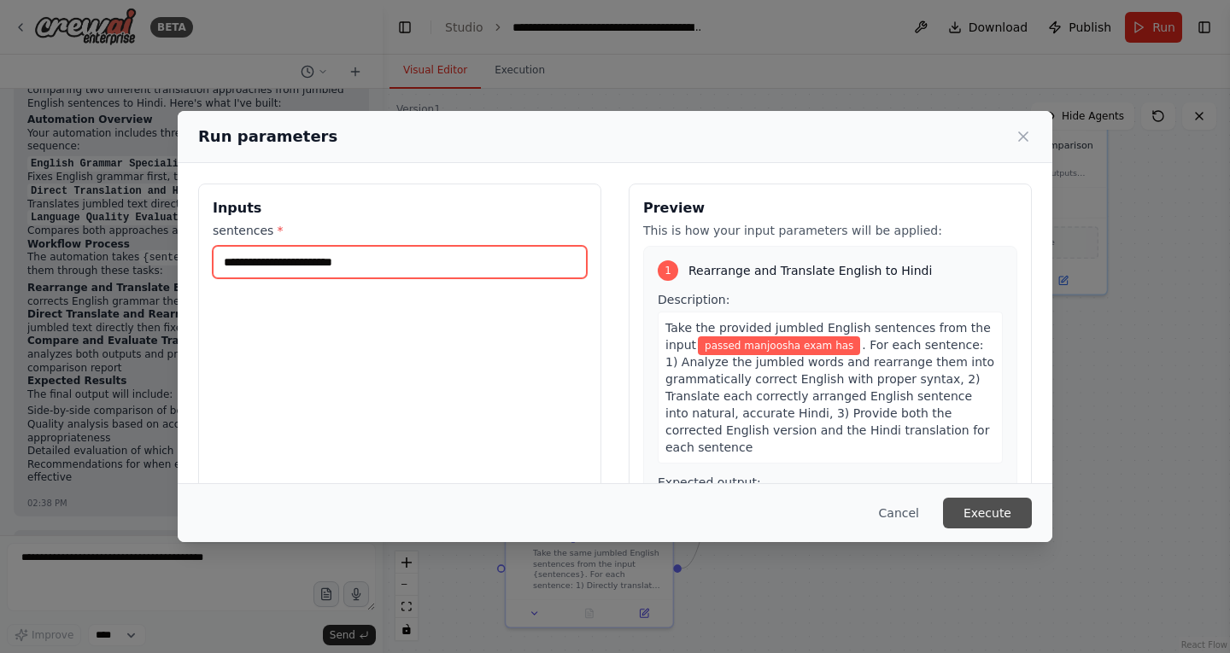
type input "**********"
click at [992, 506] on button "Execute" at bounding box center [987, 513] width 89 height 31
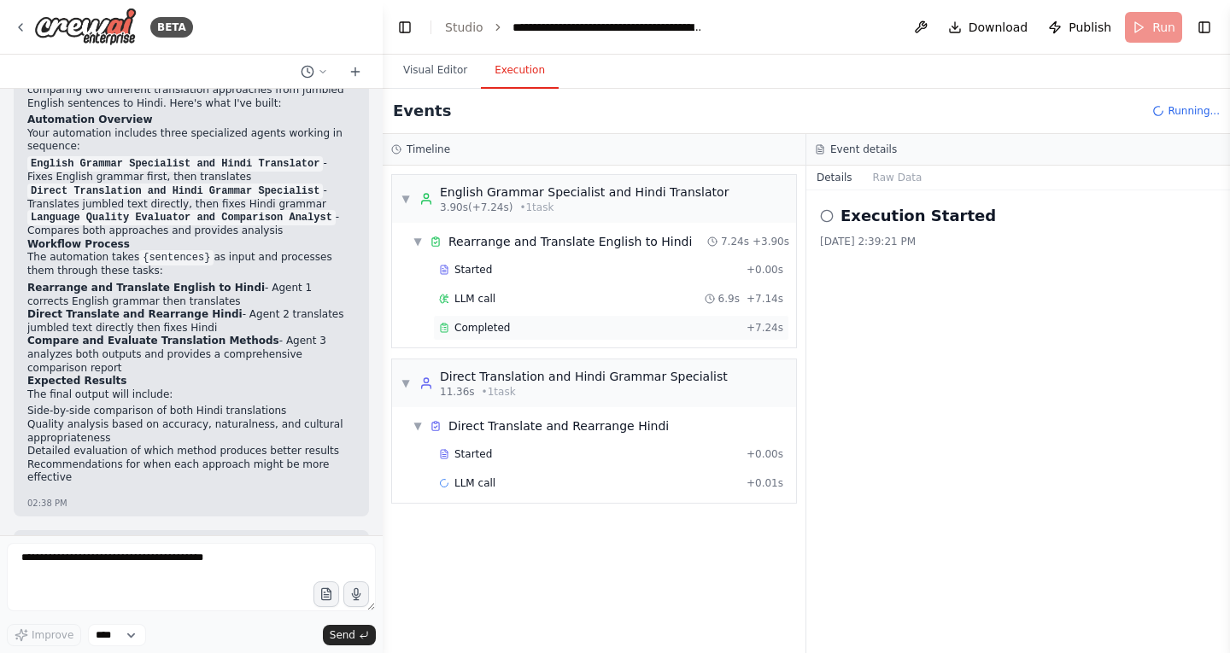
click at [769, 328] on span "+ 7.24s" at bounding box center [764, 328] width 37 height 14
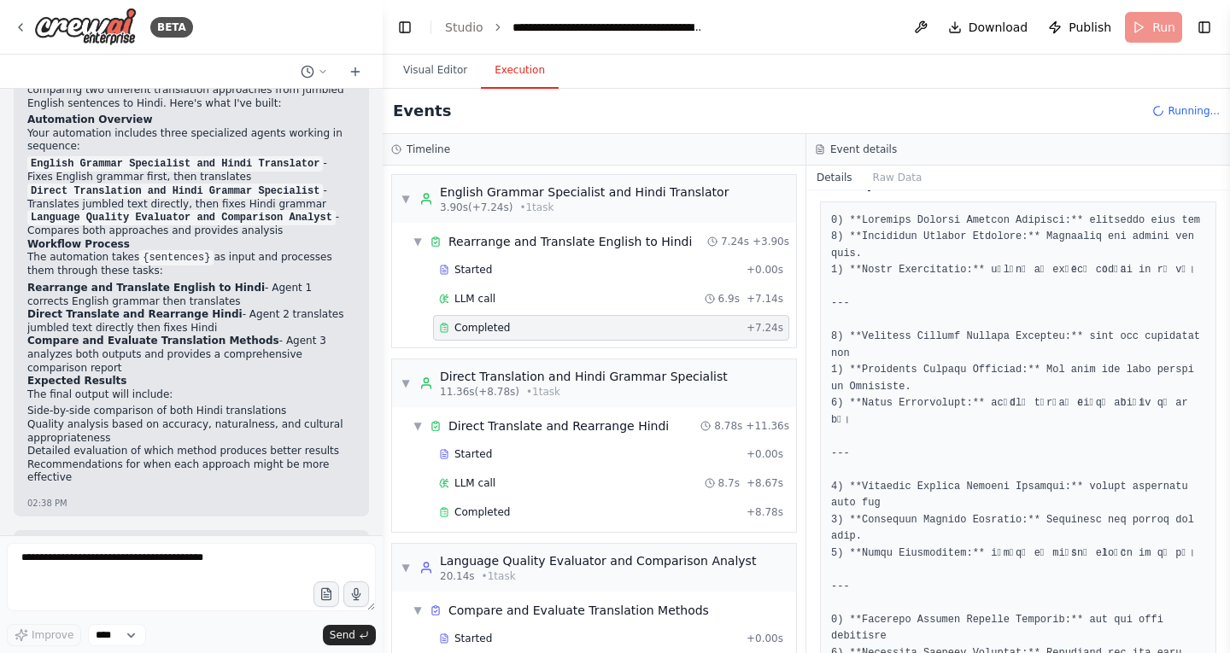
scroll to position [275, 0]
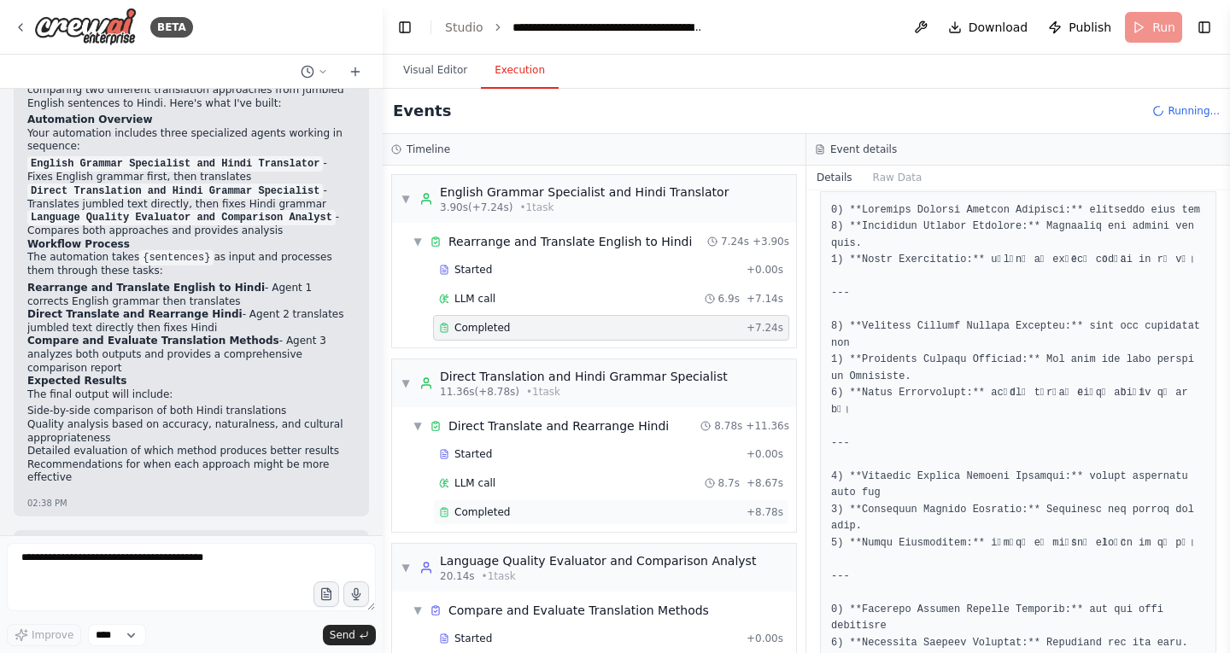
click at [729, 502] on div "Completed + 8.78s" at bounding box center [611, 513] width 356 height 26
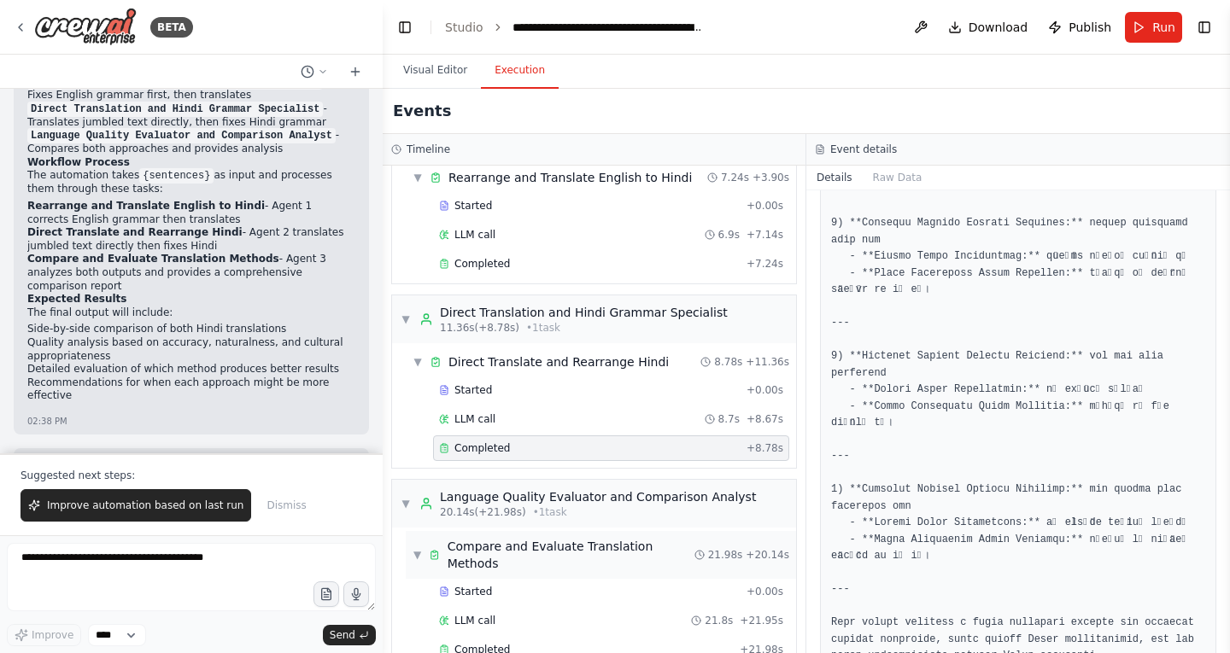
scroll to position [83, 0]
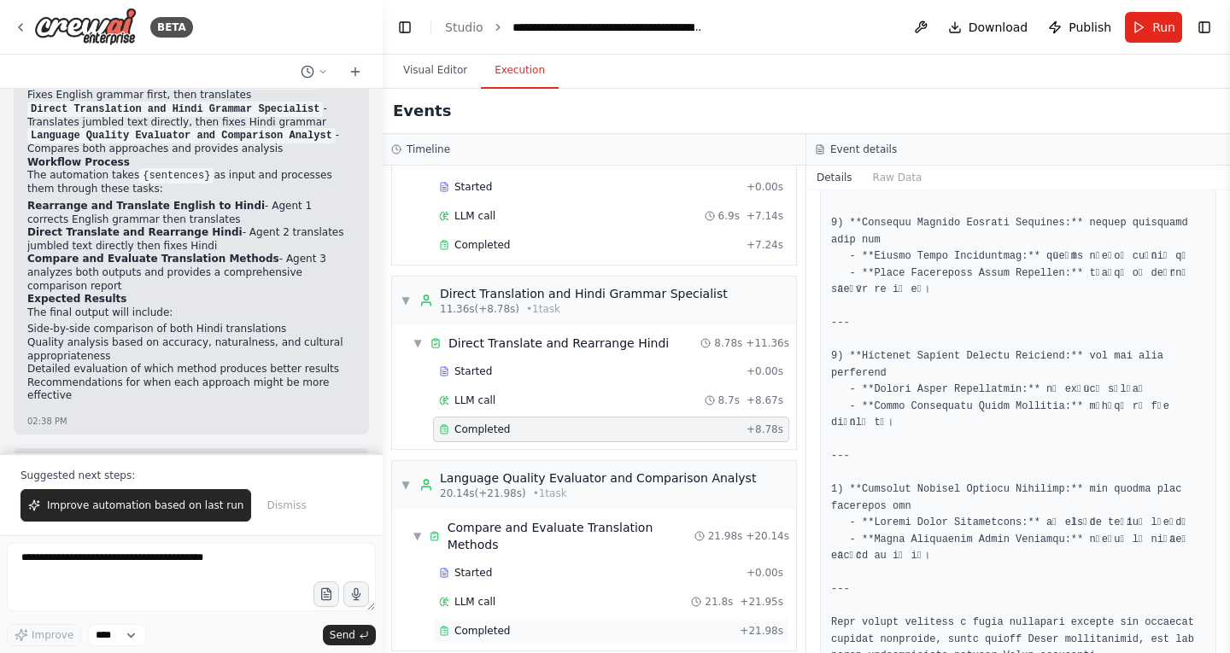
click at [543, 625] on div "Completed + 21.98s" at bounding box center [611, 631] width 356 height 26
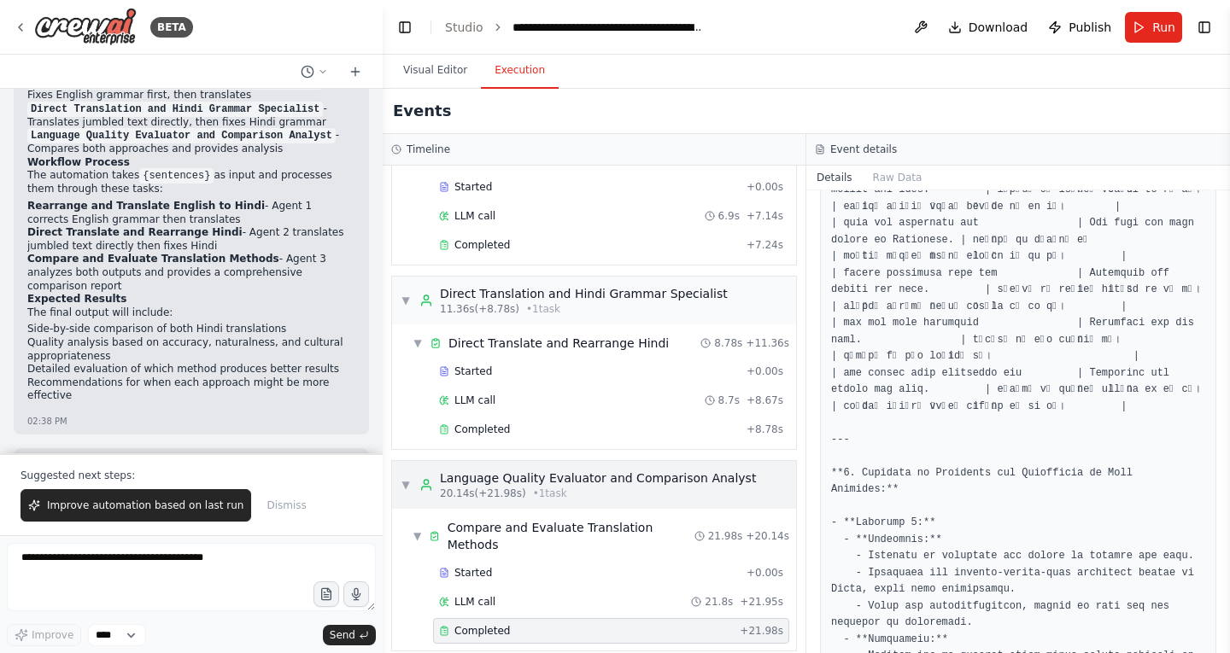
click at [406, 482] on span "▼" at bounding box center [405, 485] width 10 height 14
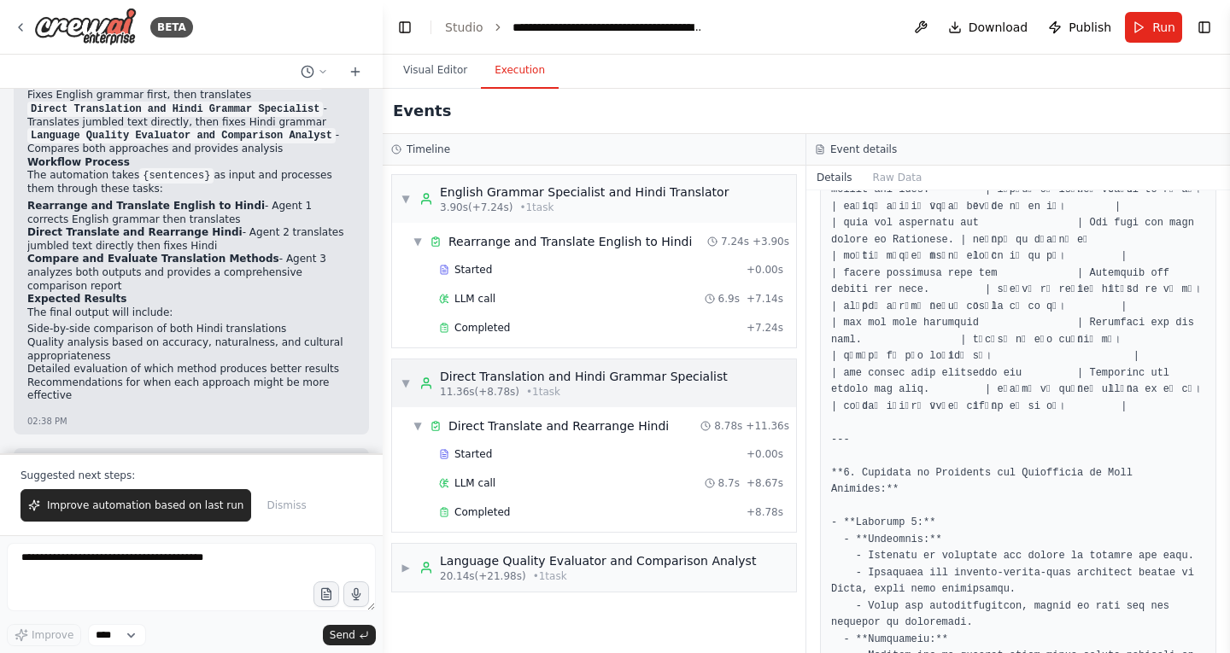
click at [403, 376] on div "▼ Direct Translation and Hindi Grammar Specialist 11.36s (+8.78s) • 1 task" at bounding box center [563, 383] width 327 height 31
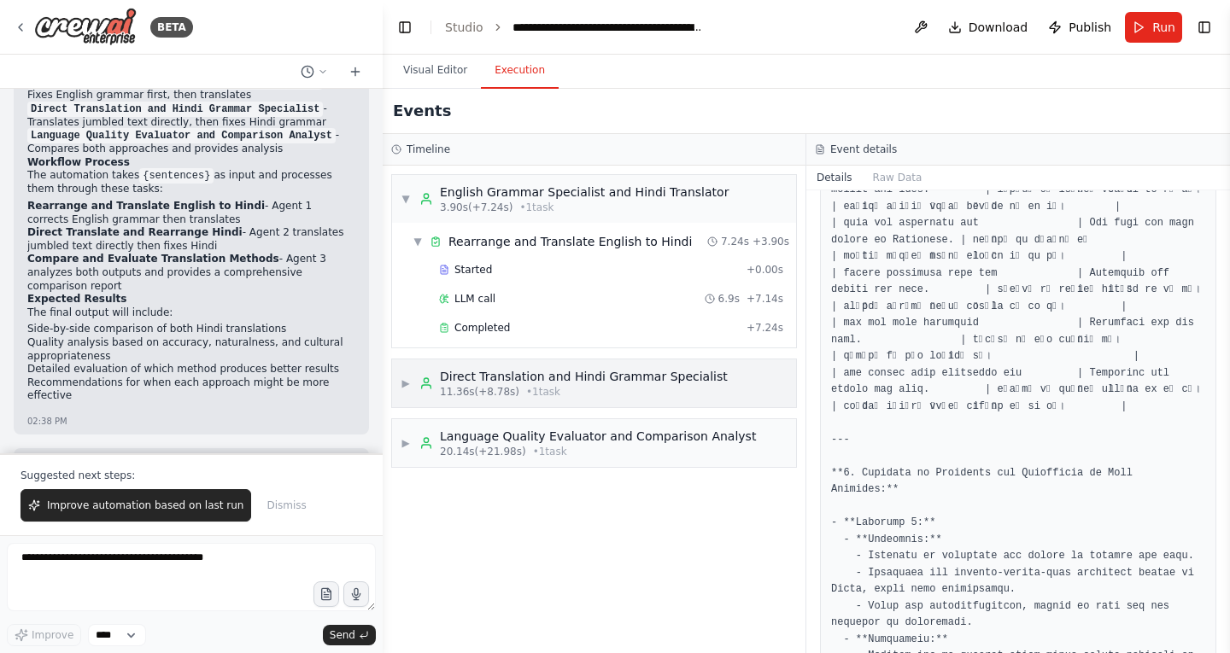
click at [403, 376] on div "▶ Direct Translation and Hindi Grammar Specialist 11.36s (+8.78s) • 1 task" at bounding box center [563, 383] width 327 height 31
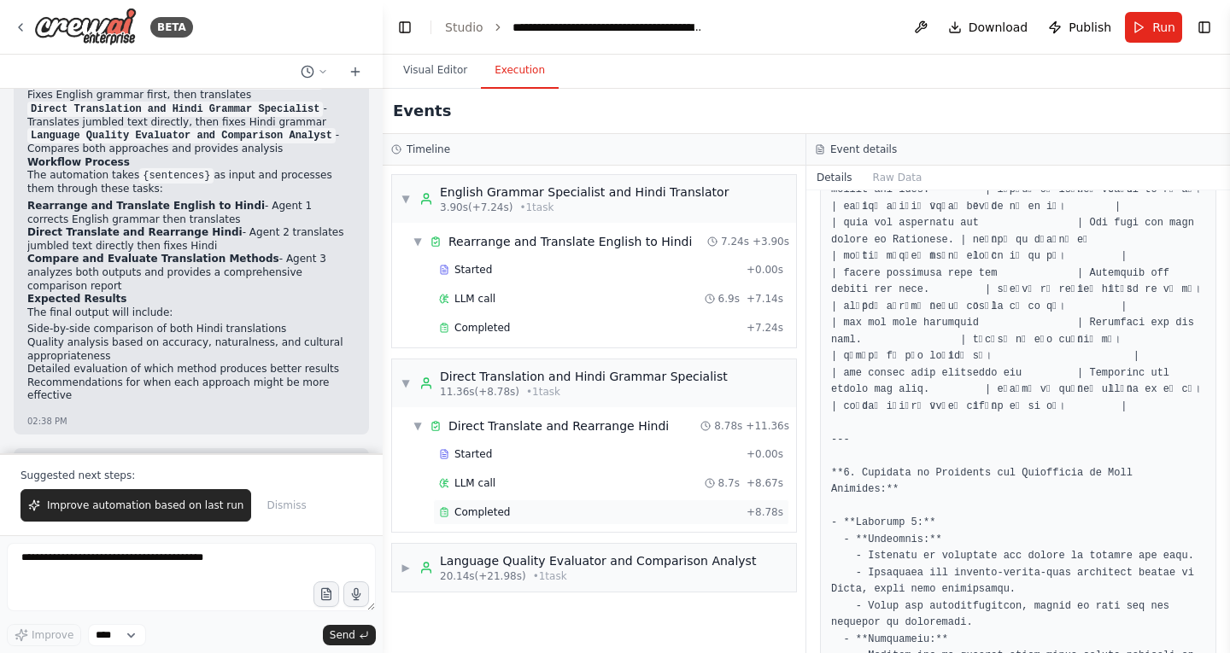
click at [681, 516] on div "Completed" at bounding box center [589, 513] width 301 height 14
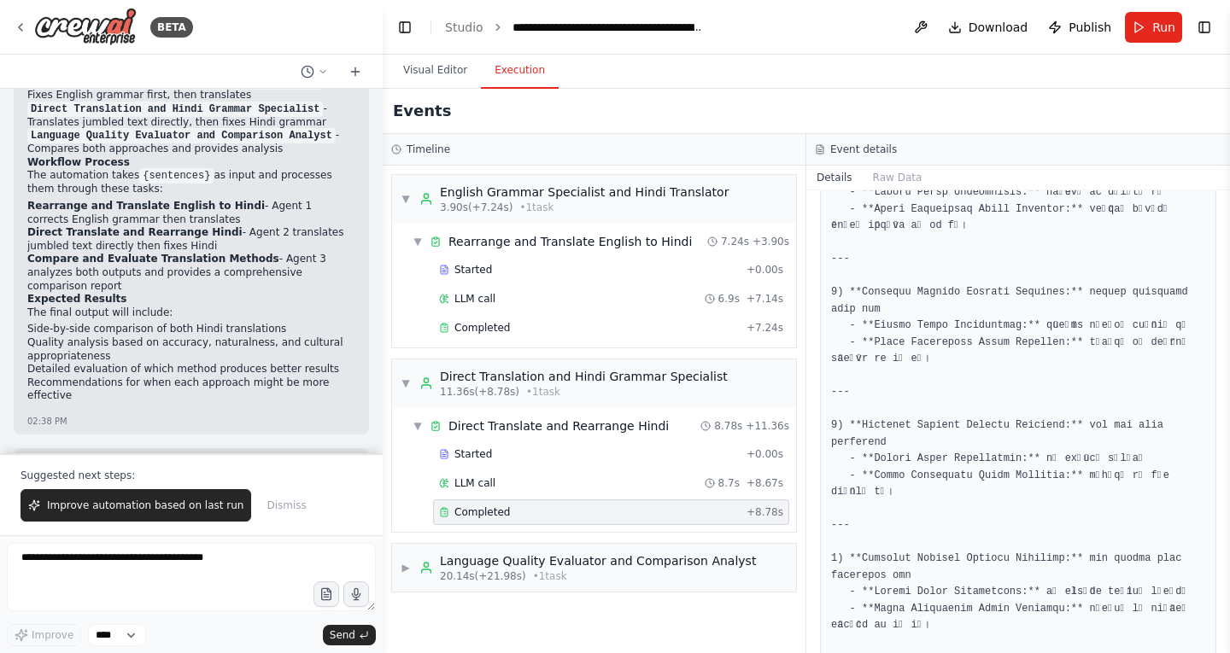
scroll to position [512, 0]
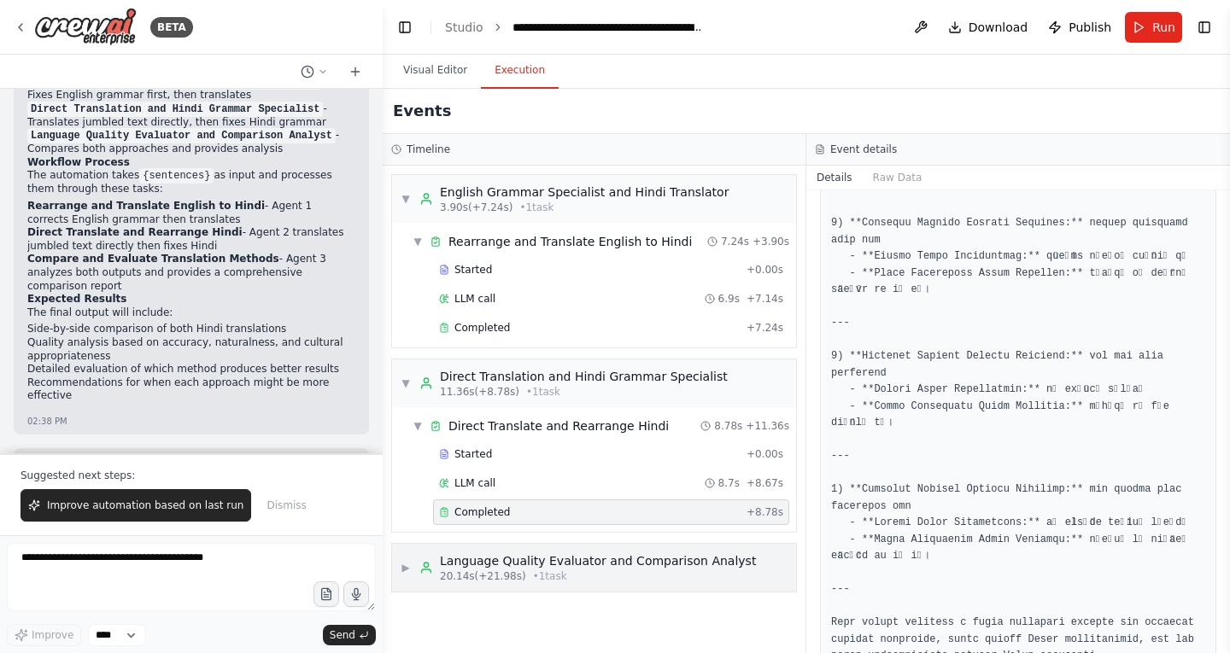
click at [563, 573] on div "20.14s (+21.98s) • 1 task" at bounding box center [598, 577] width 316 height 14
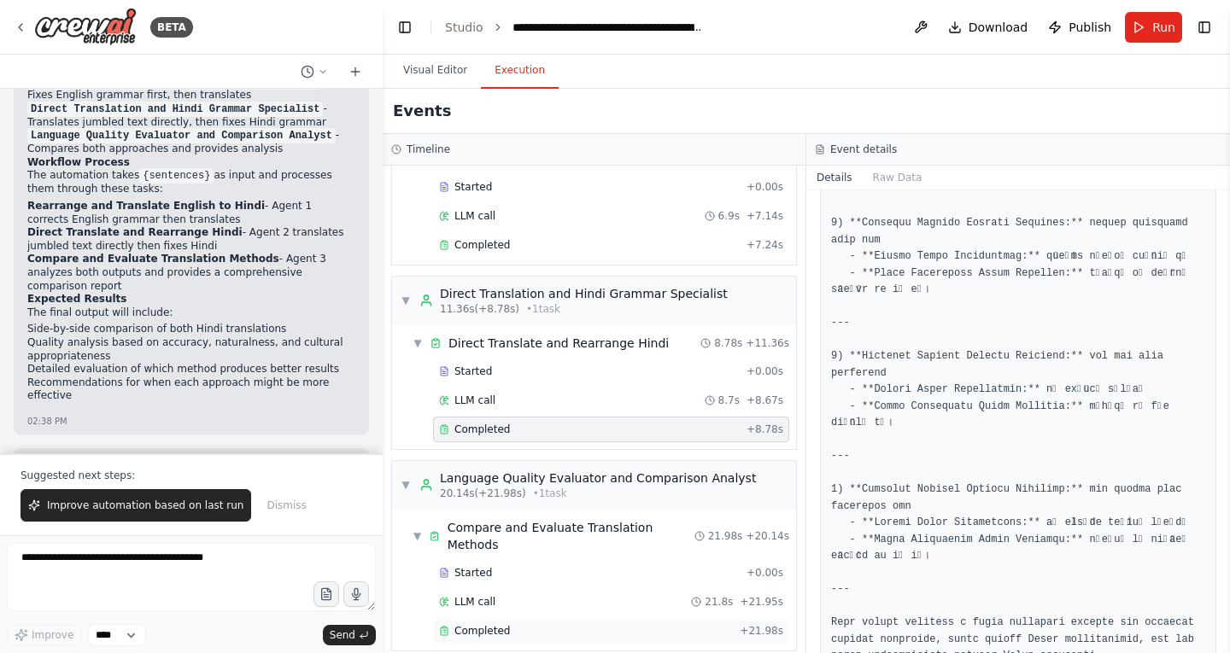
click at [495, 624] on span "Completed" at bounding box center [482, 631] width 56 height 14
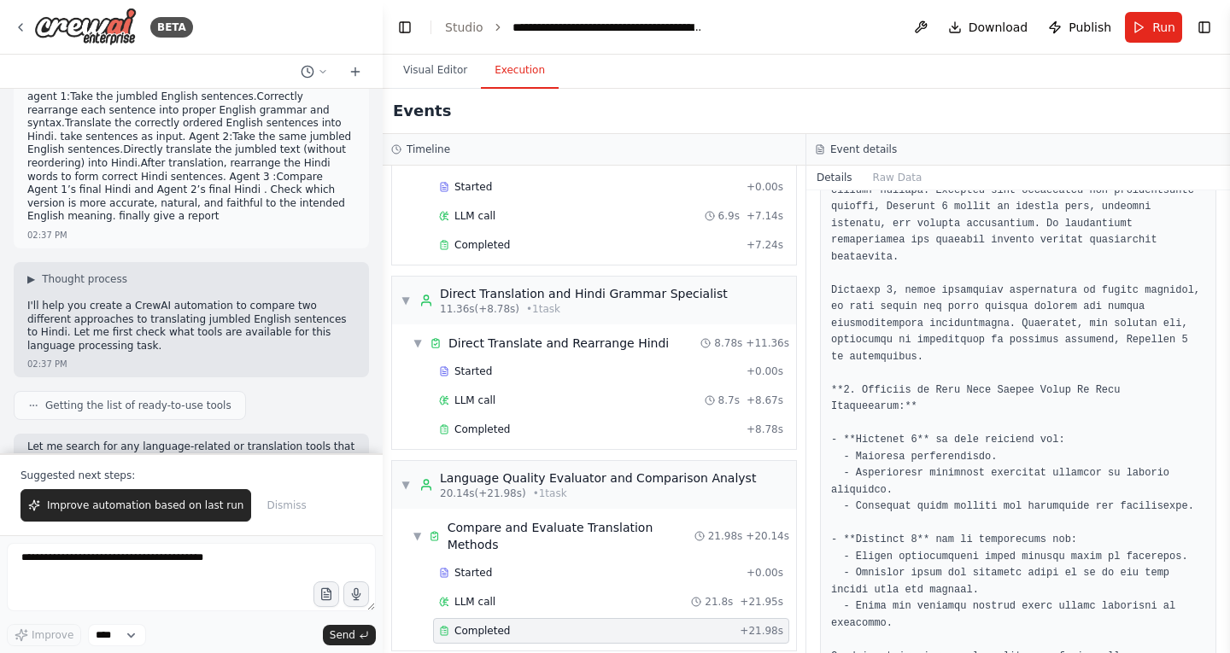
scroll to position [0, 0]
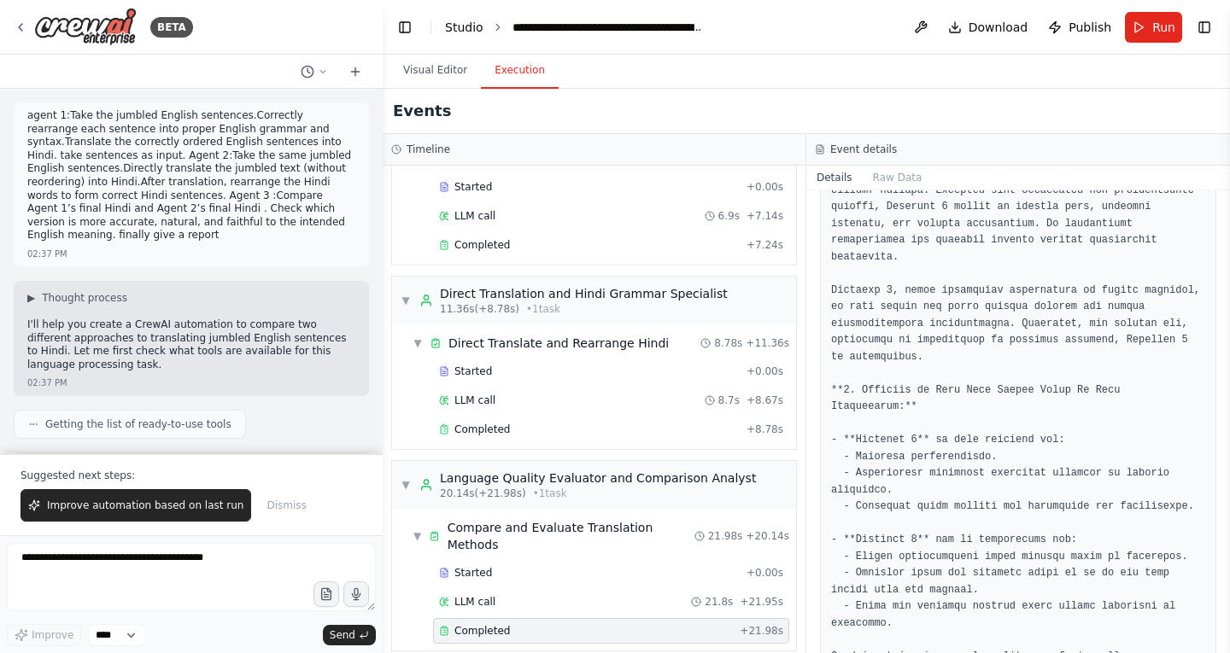
click at [465, 30] on link "Studio" at bounding box center [464, 27] width 38 height 14
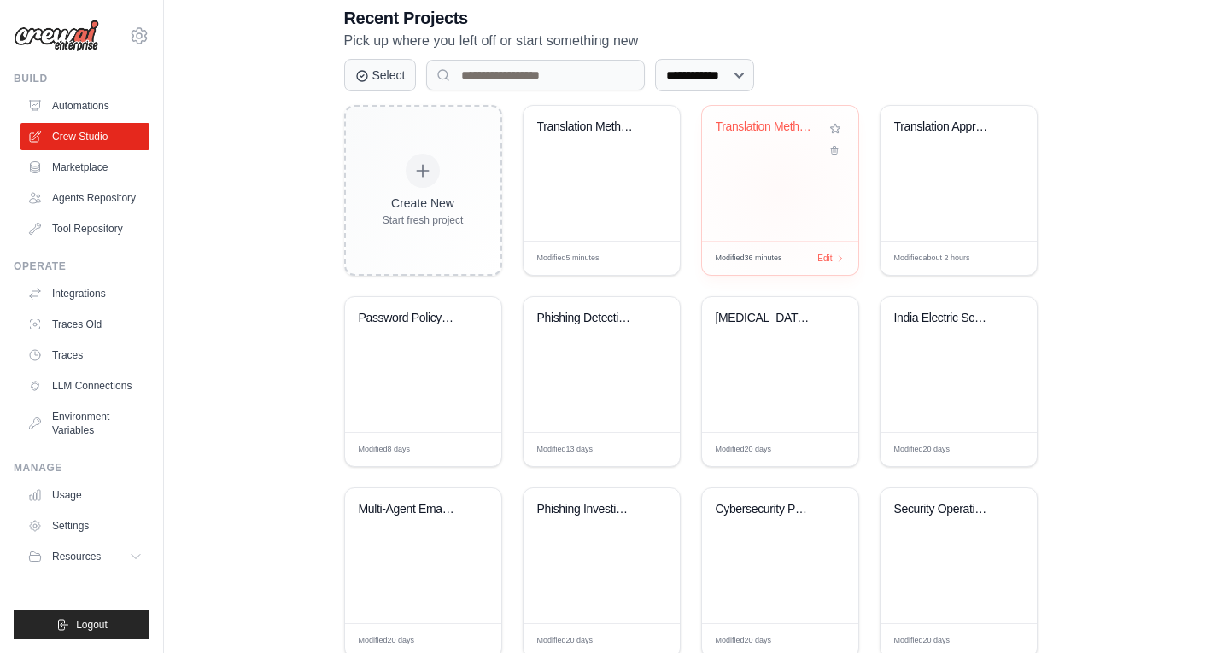
scroll to position [377, 0]
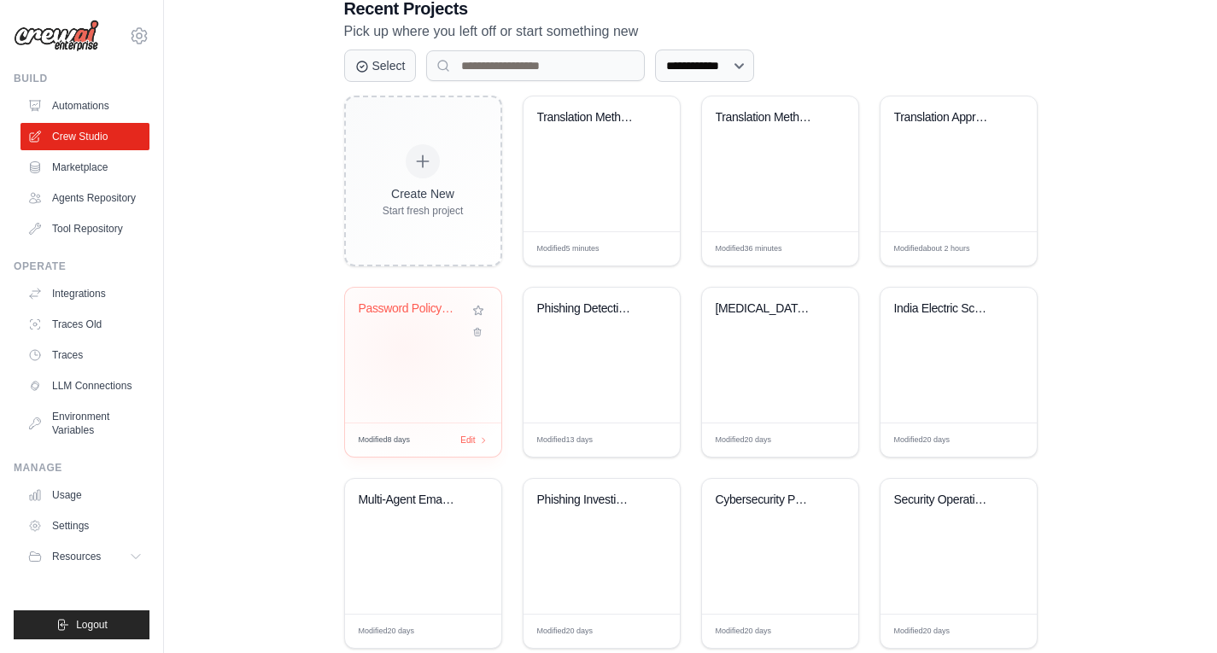
click at [404, 348] on div "Password Policy Analyzer" at bounding box center [423, 355] width 156 height 135
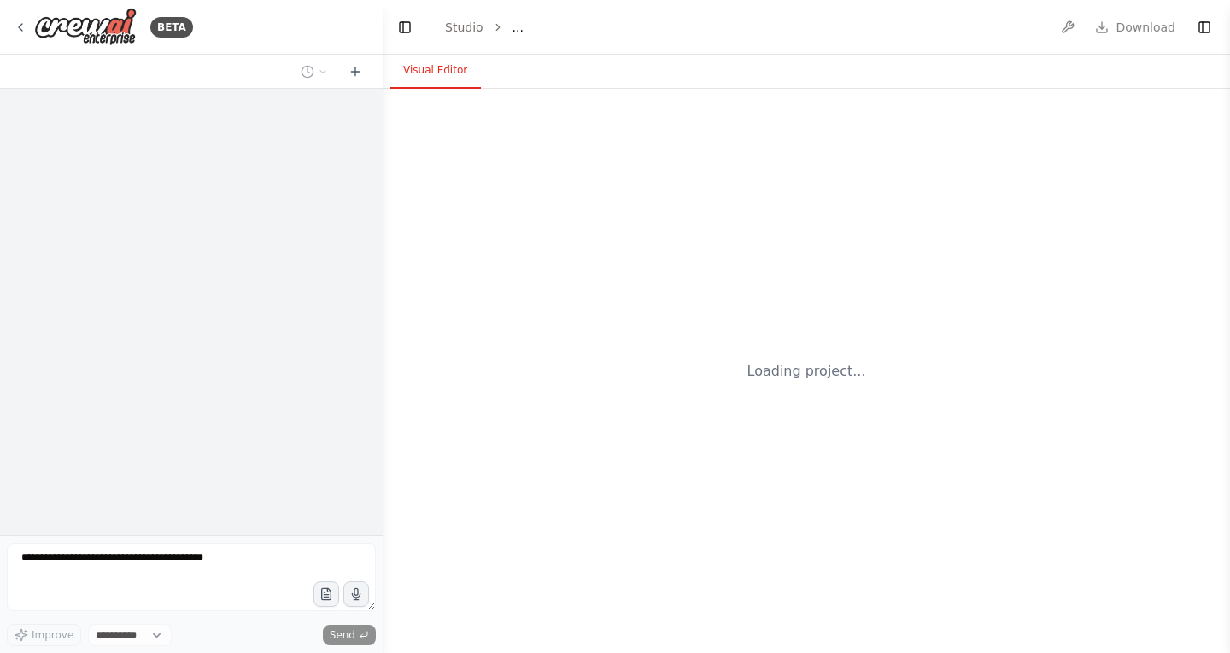
select select "****"
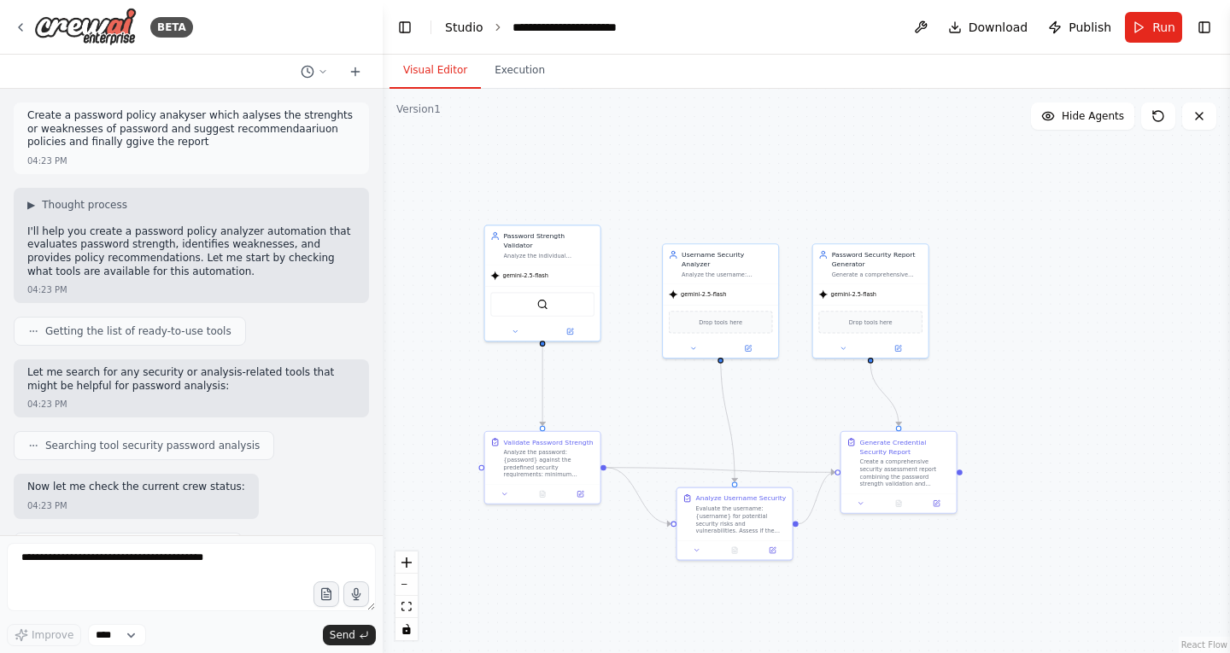
click at [455, 26] on link "Studio" at bounding box center [464, 27] width 38 height 14
